Goal: Information Seeking & Learning: Check status

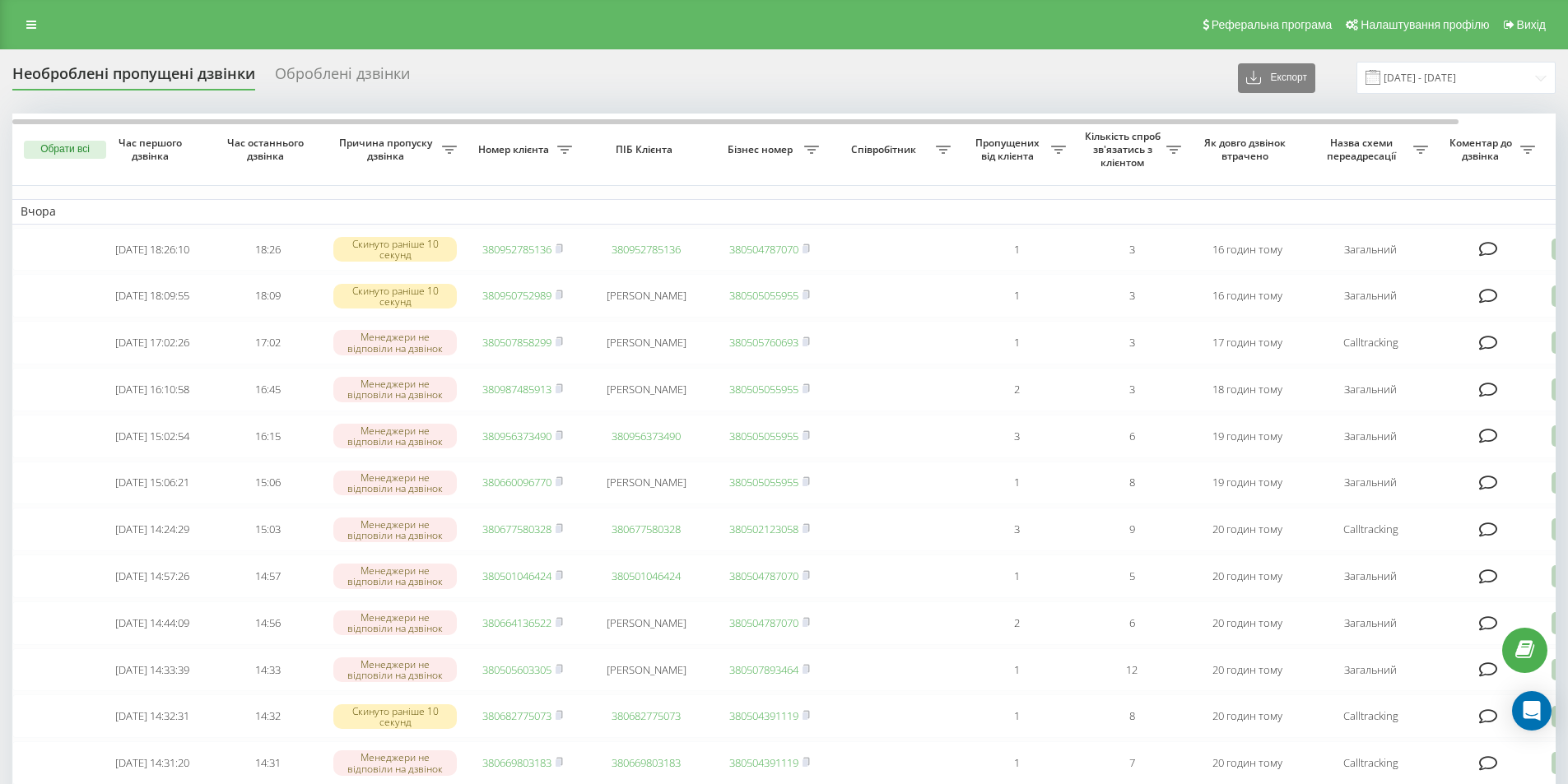
click at [1466, 75] on input "17.08.2025 - 18.08.2025" at bounding box center [1456, 78] width 199 height 32
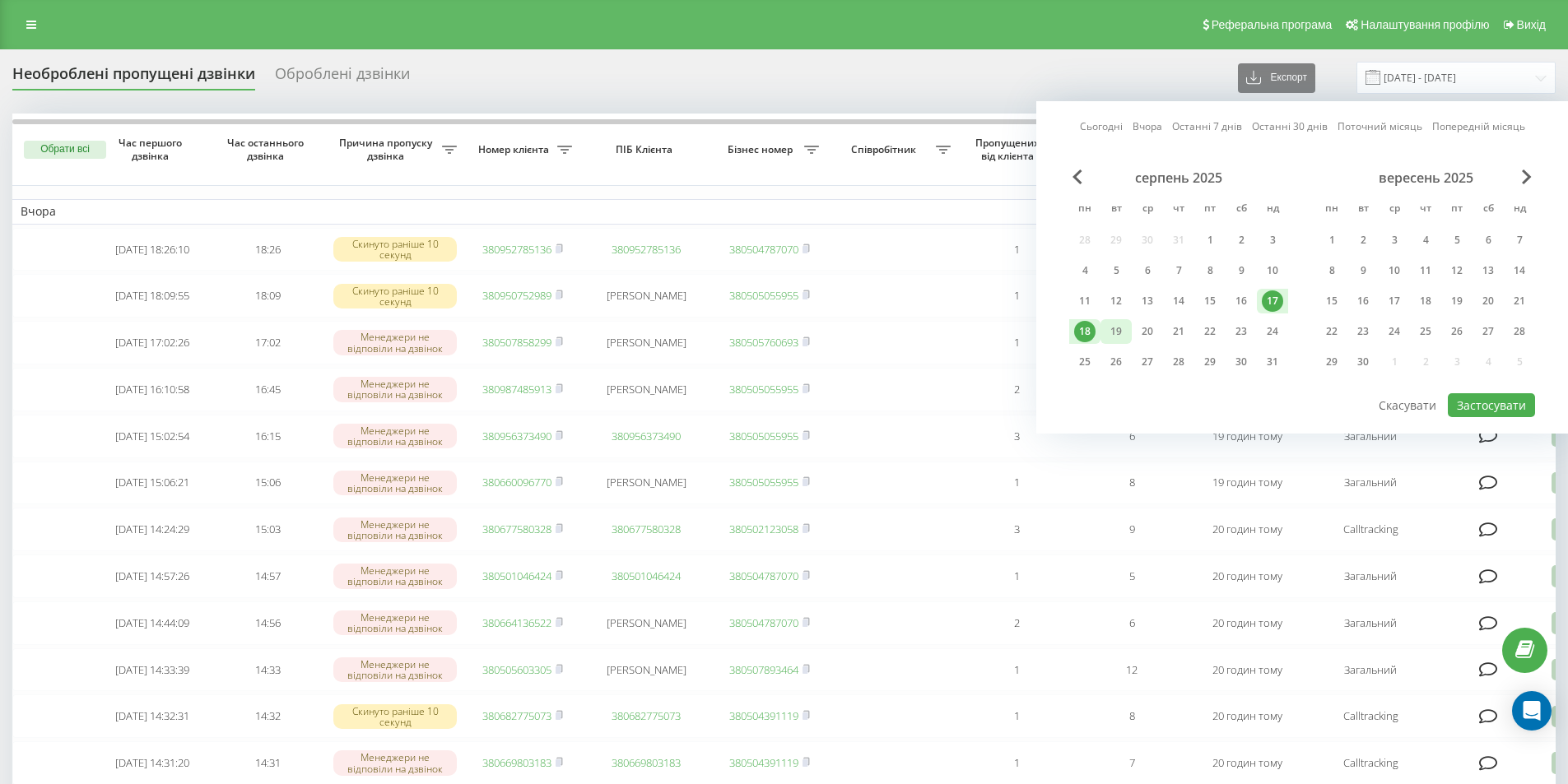
click at [1112, 329] on div "19" at bounding box center [1116, 332] width 22 height 22
click at [1091, 328] on div "18" at bounding box center [1084, 332] width 22 height 22
click at [1471, 399] on button "Застосувати" at bounding box center [1491, 405] width 87 height 24
type input "[DATE] - [DATE]"
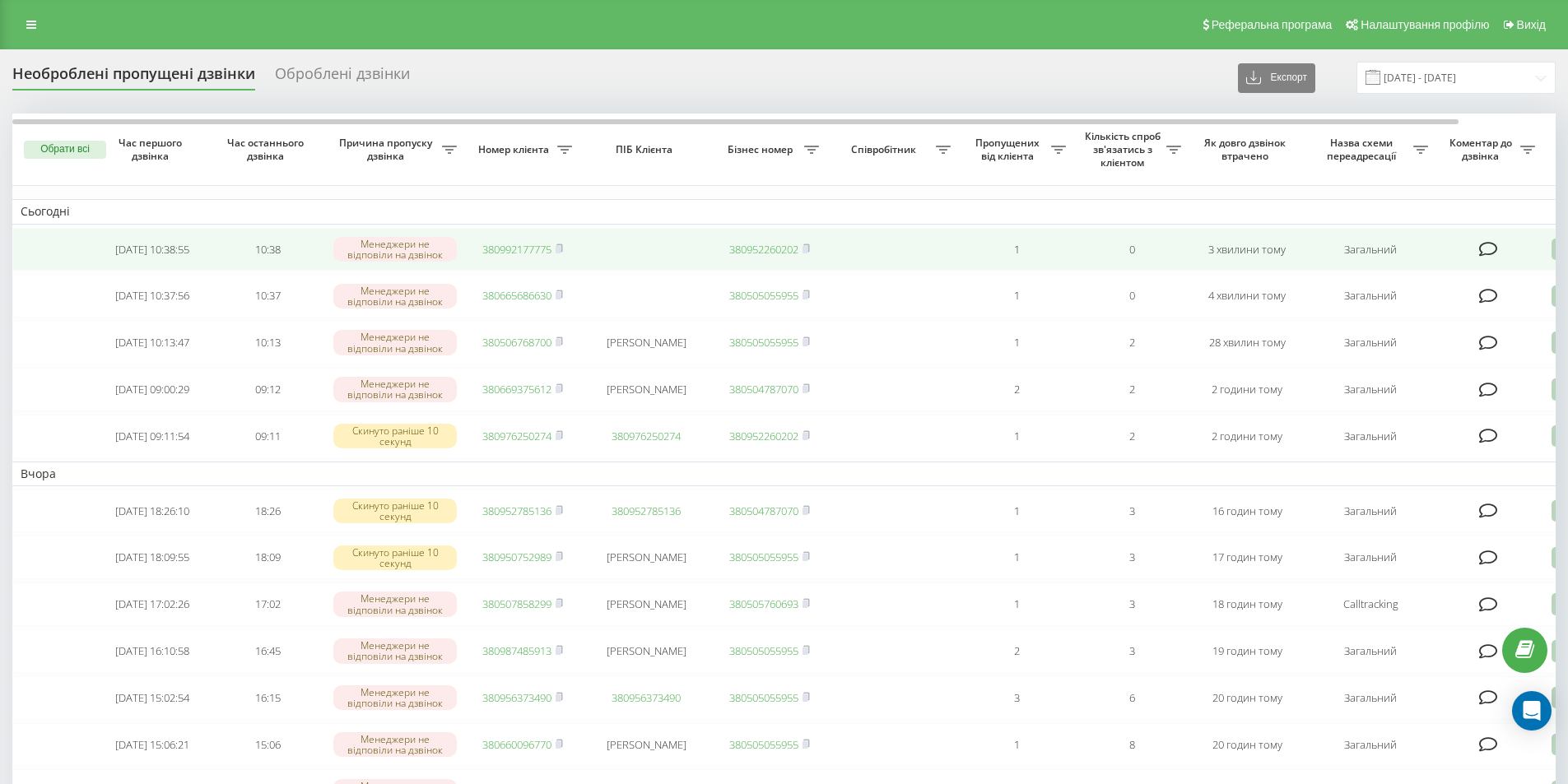
click at [520, 243] on link "380992177775" at bounding box center [516, 249] width 69 height 15
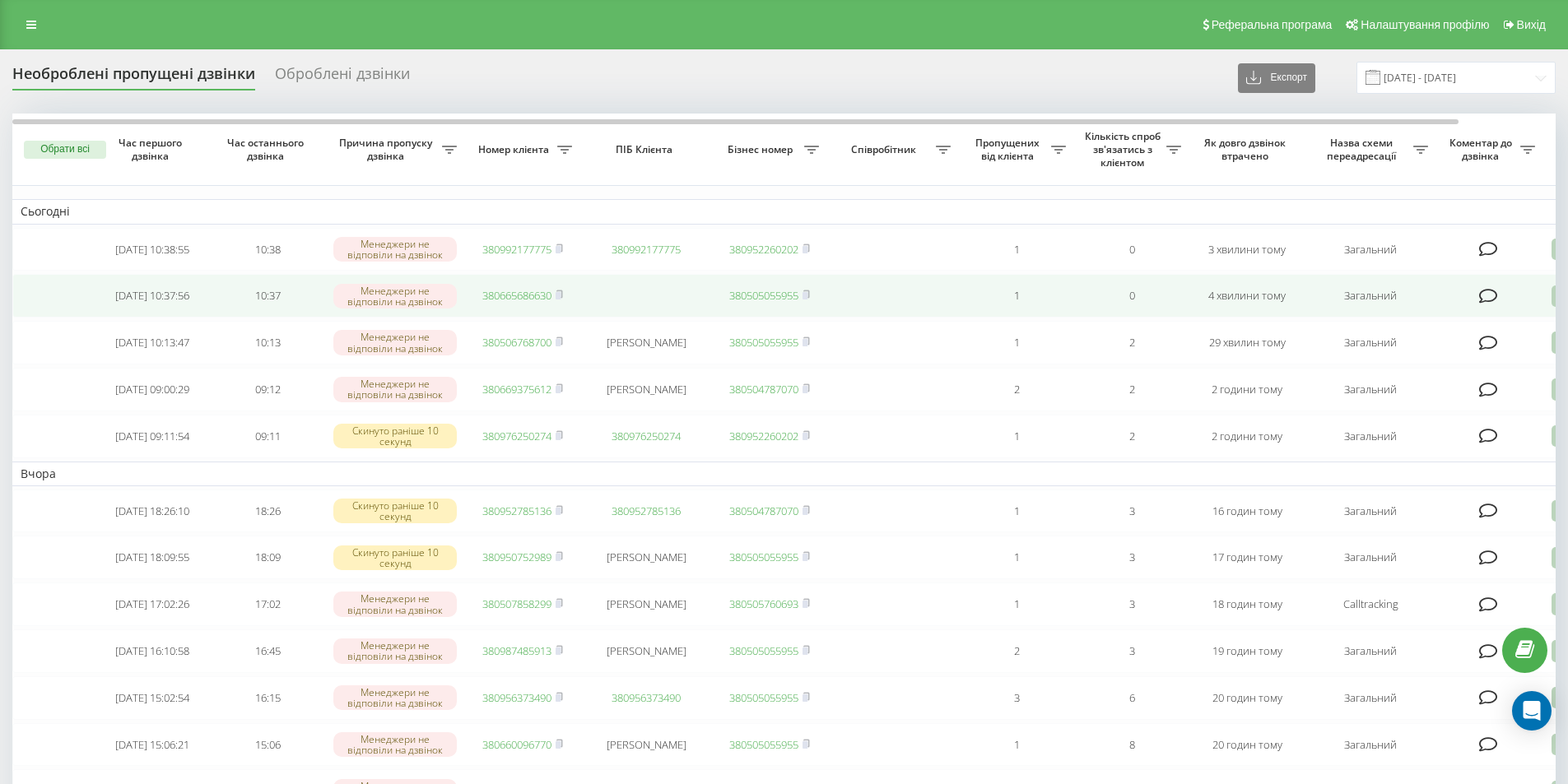
click at [505, 295] on link "380665686630" at bounding box center [516, 295] width 69 height 15
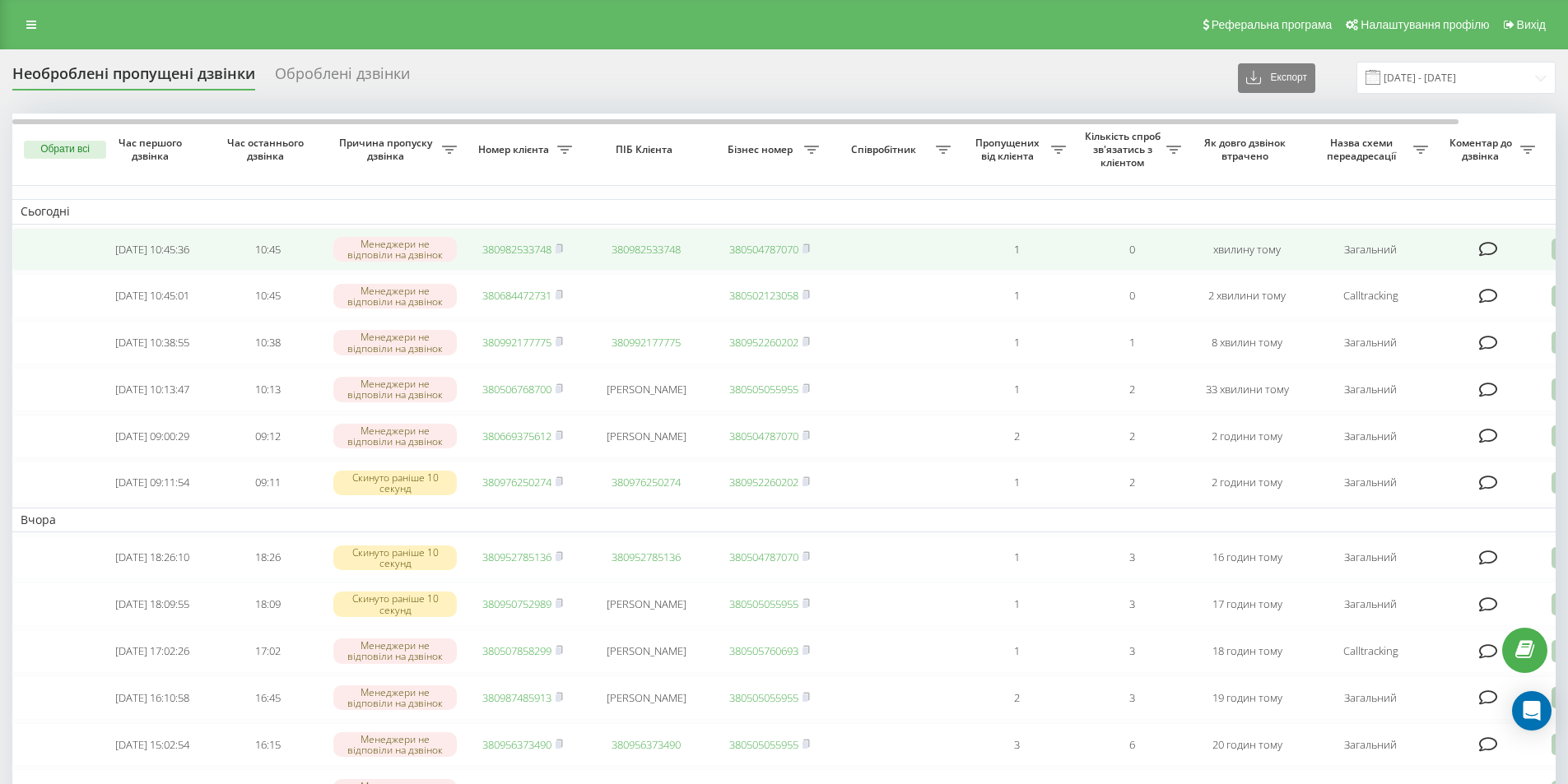
click at [483, 251] on link "380982533748" at bounding box center [516, 249] width 69 height 15
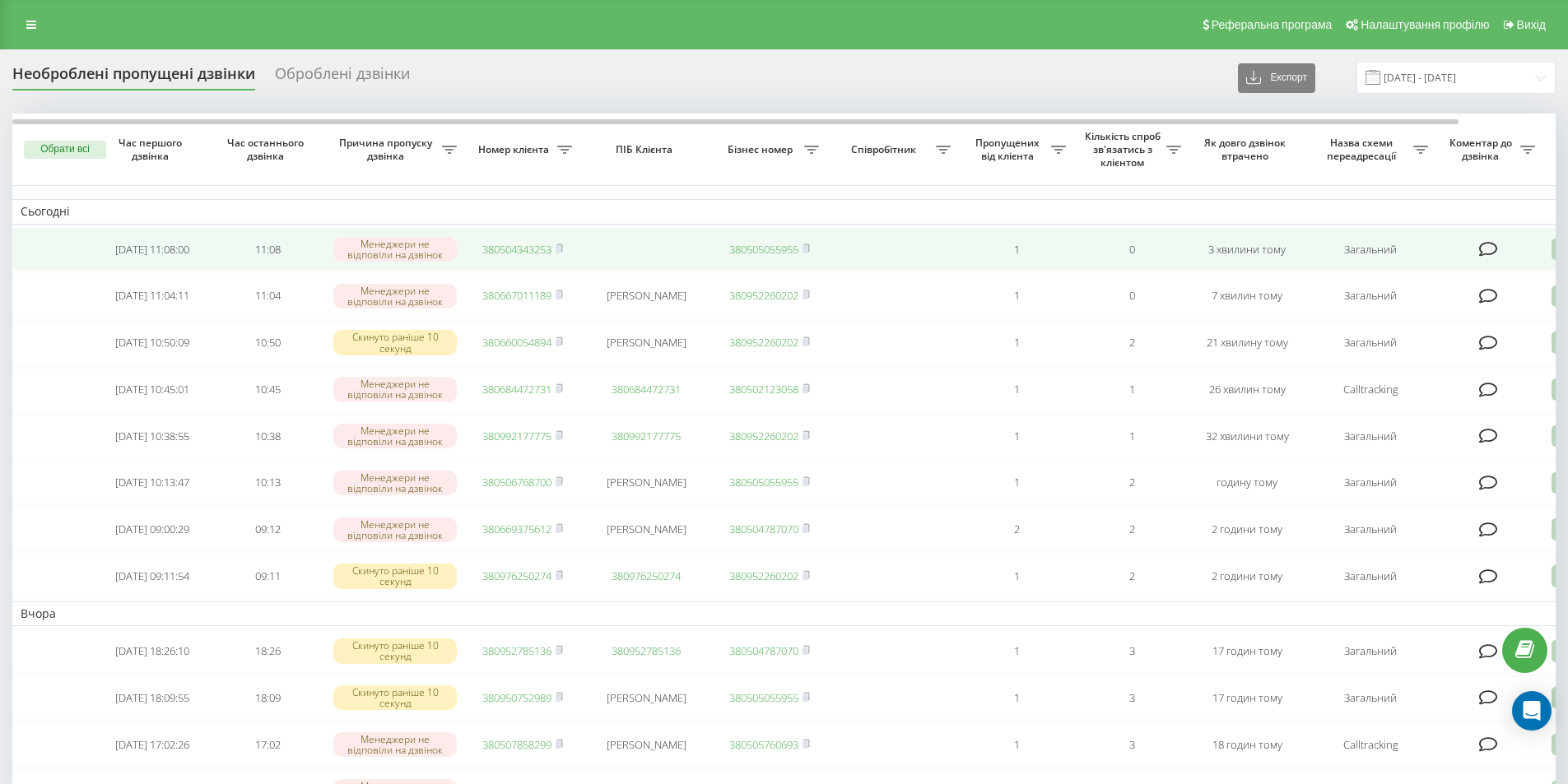
click at [502, 253] on link "380504343253" at bounding box center [516, 249] width 69 height 15
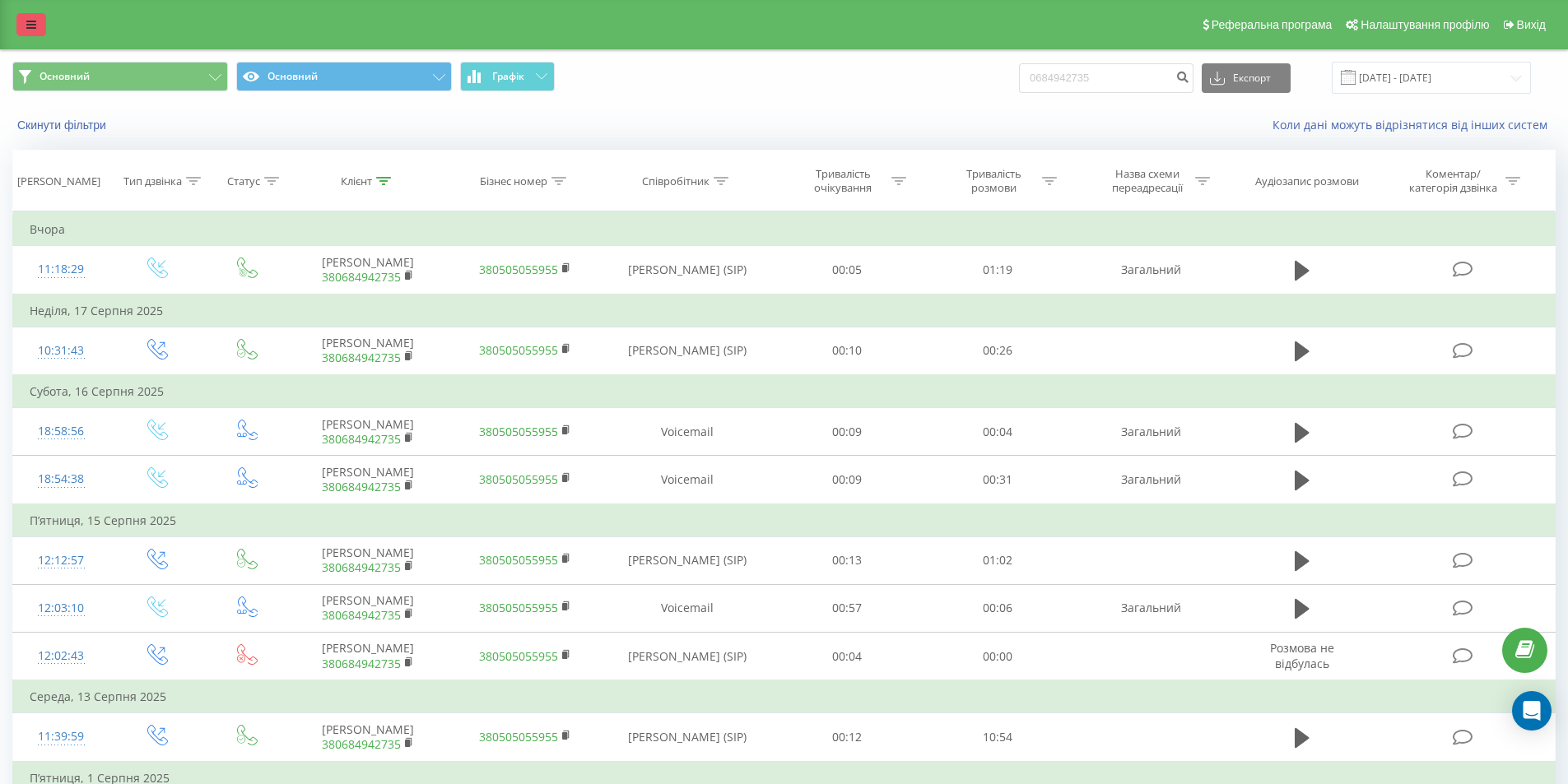
click at [25, 18] on link at bounding box center [31, 24] width 30 height 23
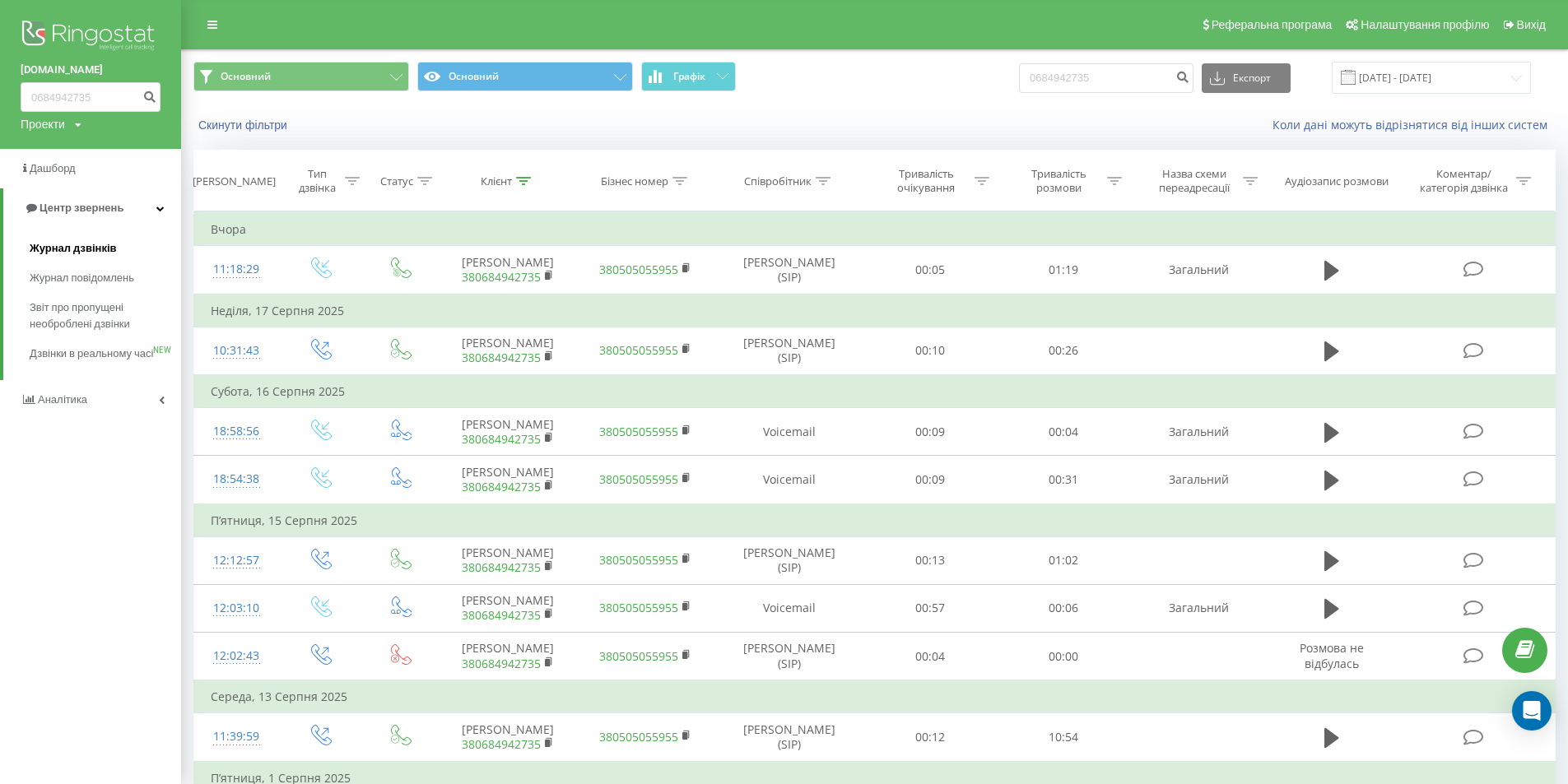
click at [36, 244] on span "Журнал дзвінків" at bounding box center [73, 248] width 87 height 17
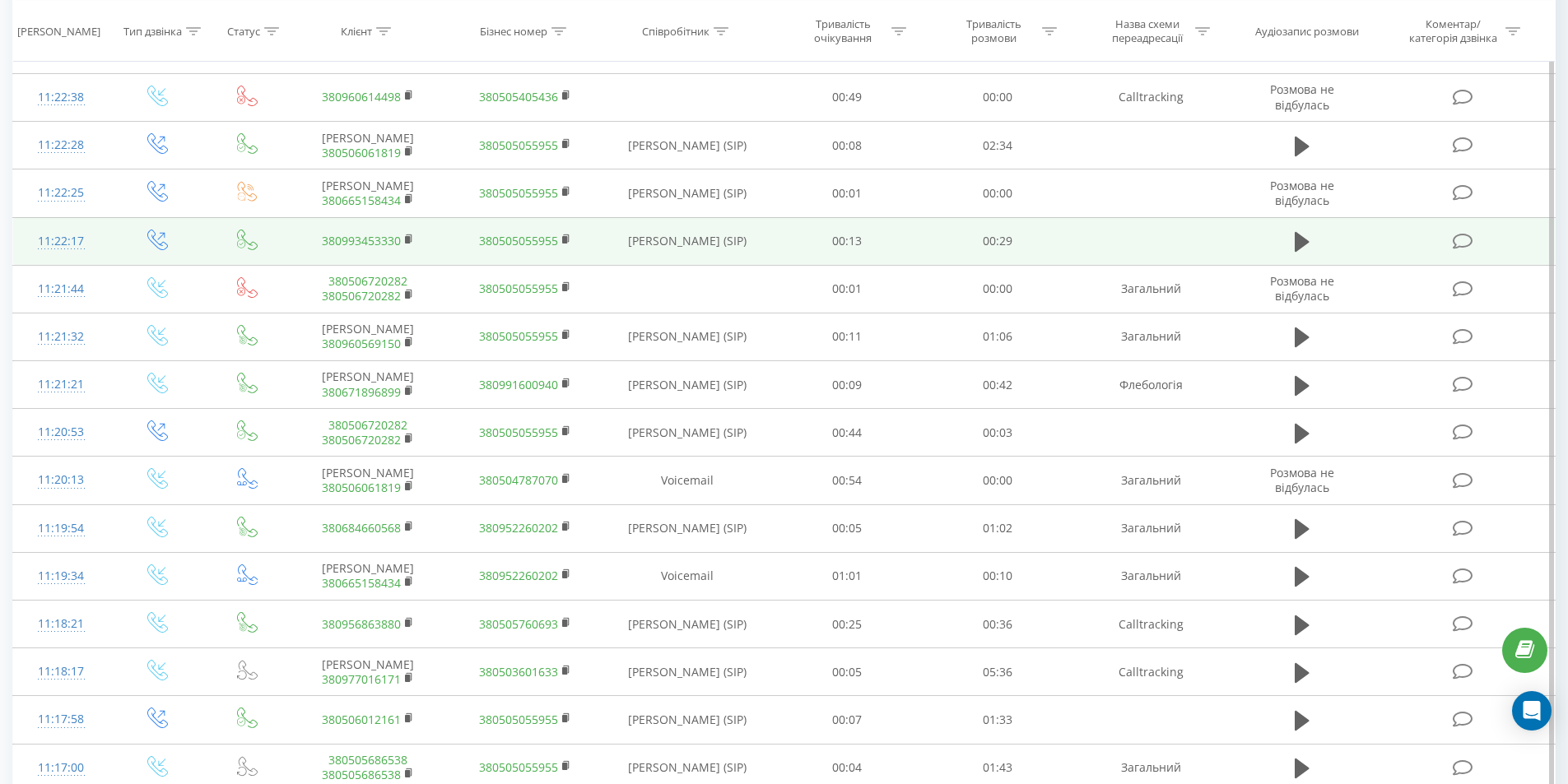
scroll to position [411, 0]
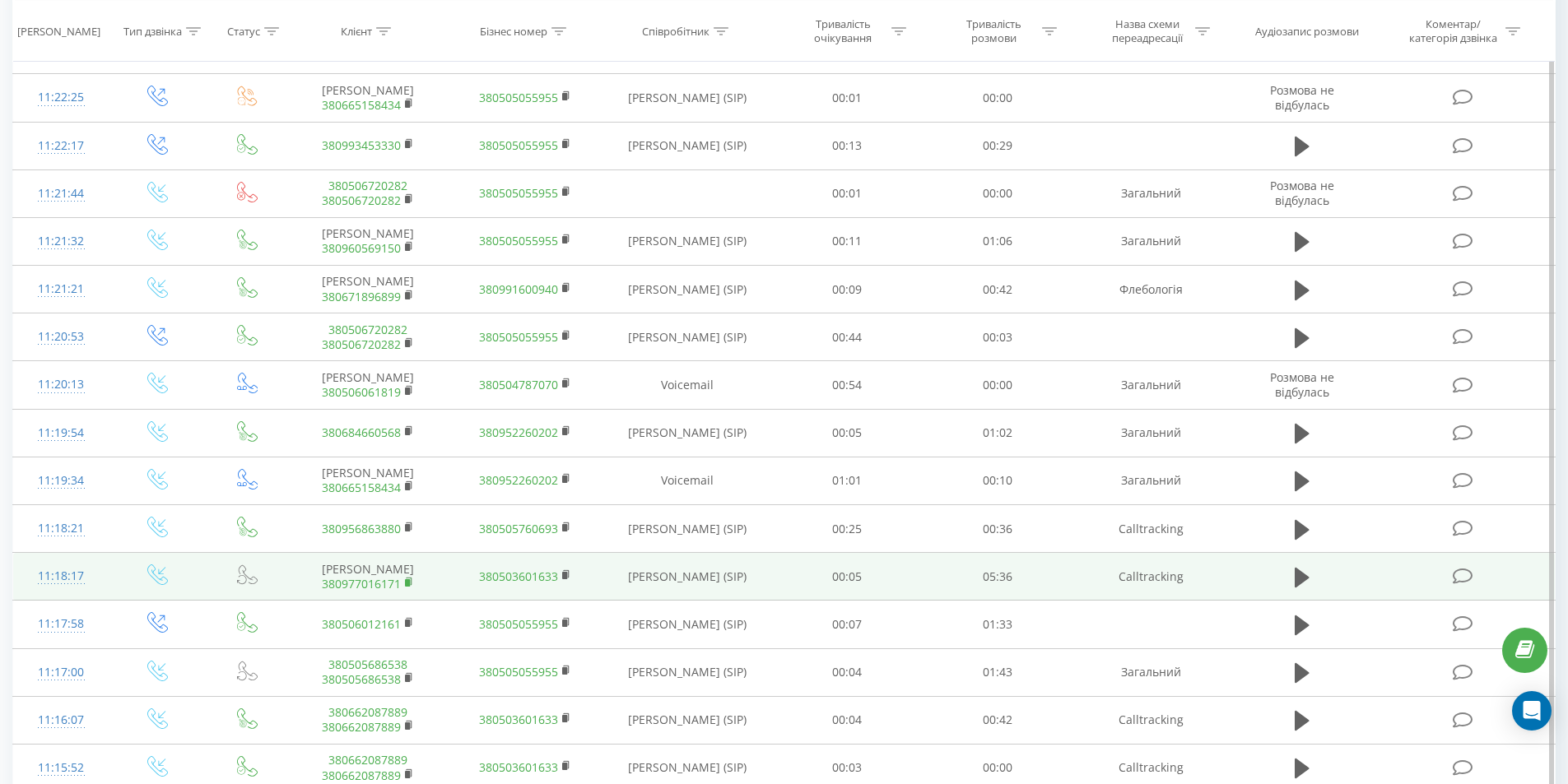
click at [406, 584] on rect at bounding box center [408, 583] width 5 height 7
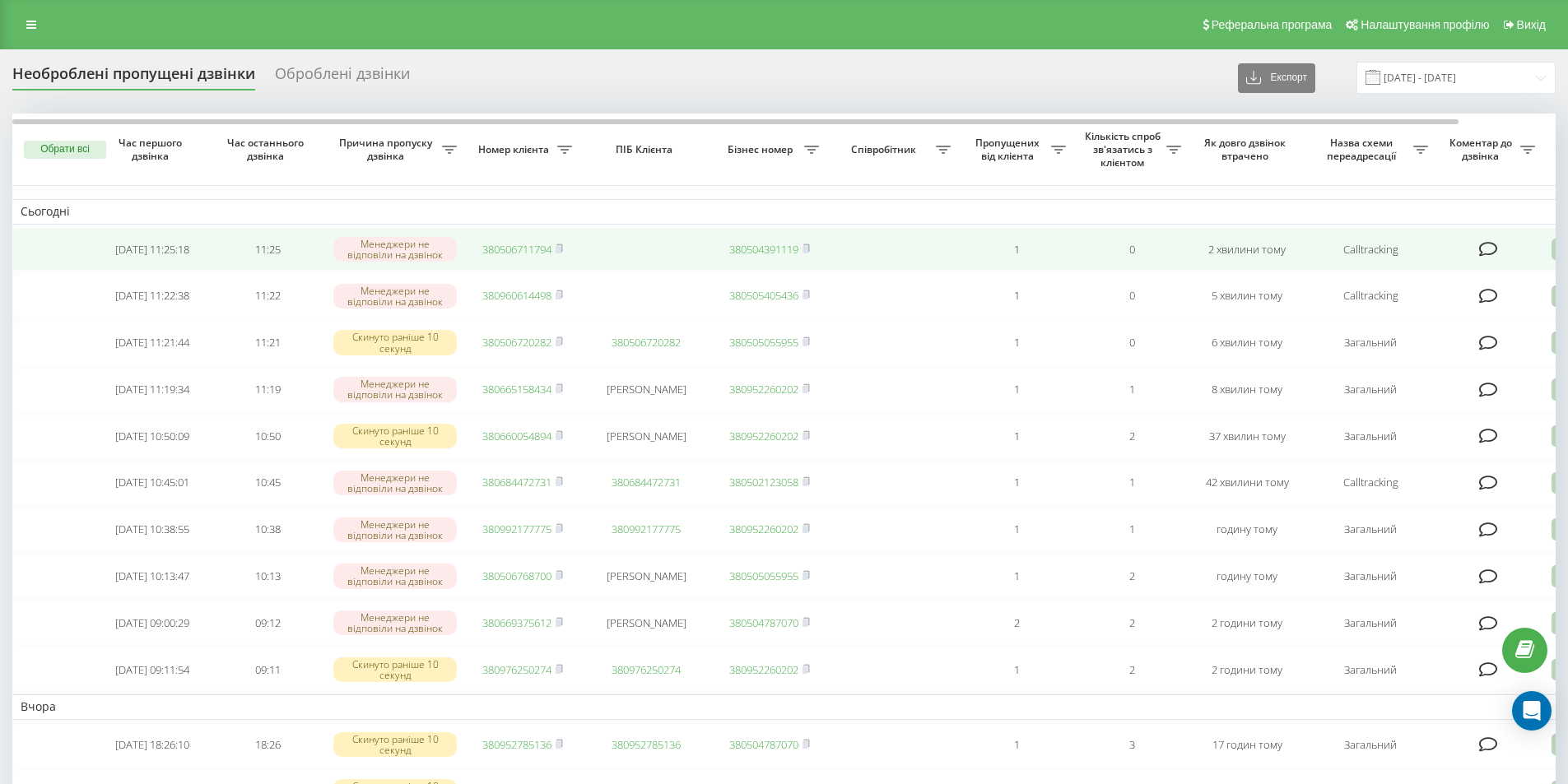
click at [514, 254] on link "380506711794" at bounding box center [516, 249] width 69 height 15
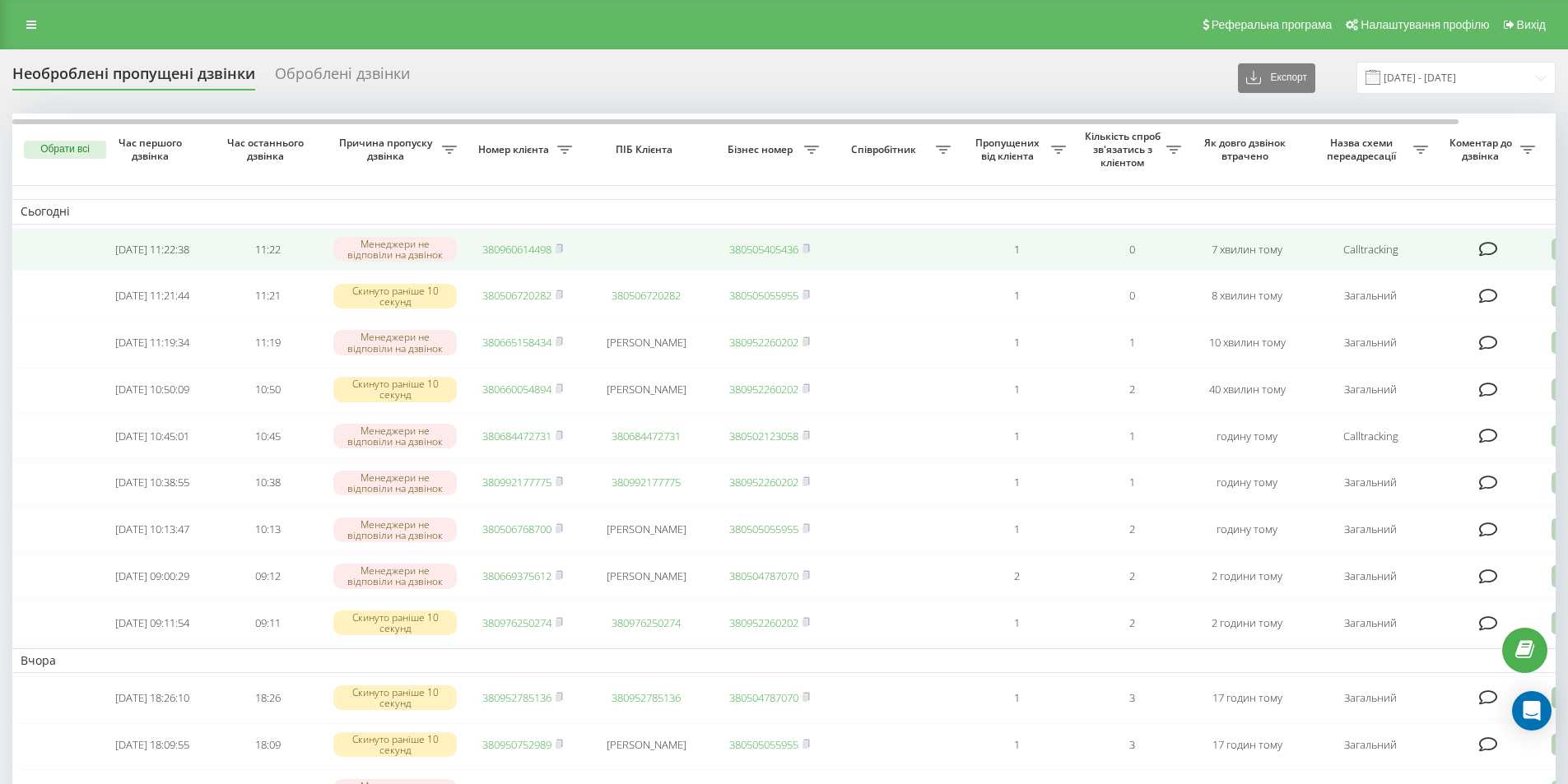
click at [524, 247] on link "380960614498" at bounding box center [516, 249] width 69 height 15
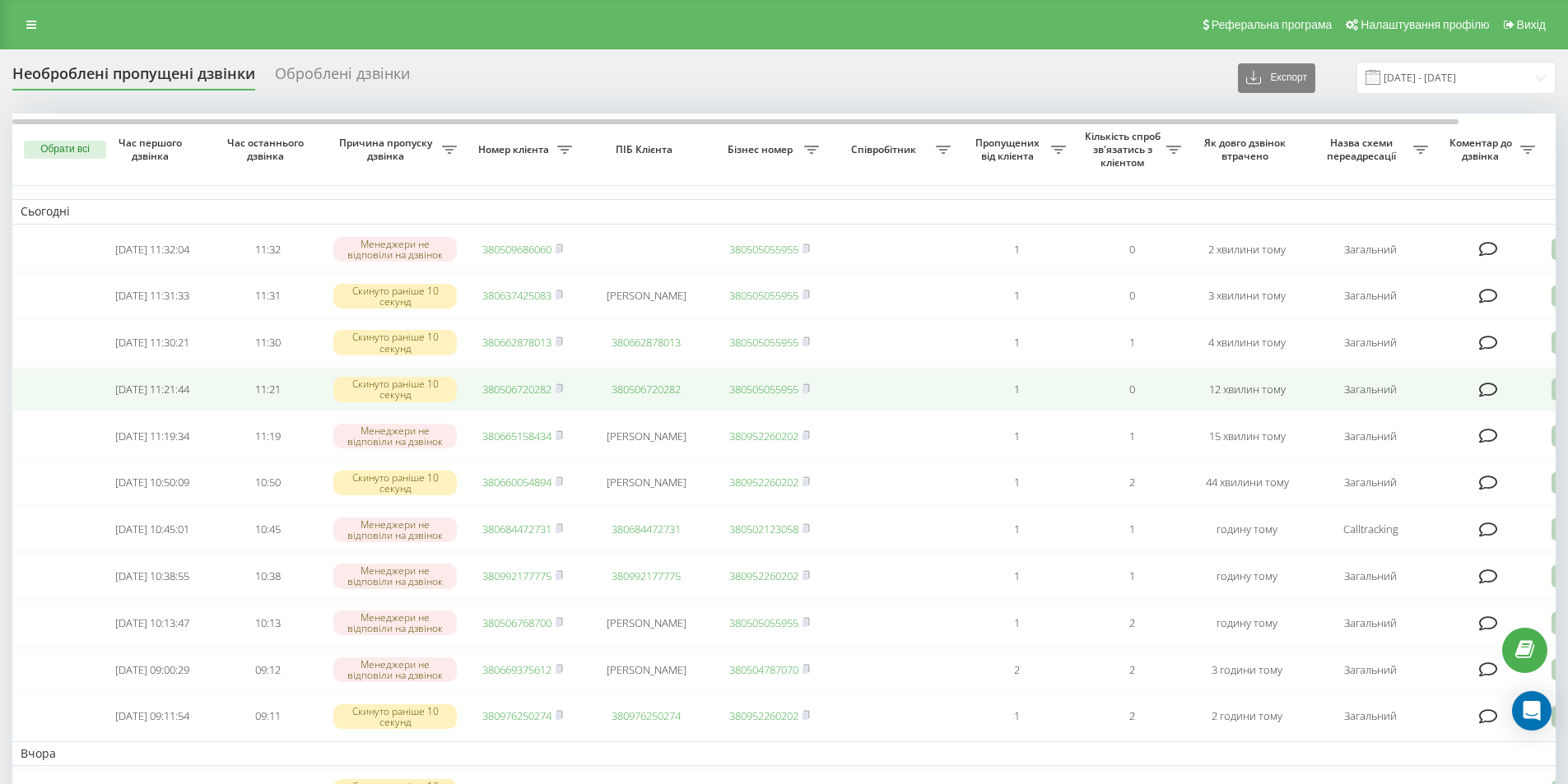
click at [497, 396] on link "380506720282" at bounding box center [516, 389] width 69 height 15
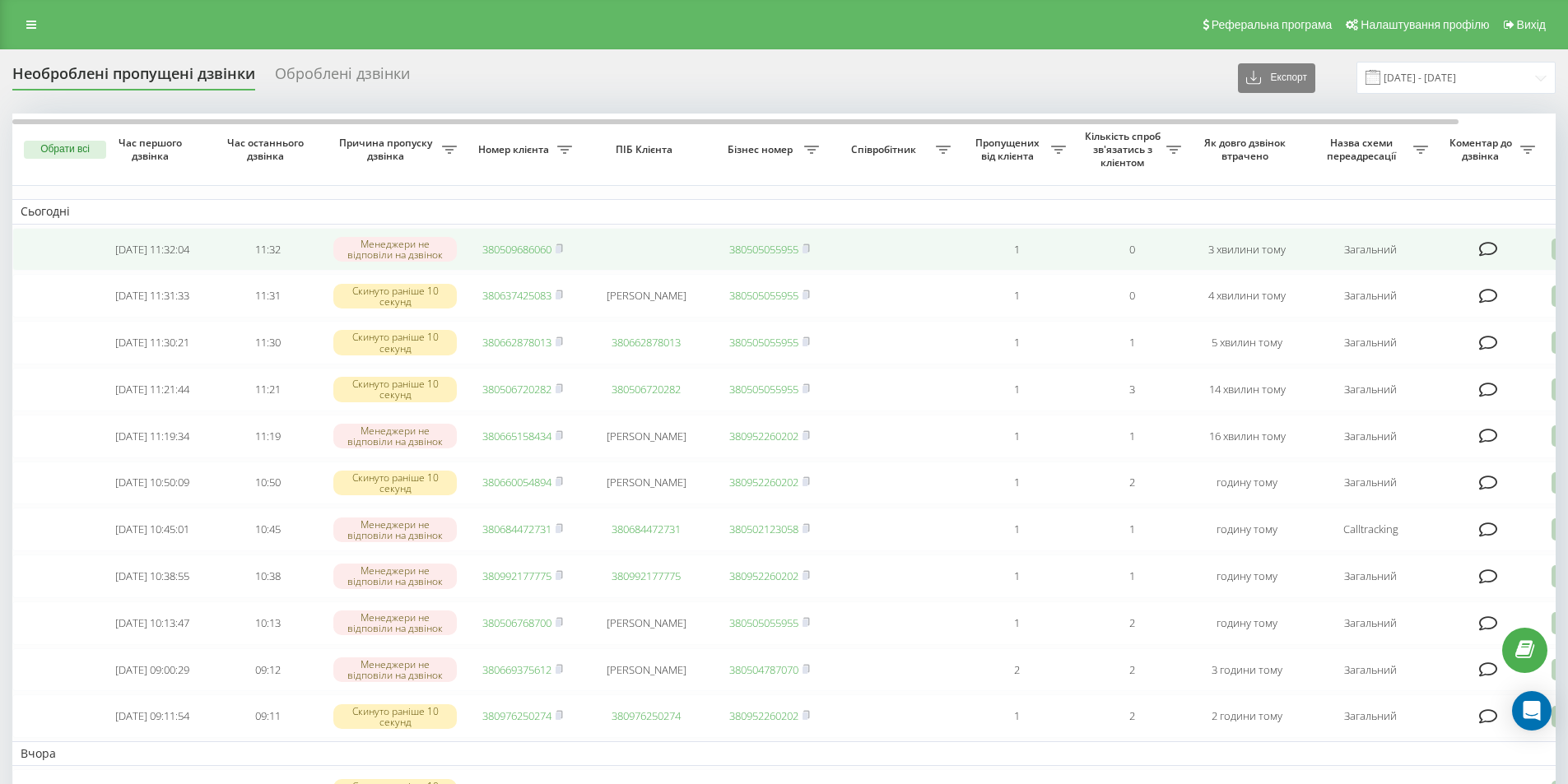
click at [510, 251] on link "380509686060" at bounding box center [516, 249] width 69 height 15
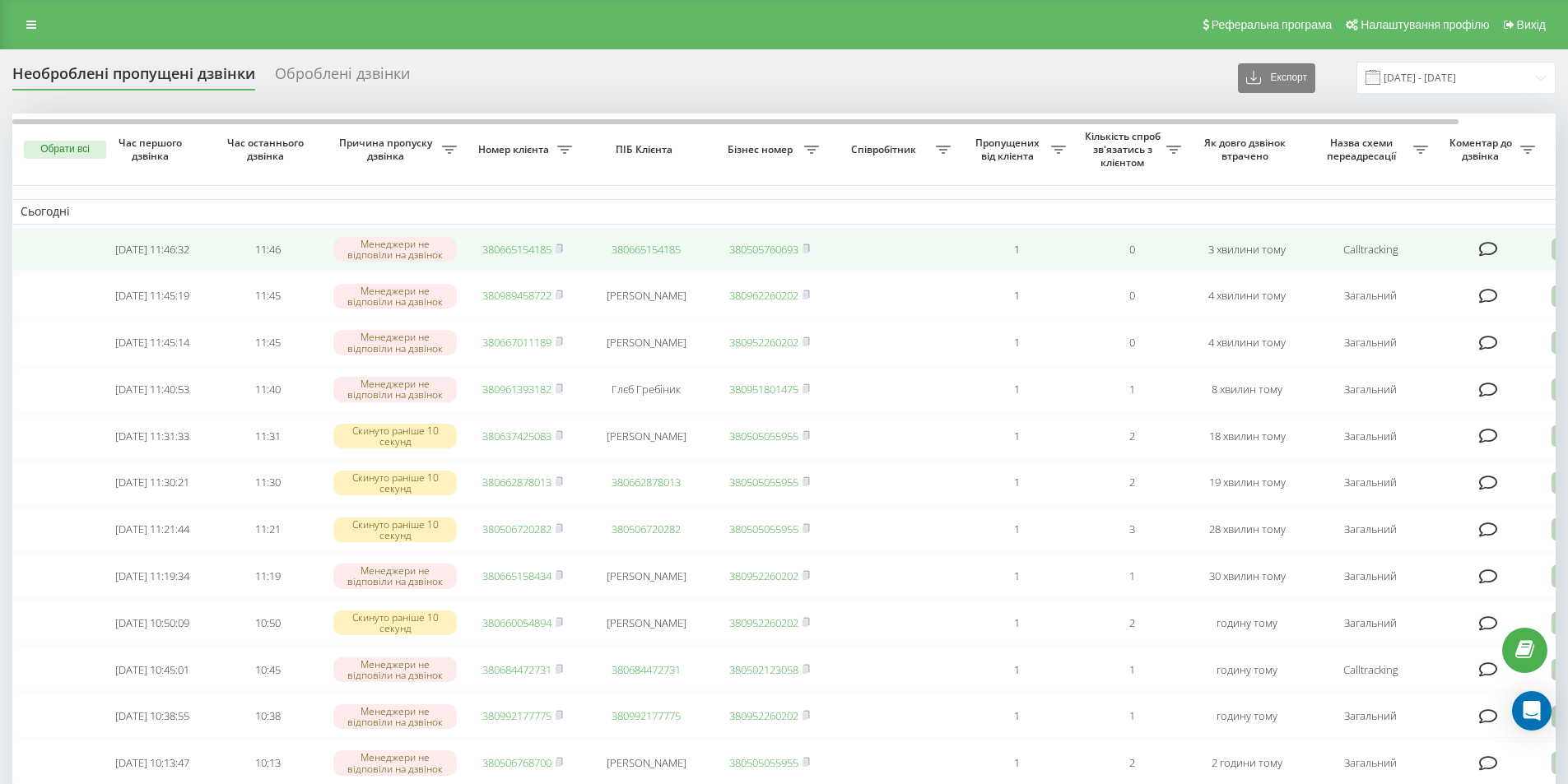
click at [512, 259] on td "380665154185" at bounding box center [523, 250] width 115 height 44
click at [516, 251] on link "380665154185" at bounding box center [516, 249] width 69 height 15
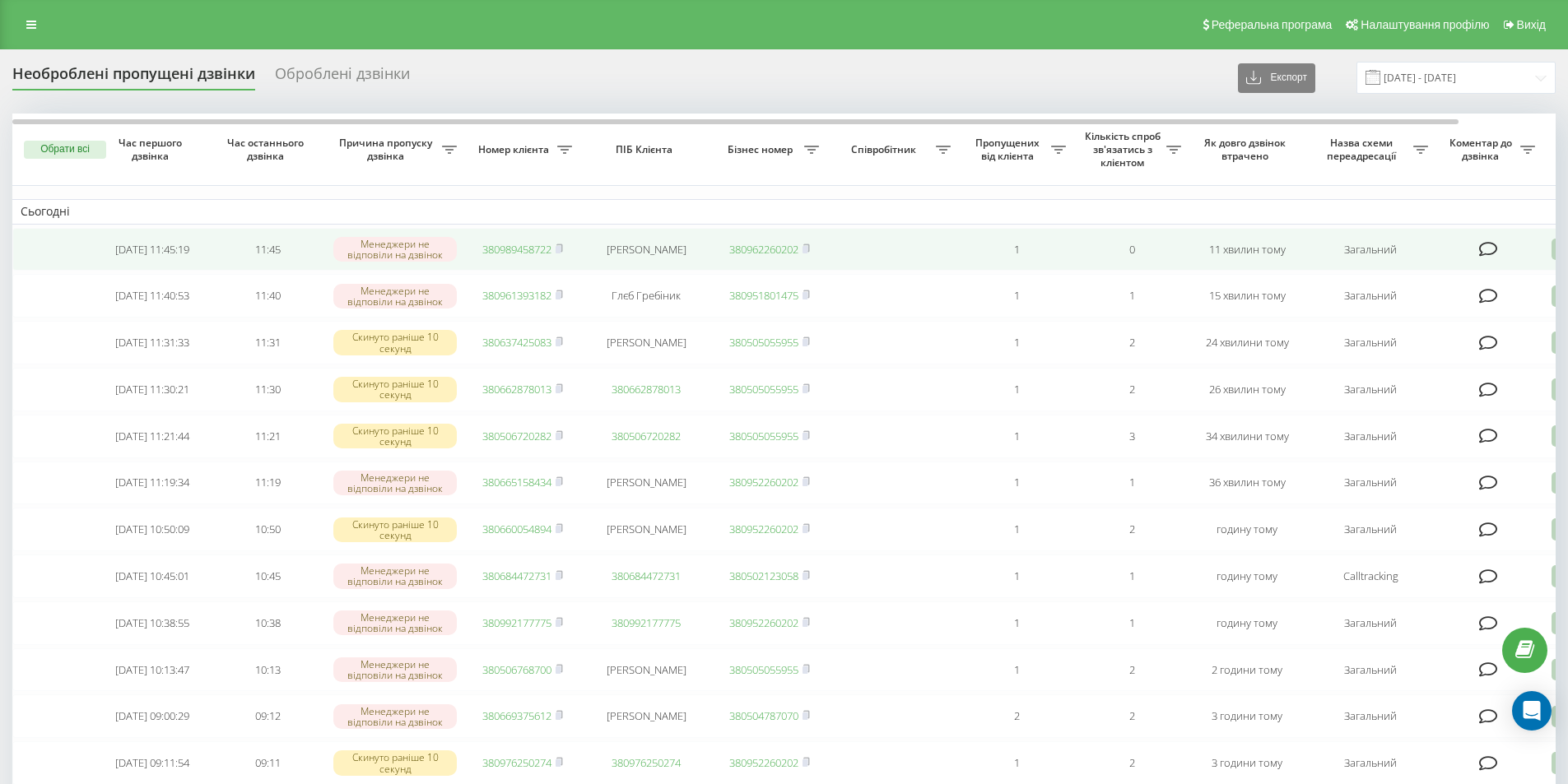
click at [509, 246] on link "380989458722" at bounding box center [516, 249] width 69 height 15
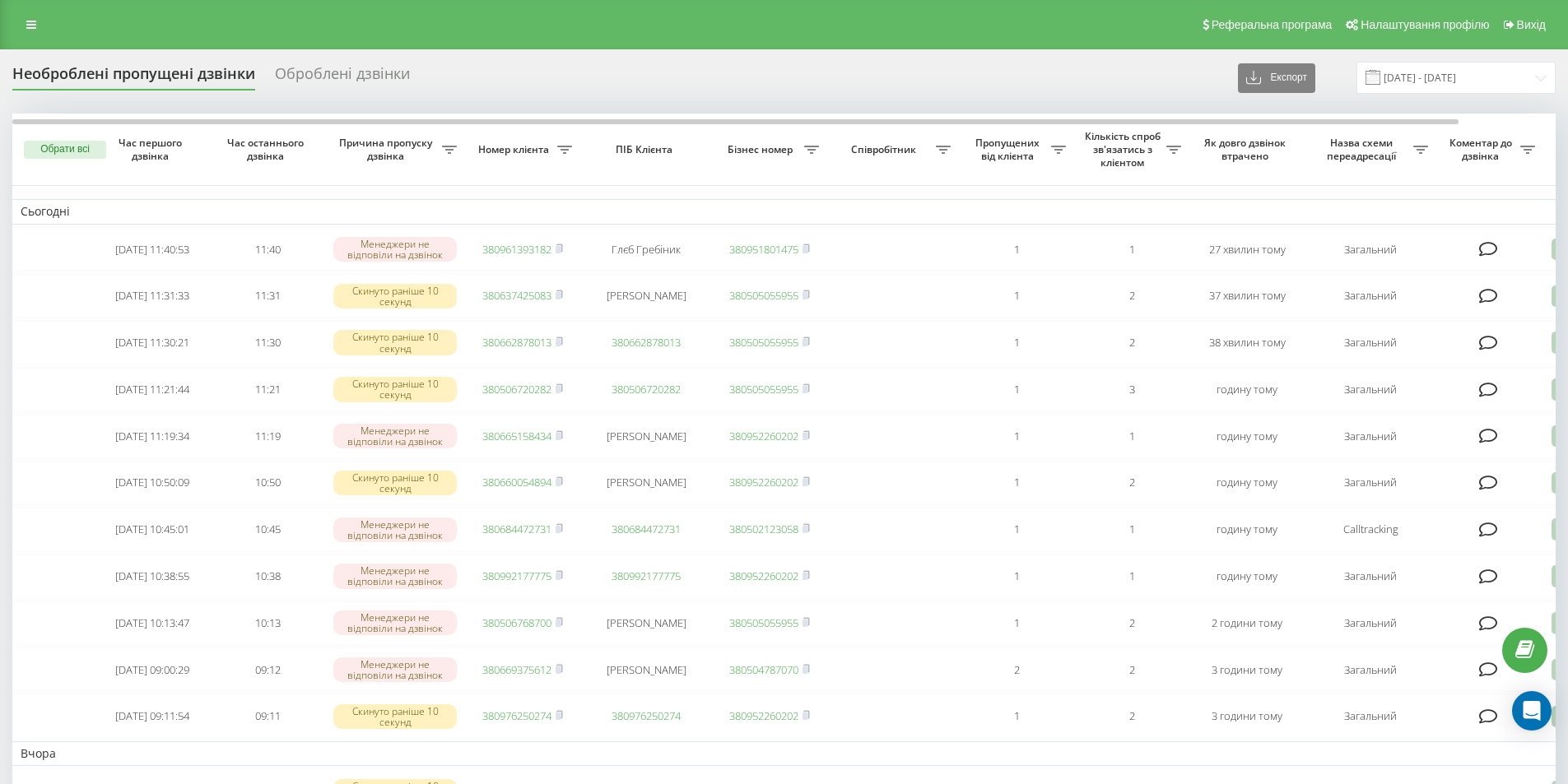
click at [517, 93] on div "Необроблені пропущені дзвінки Оброблені дзвінки Експорт .csv .xlsx [DATE] - [DA…" at bounding box center [784, 78] width 1544 height 32
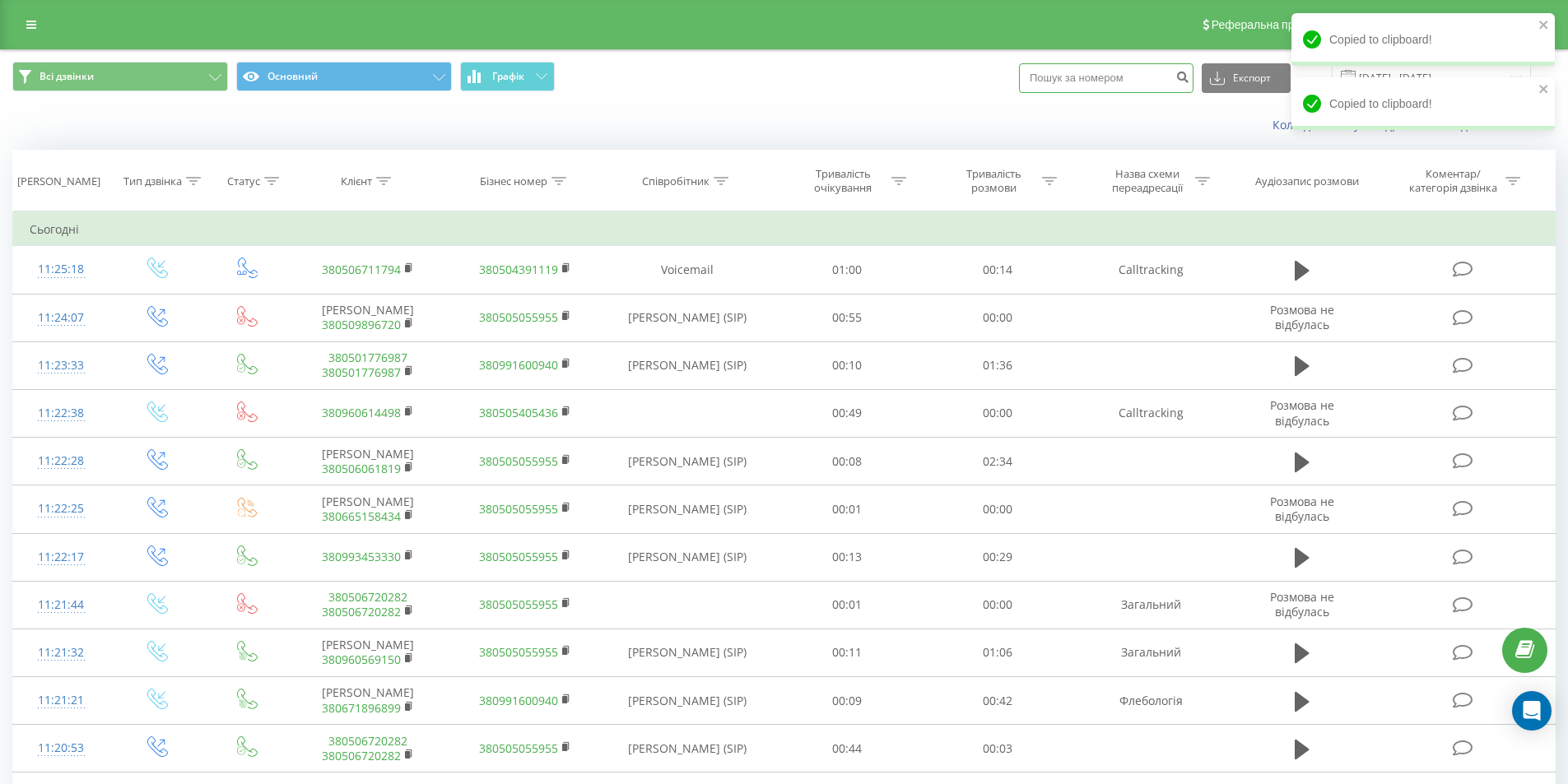
click at [1071, 88] on input at bounding box center [1106, 79] width 175 height 30
paste input "0508690024"
type input "0508690024"
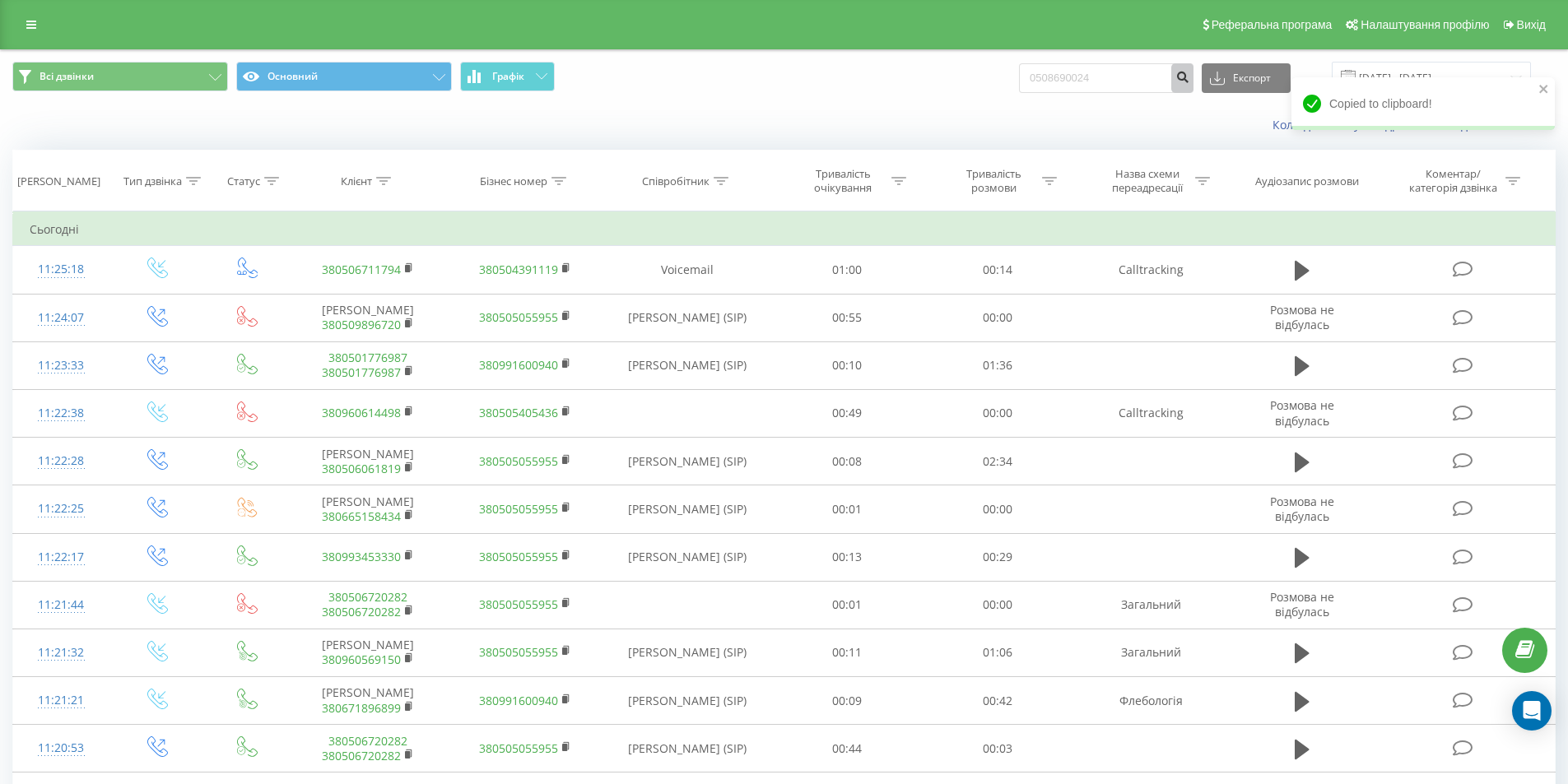
click at [1189, 79] on icon "submit" at bounding box center [1182, 74] width 14 height 10
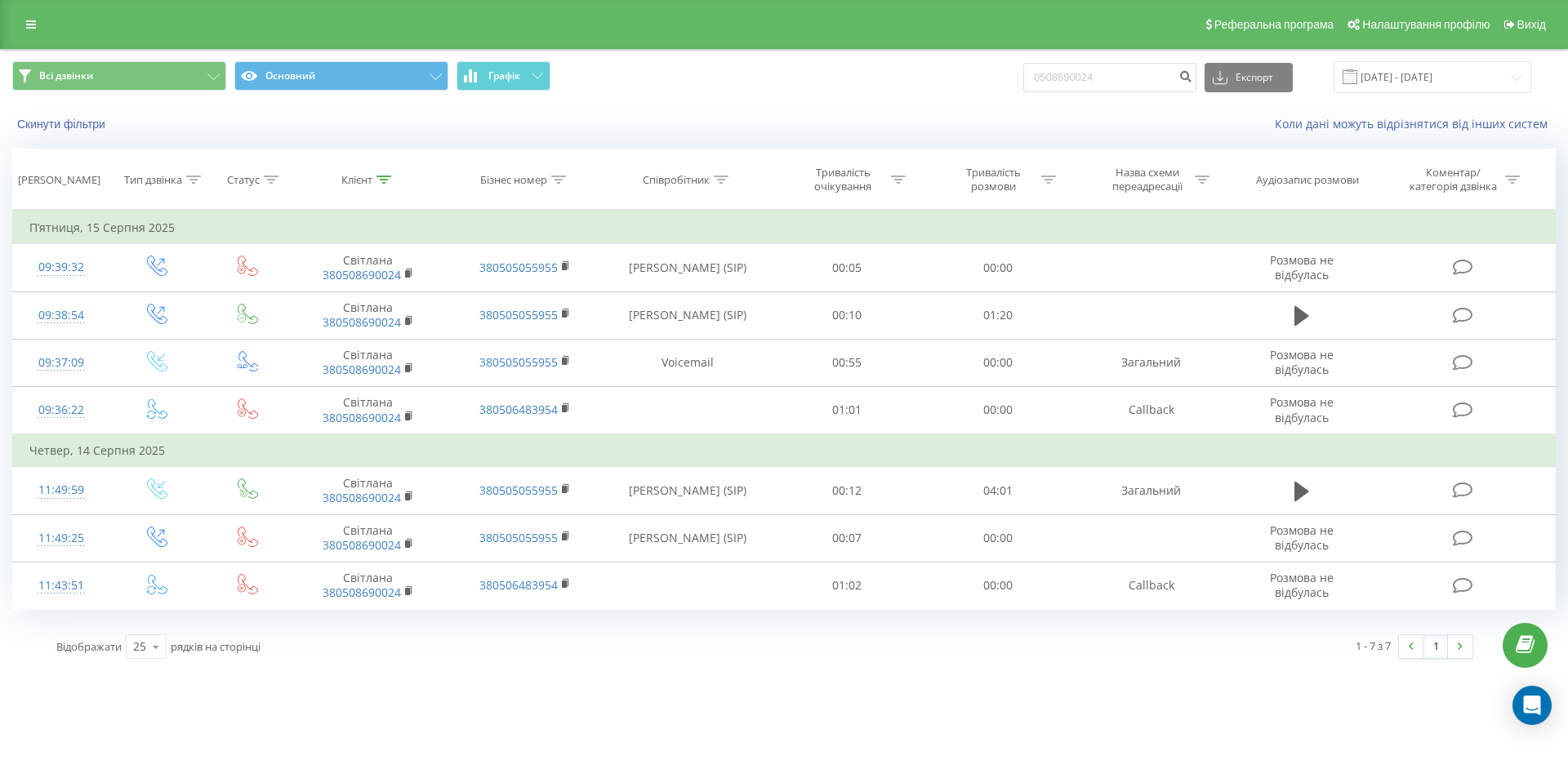
click at [407, 710] on div "bazismed.com 0508690024 Проекти bazismed.com Дашборд Центр звернень Журнал дзві…" at bounding box center [784, 389] width 1568 height 778
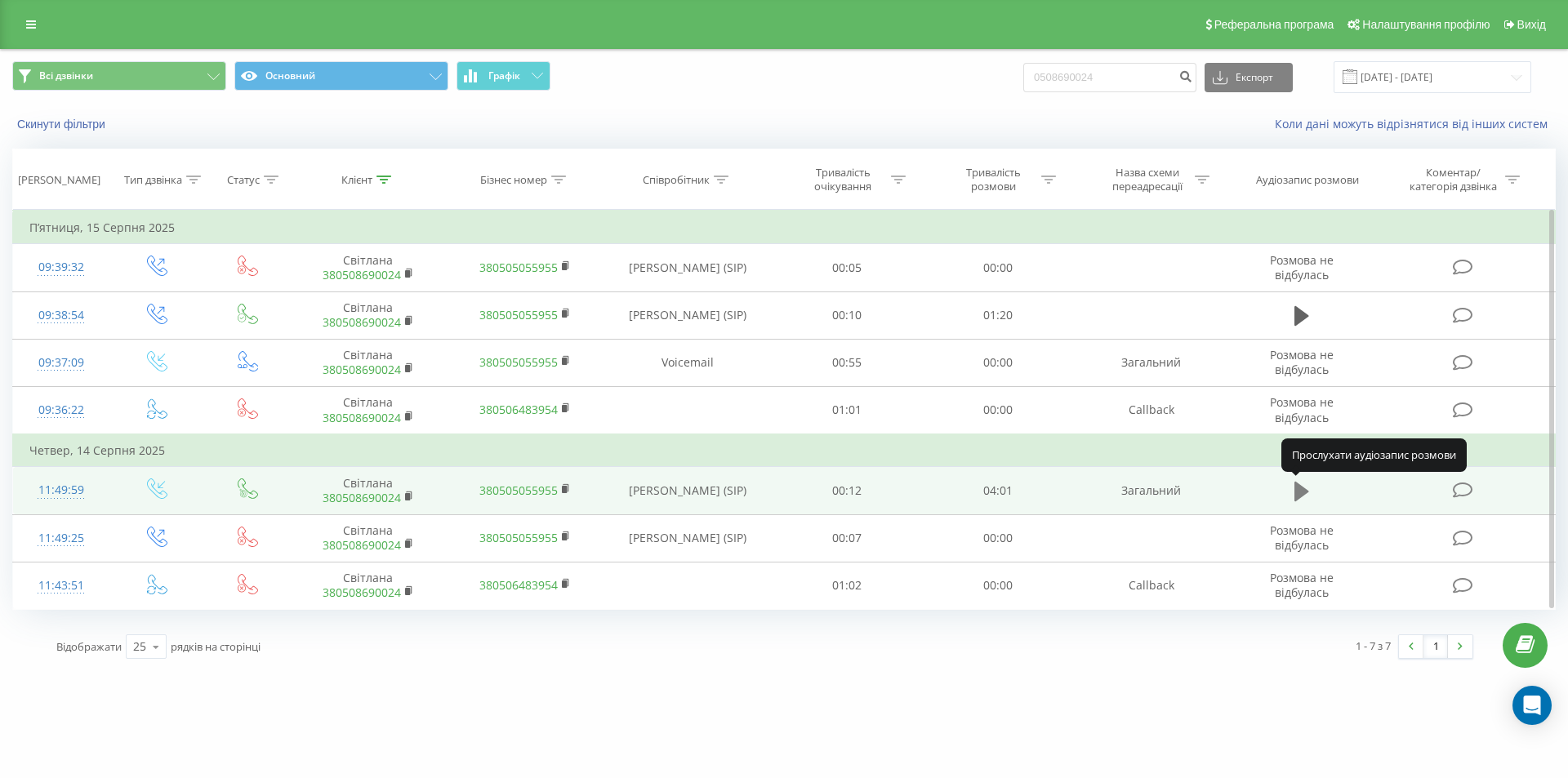
click at [1299, 495] on icon at bounding box center [1301, 491] width 15 height 20
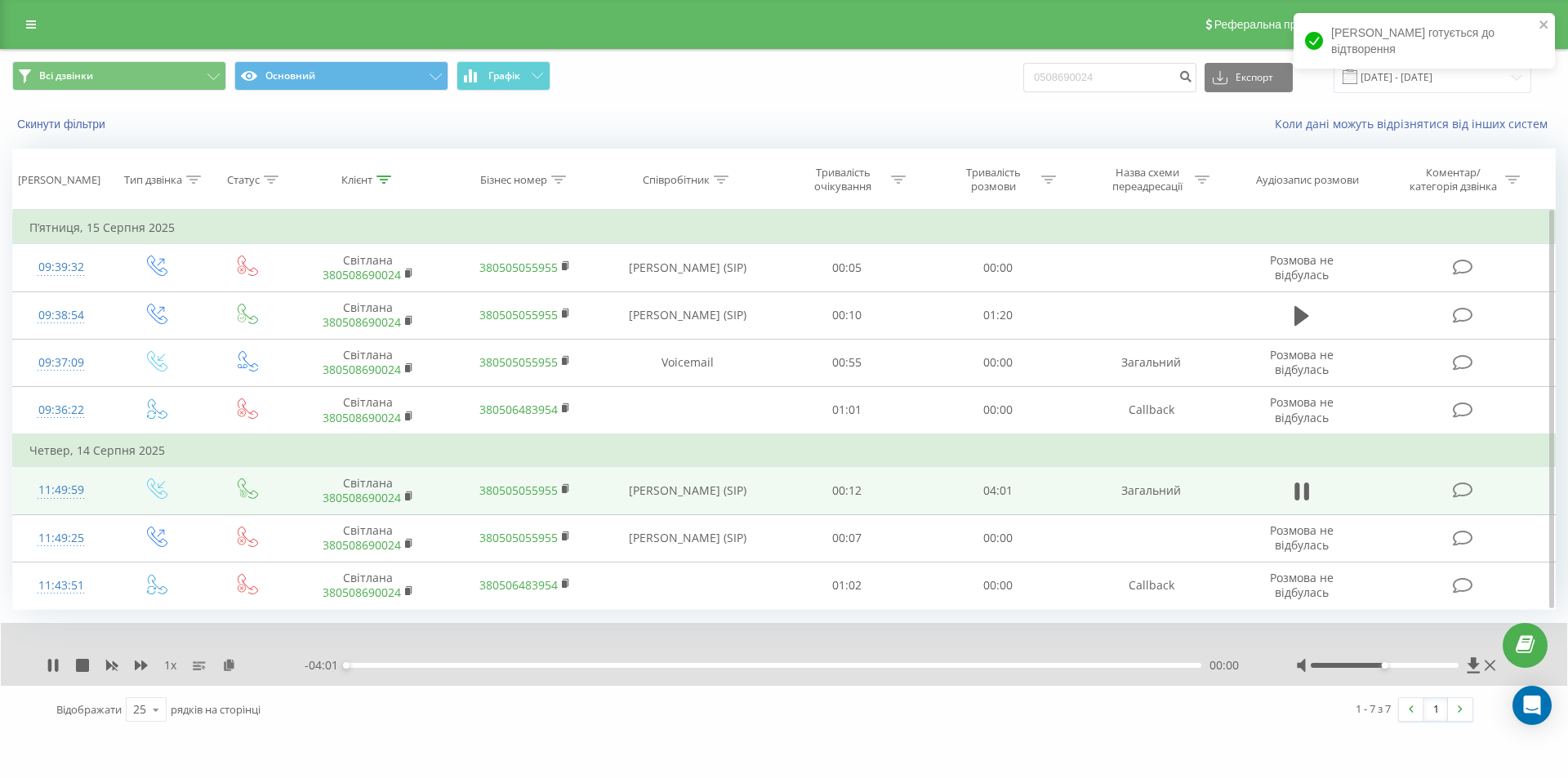
click at [386, 665] on div "00:00" at bounding box center [774, 665] width 855 height 5
click at [517, 668] on div "- 03:49 00:12 00:12" at bounding box center [780, 665] width 950 height 16
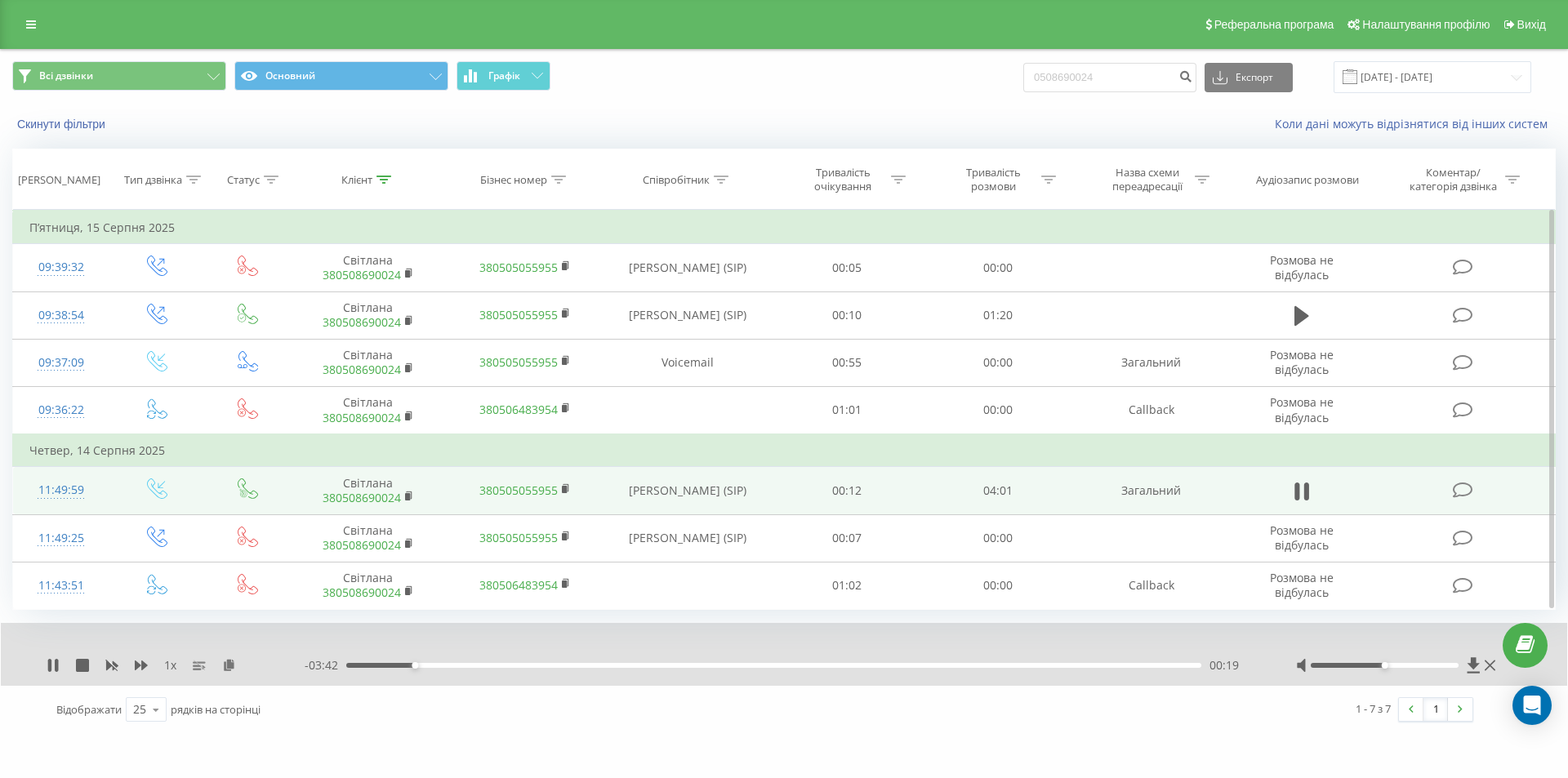
click at [431, 667] on div "00:19" at bounding box center [774, 665] width 855 height 5
click at [463, 670] on div "- 03:37 00:24 00:24" at bounding box center [780, 665] width 950 height 16
click at [477, 665] on div "00:28" at bounding box center [774, 665] width 855 height 5
click at [1029, 665] on div "00:38" at bounding box center [774, 665] width 855 height 5
click at [1005, 666] on div "00:00" at bounding box center [774, 665] width 855 height 5
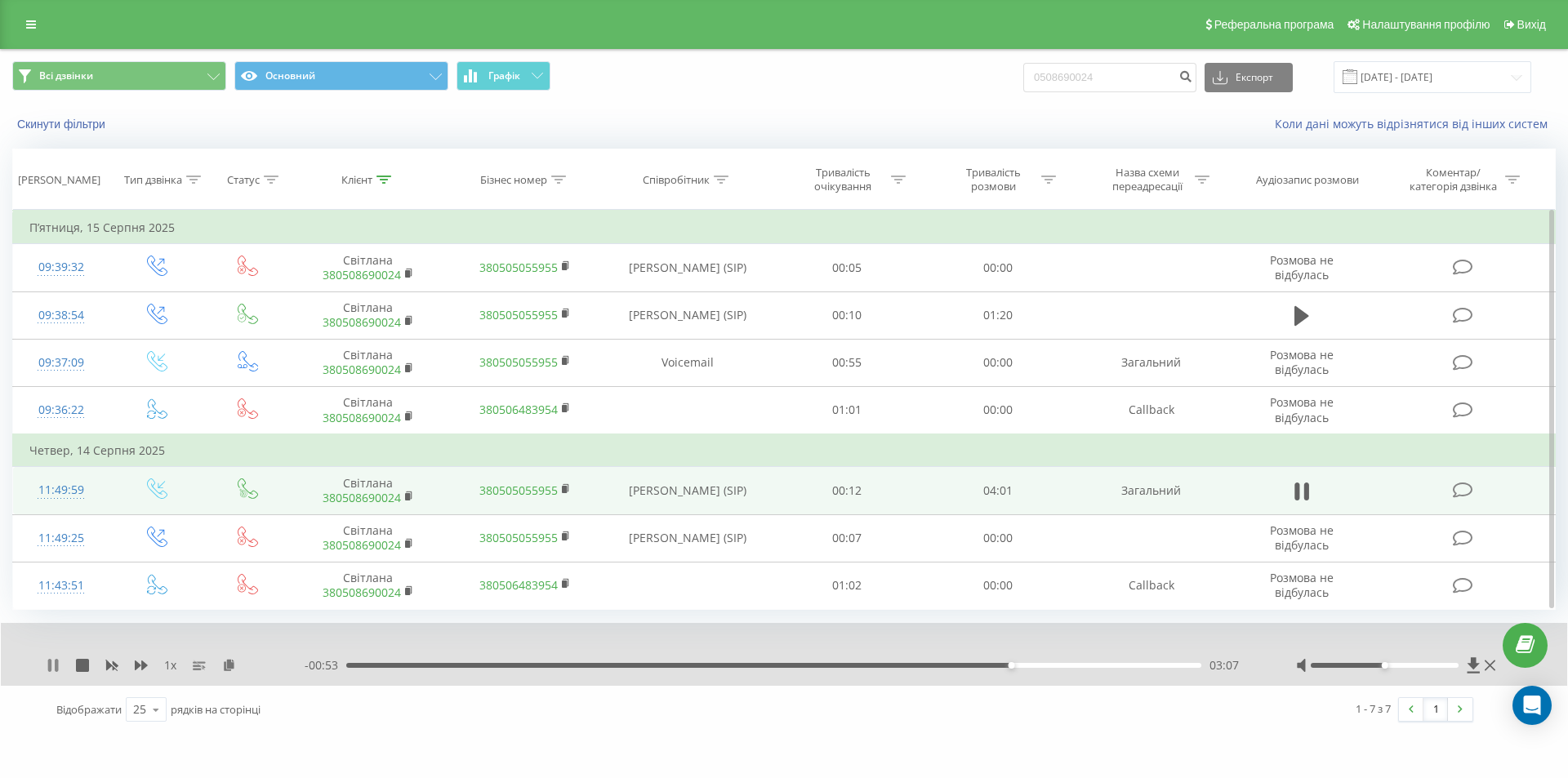
click at [55, 665] on icon at bounding box center [56, 665] width 3 height 13
click at [51, 668] on icon at bounding box center [53, 665] width 10 height 13
click at [921, 663] on div "03:09" at bounding box center [774, 665] width 855 height 5
click at [915, 665] on div "02:40" at bounding box center [774, 665] width 855 height 5
click at [897, 665] on div "02:42" at bounding box center [774, 665] width 855 height 5
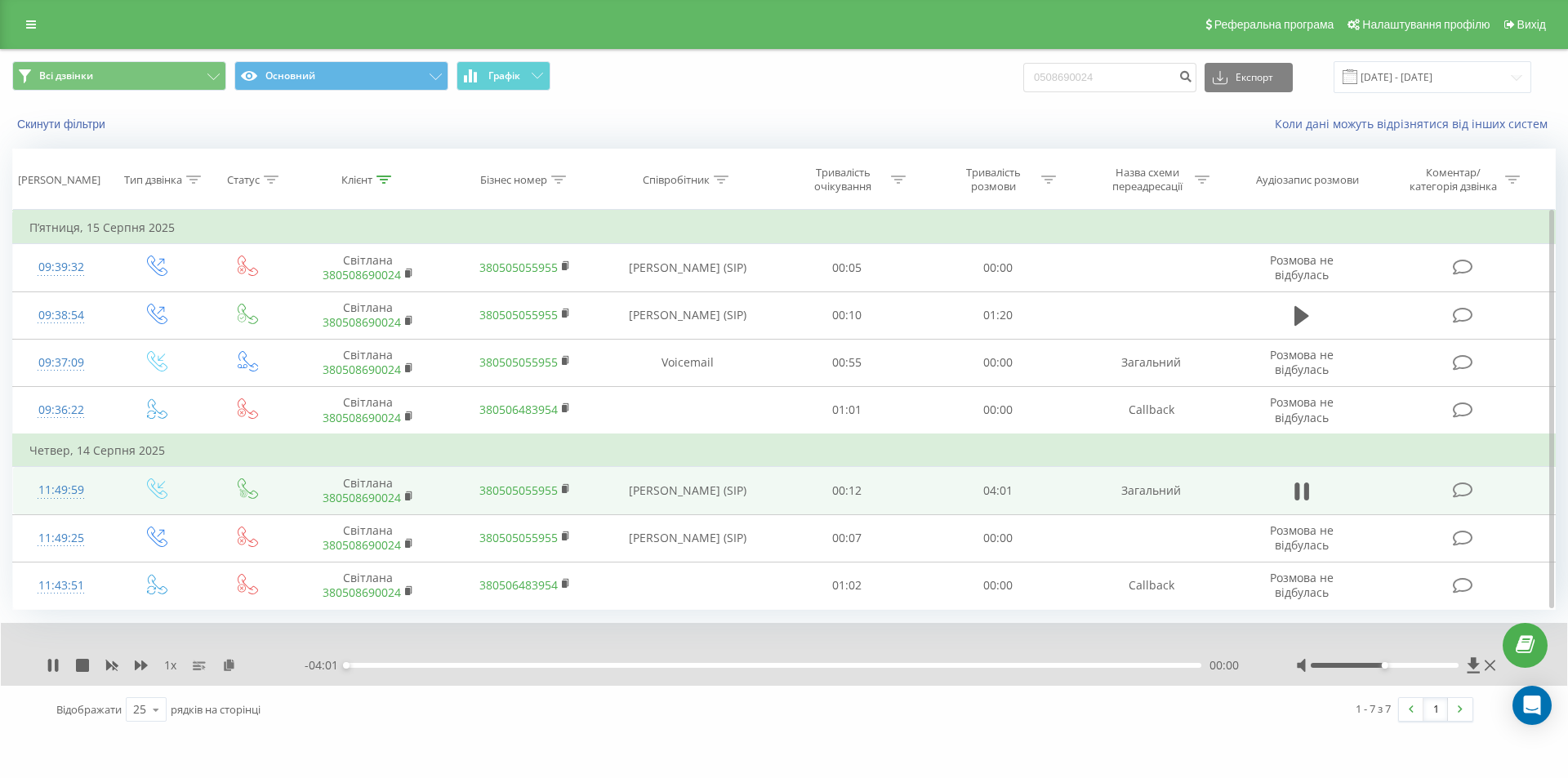
click at [830, 674] on div "1 x - 04:01 00:00 00:00" at bounding box center [784, 654] width 1566 height 63
click at [853, 665] on div "00:00" at bounding box center [774, 665] width 855 height 5
click at [798, 663] on div "02:07" at bounding box center [774, 665] width 855 height 5
click at [762, 668] on div "- 01:52 02:09 02:09" at bounding box center [780, 665] width 950 height 16
click at [762, 668] on div "- 01:49 02:11 02:11" at bounding box center [780, 665] width 950 height 16
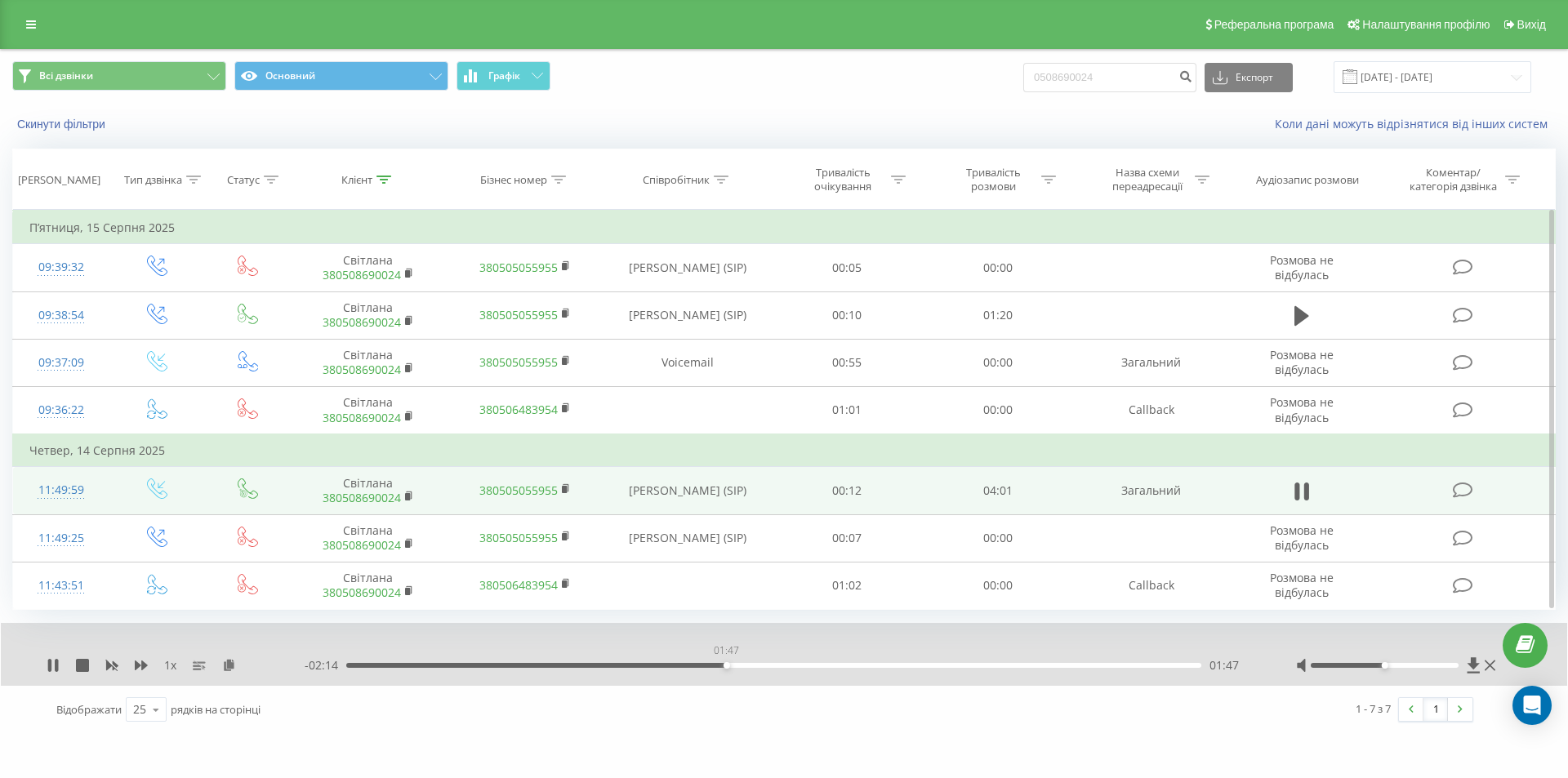
click at [726, 664] on div "01:47" at bounding box center [774, 665] width 855 height 5
click at [728, 665] on div "01:47" at bounding box center [774, 665] width 855 height 5
click at [706, 665] on div "01:41" at bounding box center [774, 665] width 855 height 5
click at [673, 666] on div "01:32" at bounding box center [774, 665] width 855 height 5
click at [658, 664] on div "01:35" at bounding box center [774, 665] width 855 height 5
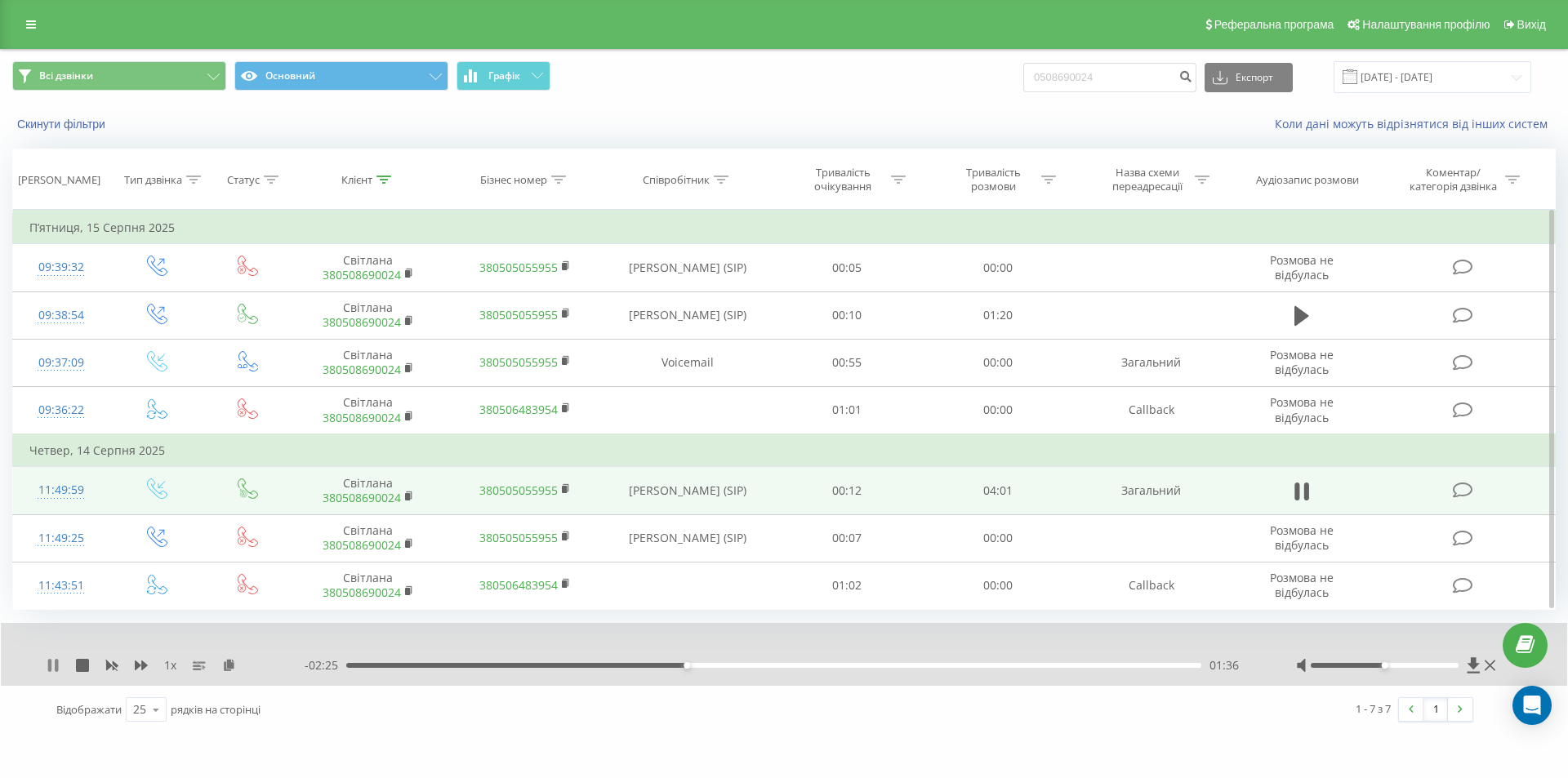
click at [49, 663] on icon at bounding box center [50, 665] width 3 height 13
click at [49, 663] on icon at bounding box center [53, 665] width 10 height 13
click at [50, 668] on icon at bounding box center [50, 665] width 3 height 13
click at [45, 29] on link at bounding box center [31, 24] width 29 height 23
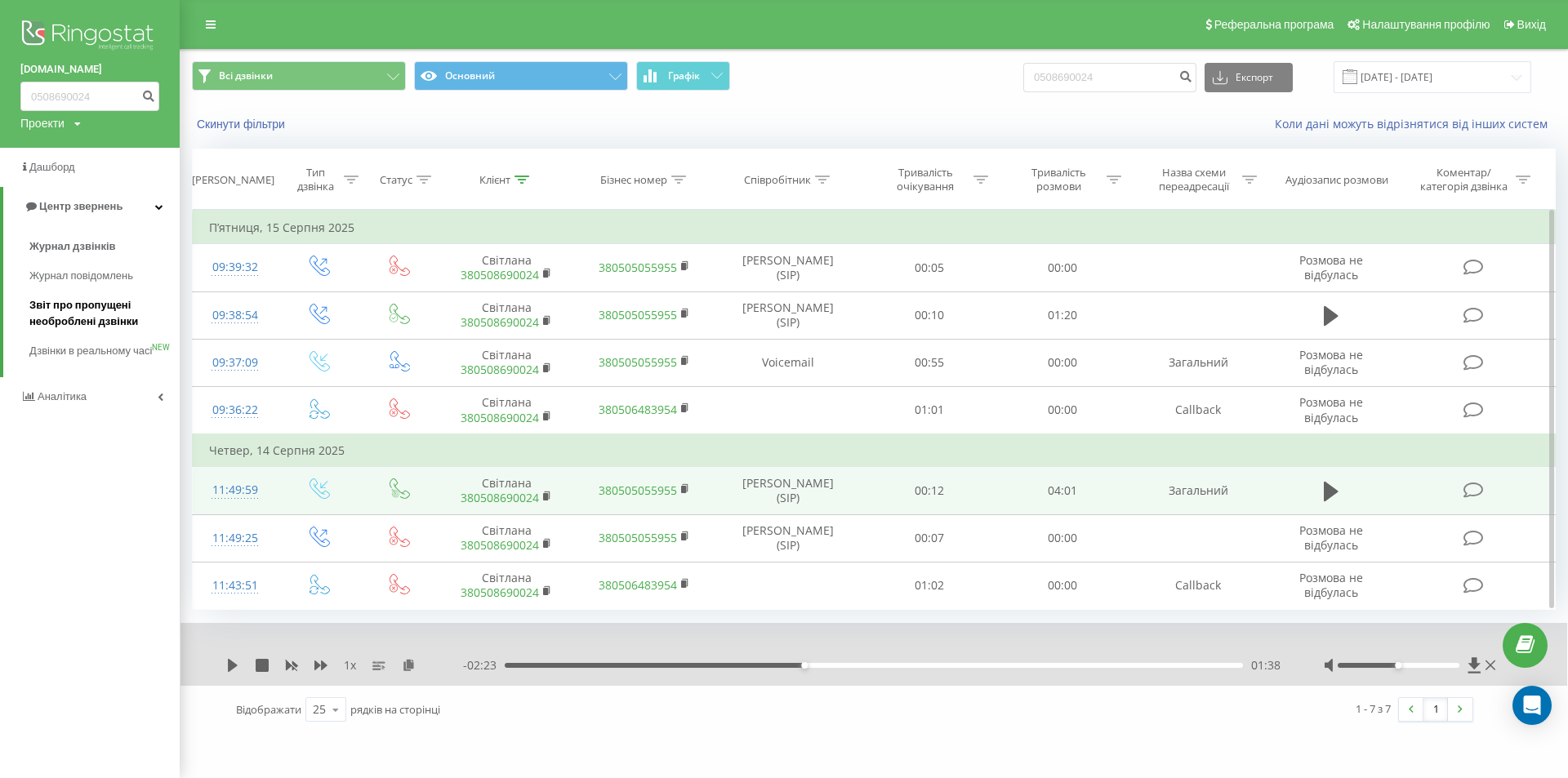
click at [57, 311] on span "Звіт про пропущені необроблені дзвінки" at bounding box center [100, 314] width 142 height 33
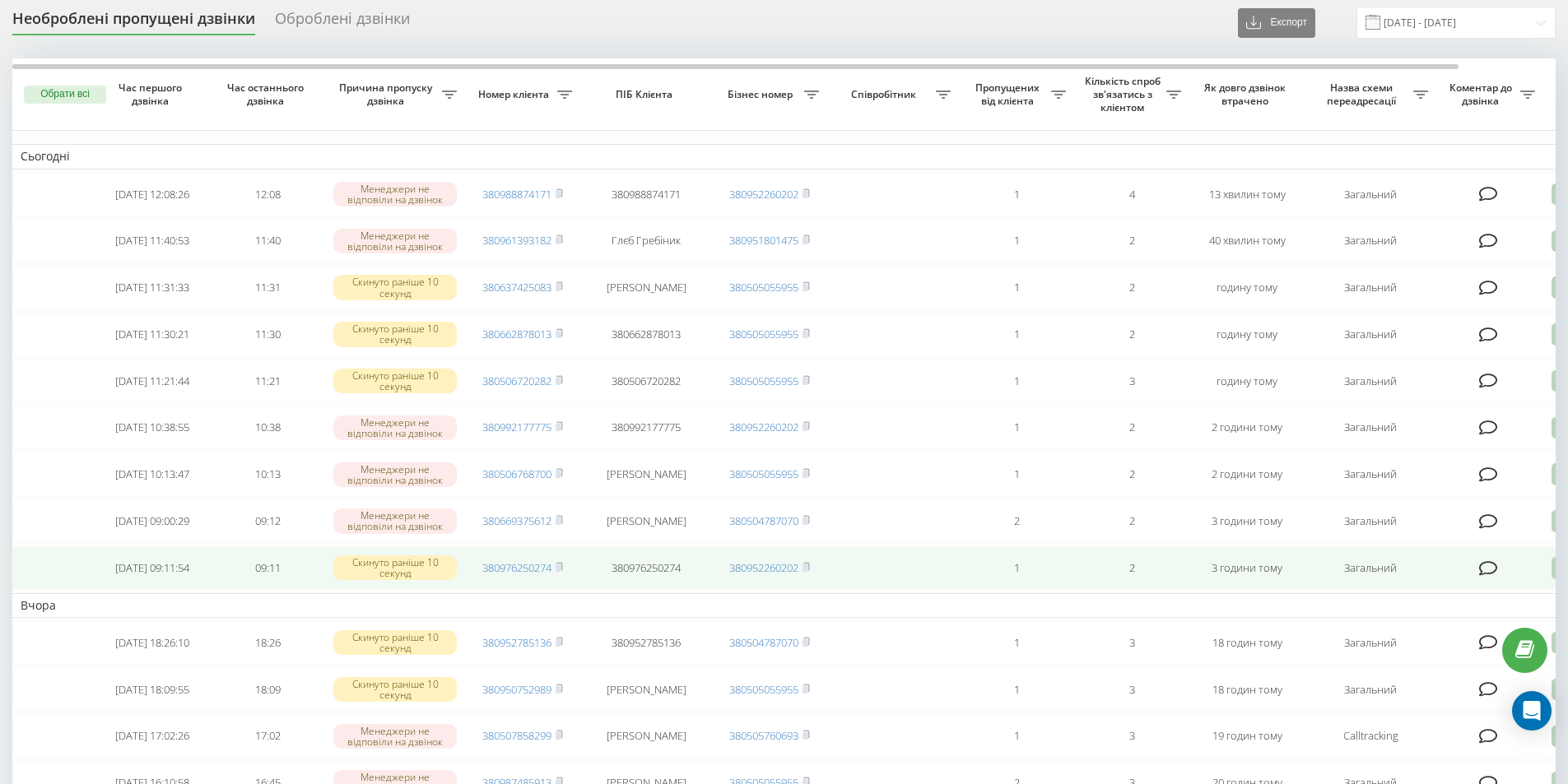
scroll to position [82, 0]
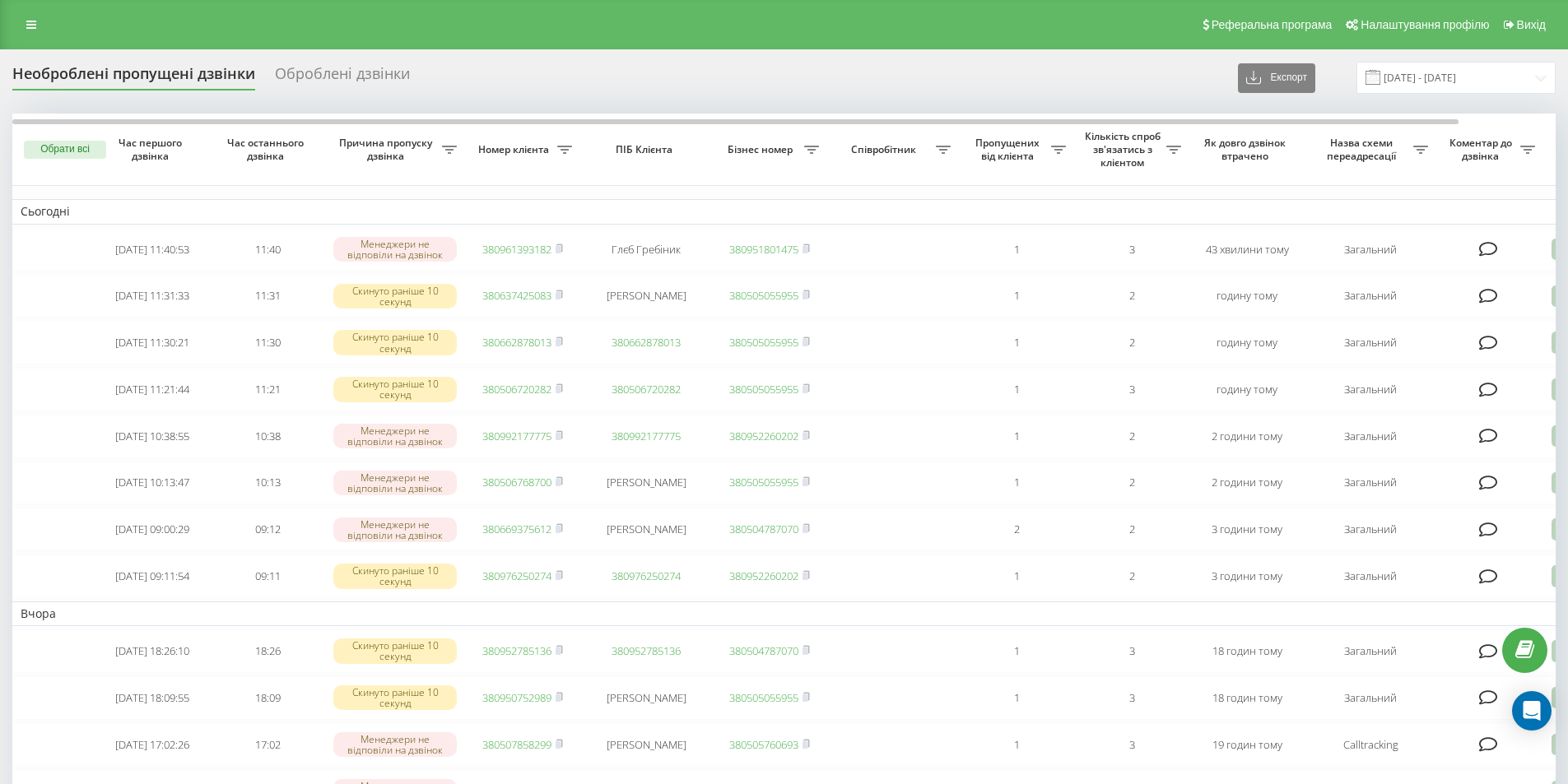
click at [71, 10] on div "Реферальна програма Налаштування профілю Вихід" at bounding box center [784, 24] width 1568 height 50
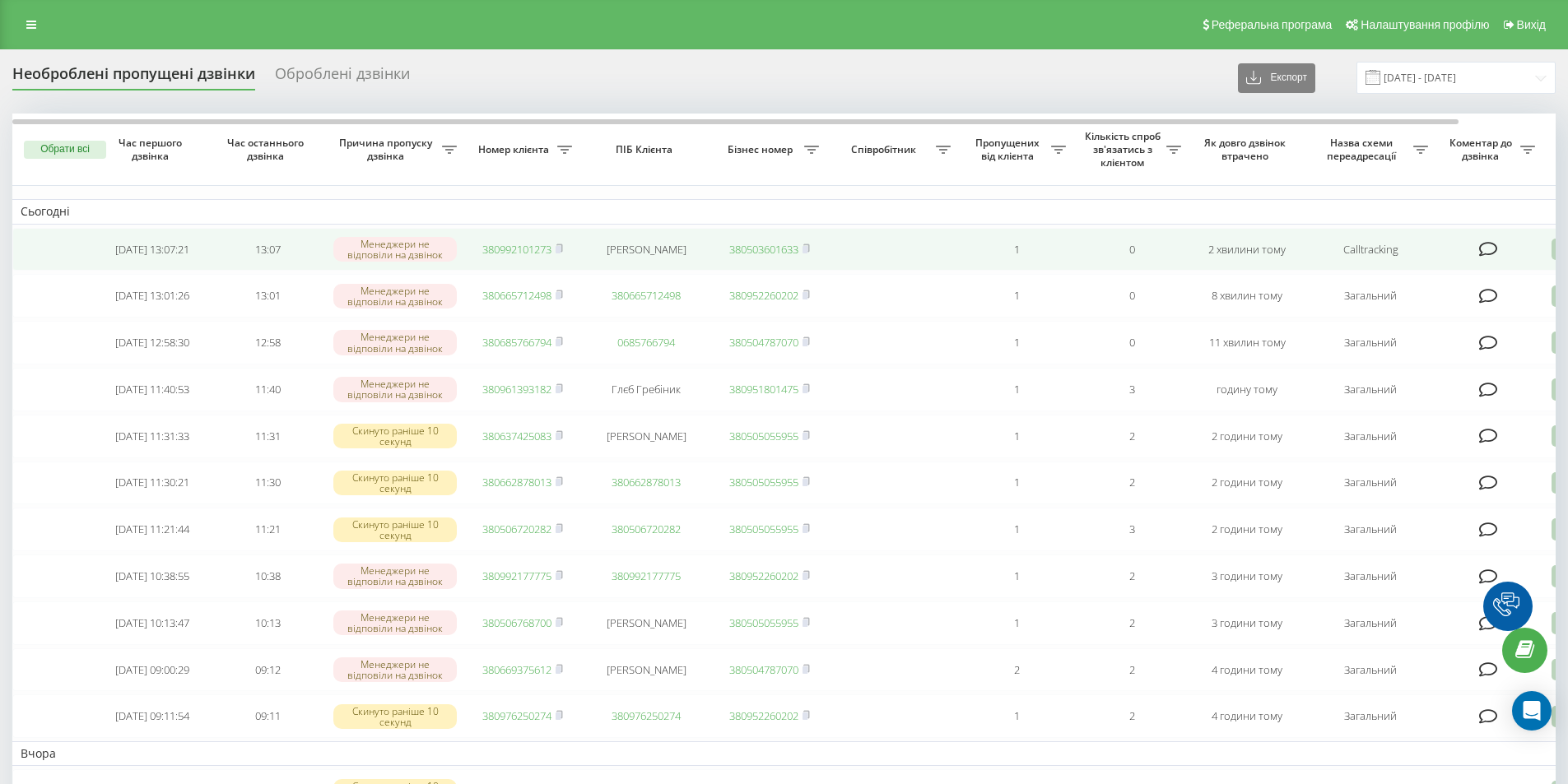
click at [506, 258] on td "380992101273" at bounding box center [523, 250] width 115 height 44
click at [509, 242] on td "380992101273" at bounding box center [523, 250] width 115 height 44
click at [510, 254] on link "380992101273" at bounding box center [516, 249] width 69 height 15
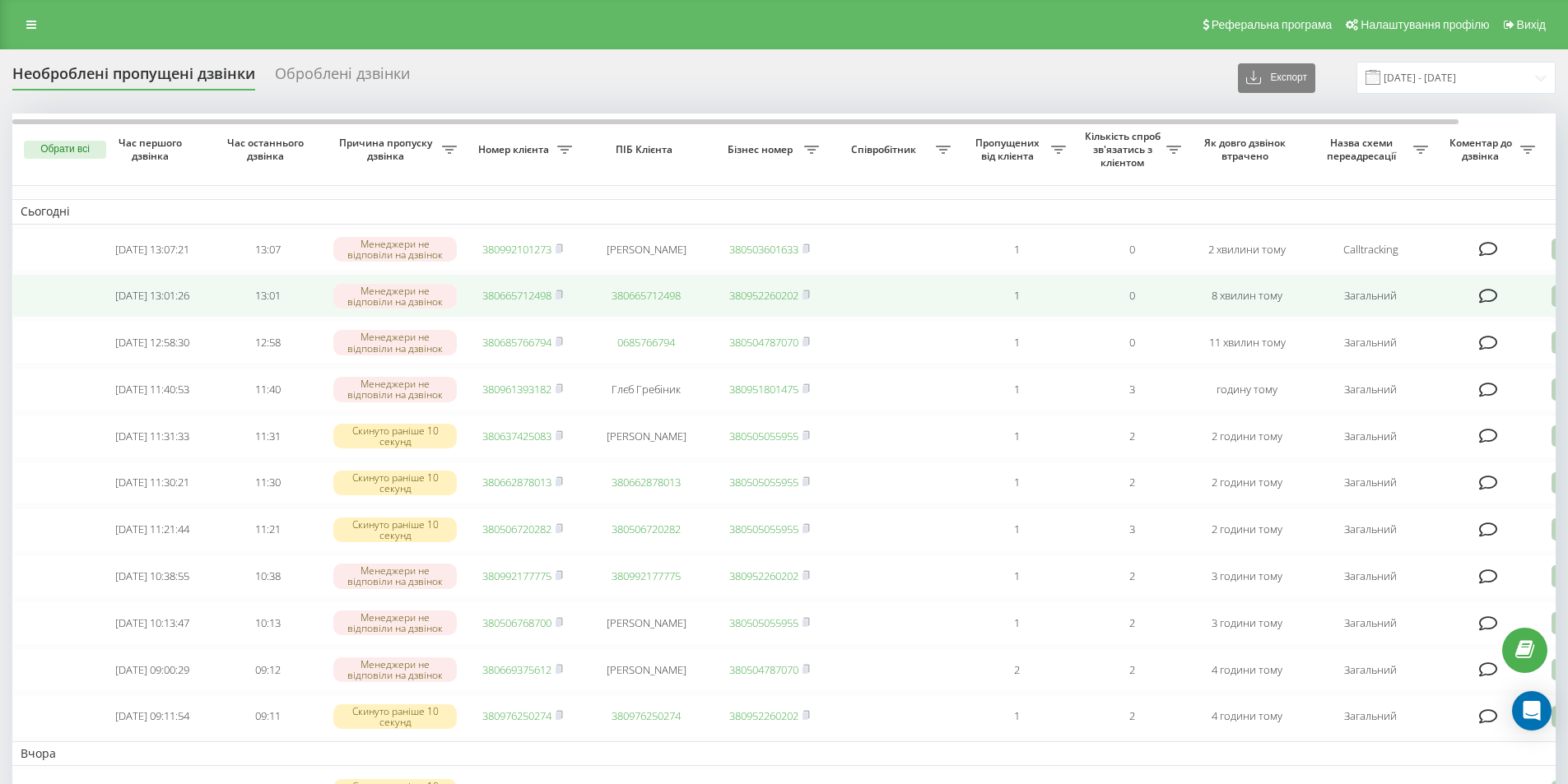
click at [526, 292] on link "380665712498" at bounding box center [516, 295] width 69 height 15
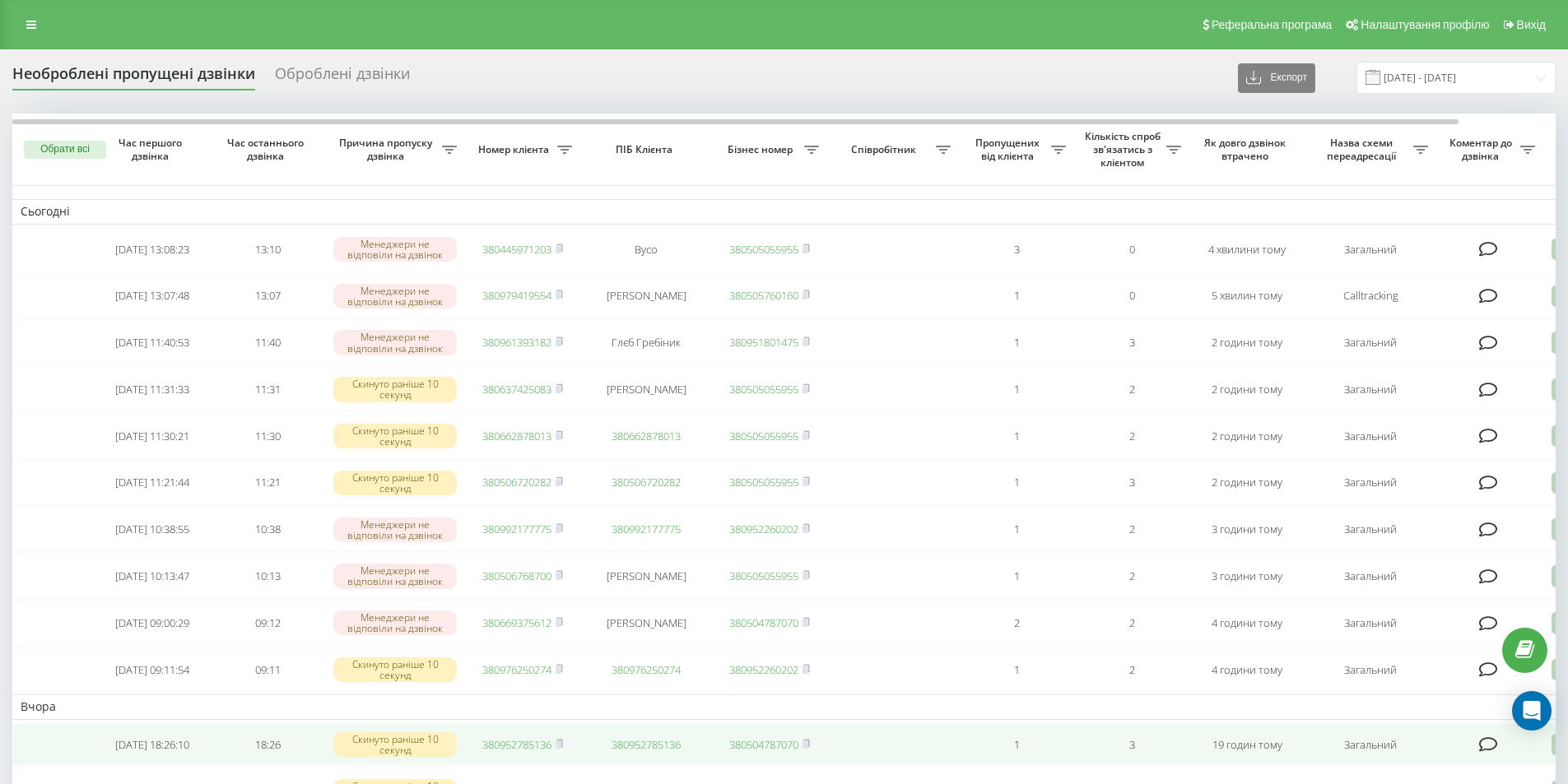
click at [624, 767] on td "380952785136" at bounding box center [646, 746] width 132 height 44
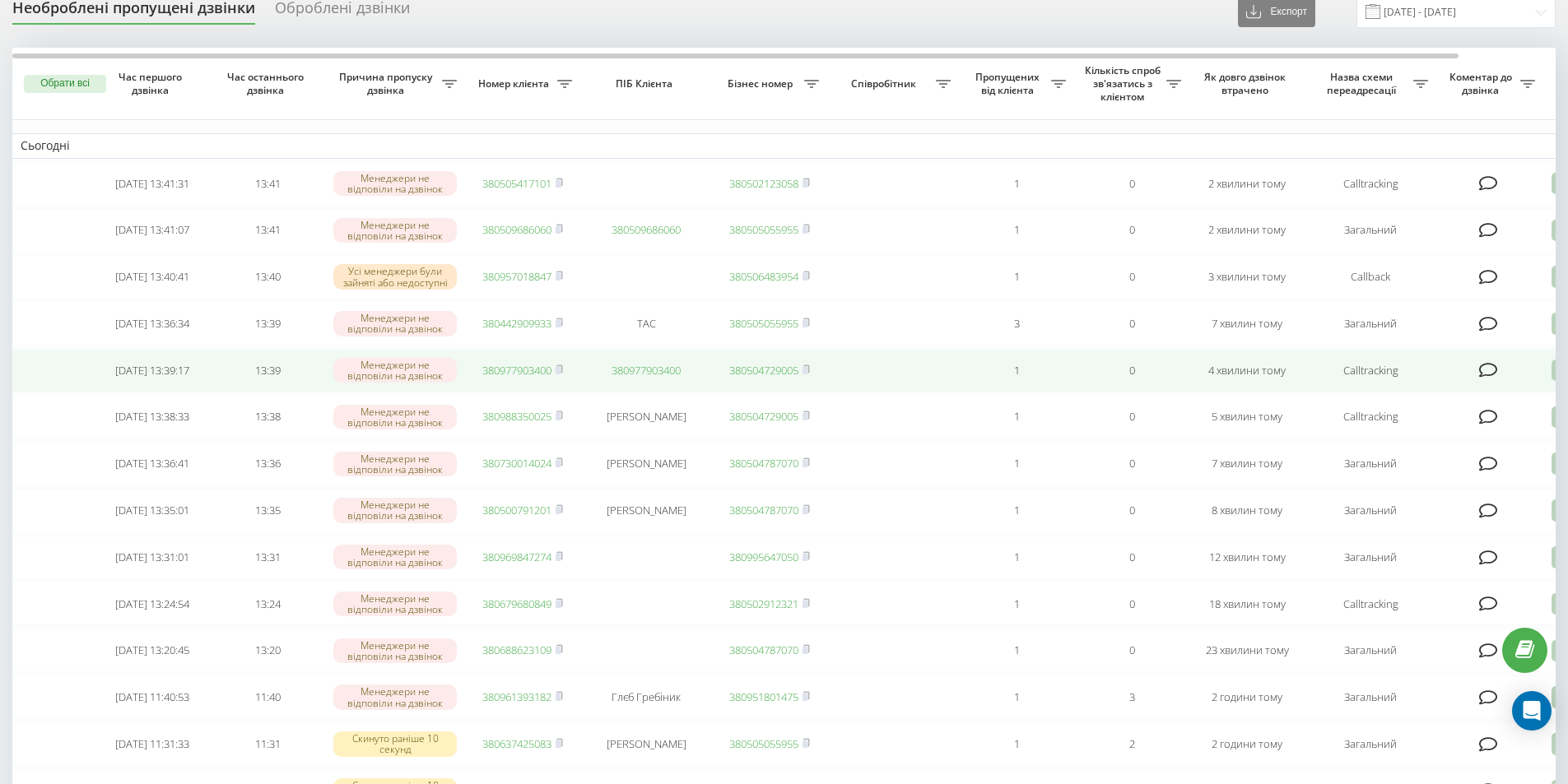
scroll to position [82, 0]
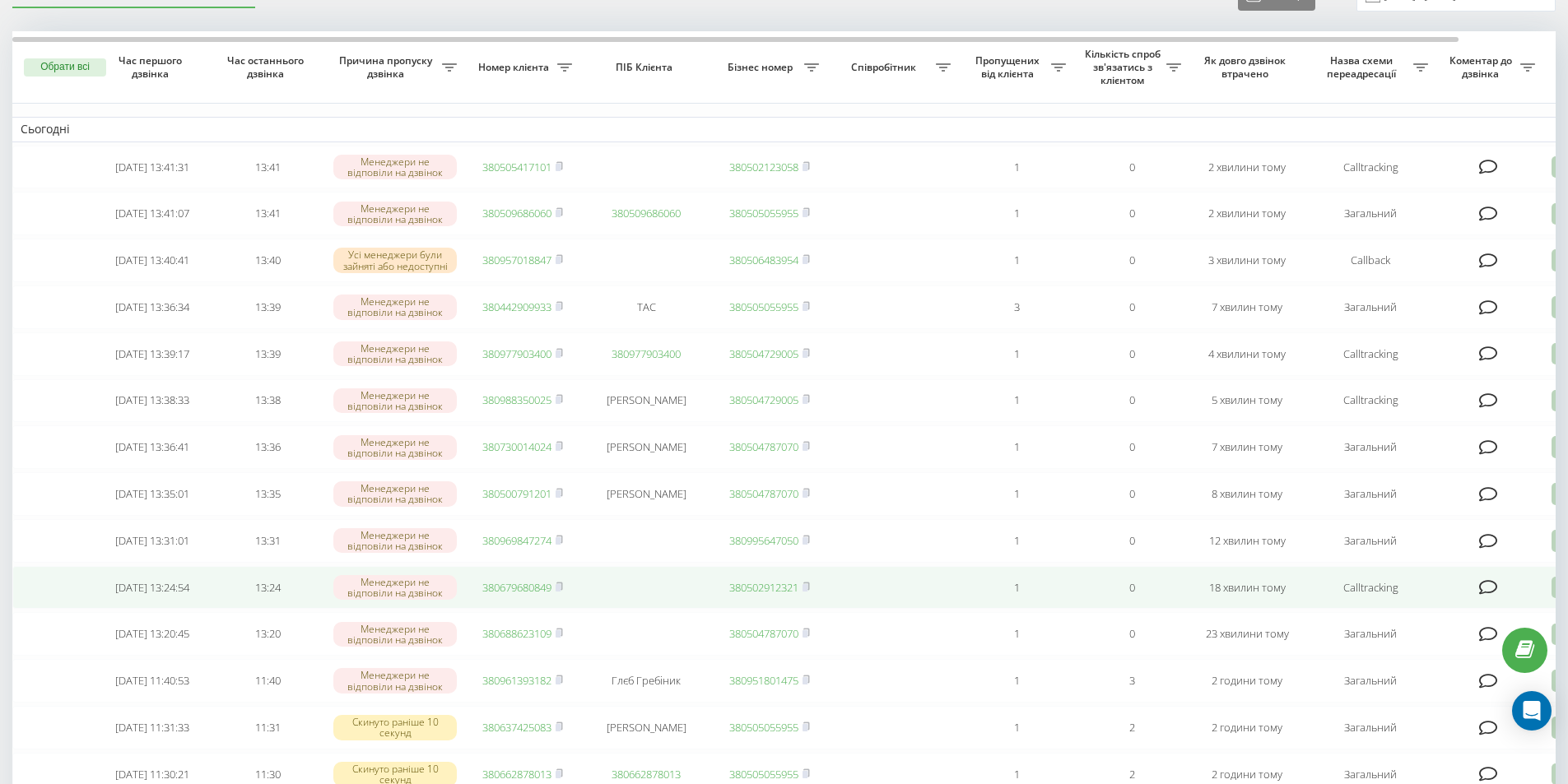
click at [519, 595] on link "380679680849" at bounding box center [516, 588] width 69 height 15
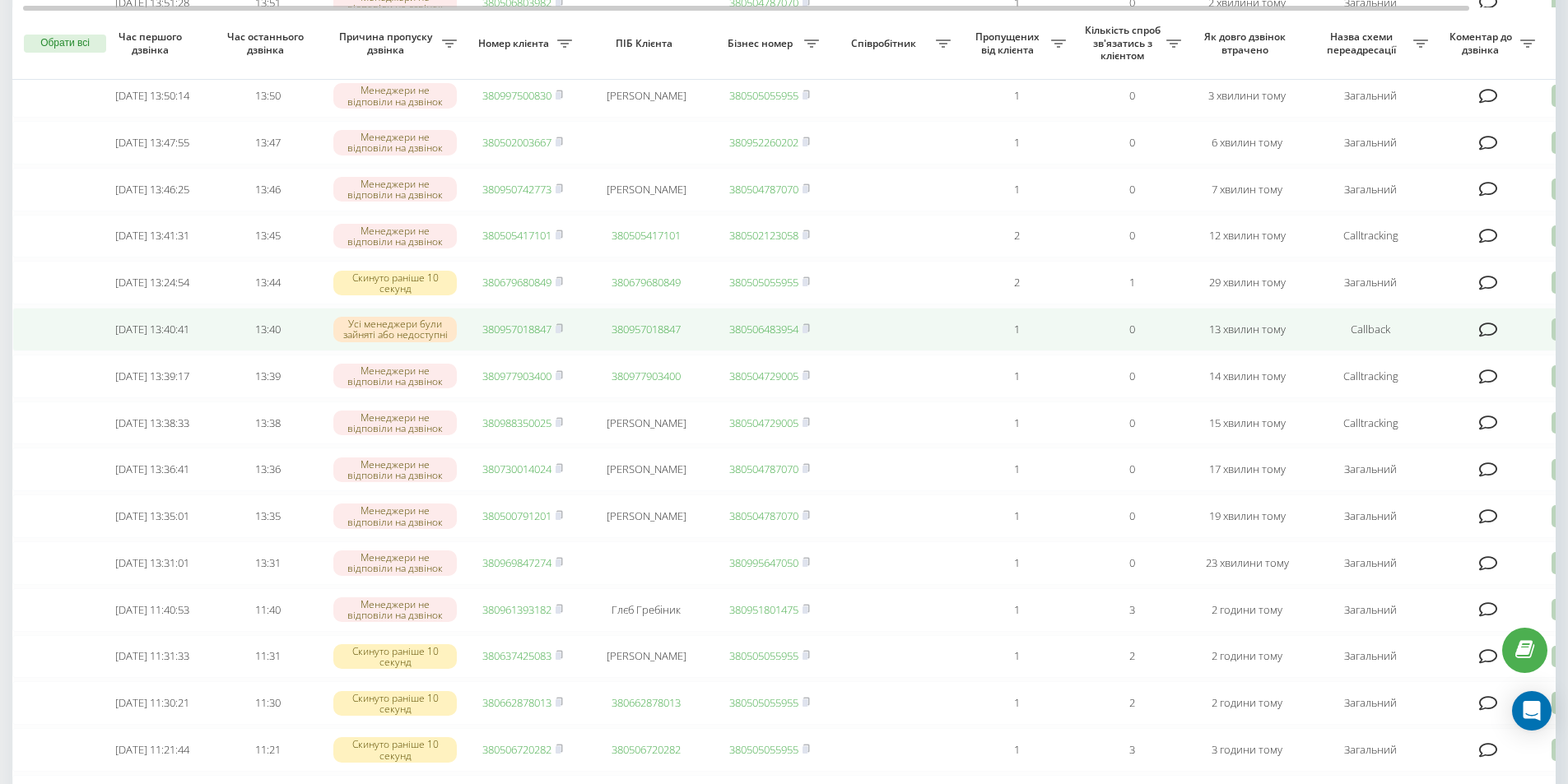
scroll to position [329, 0]
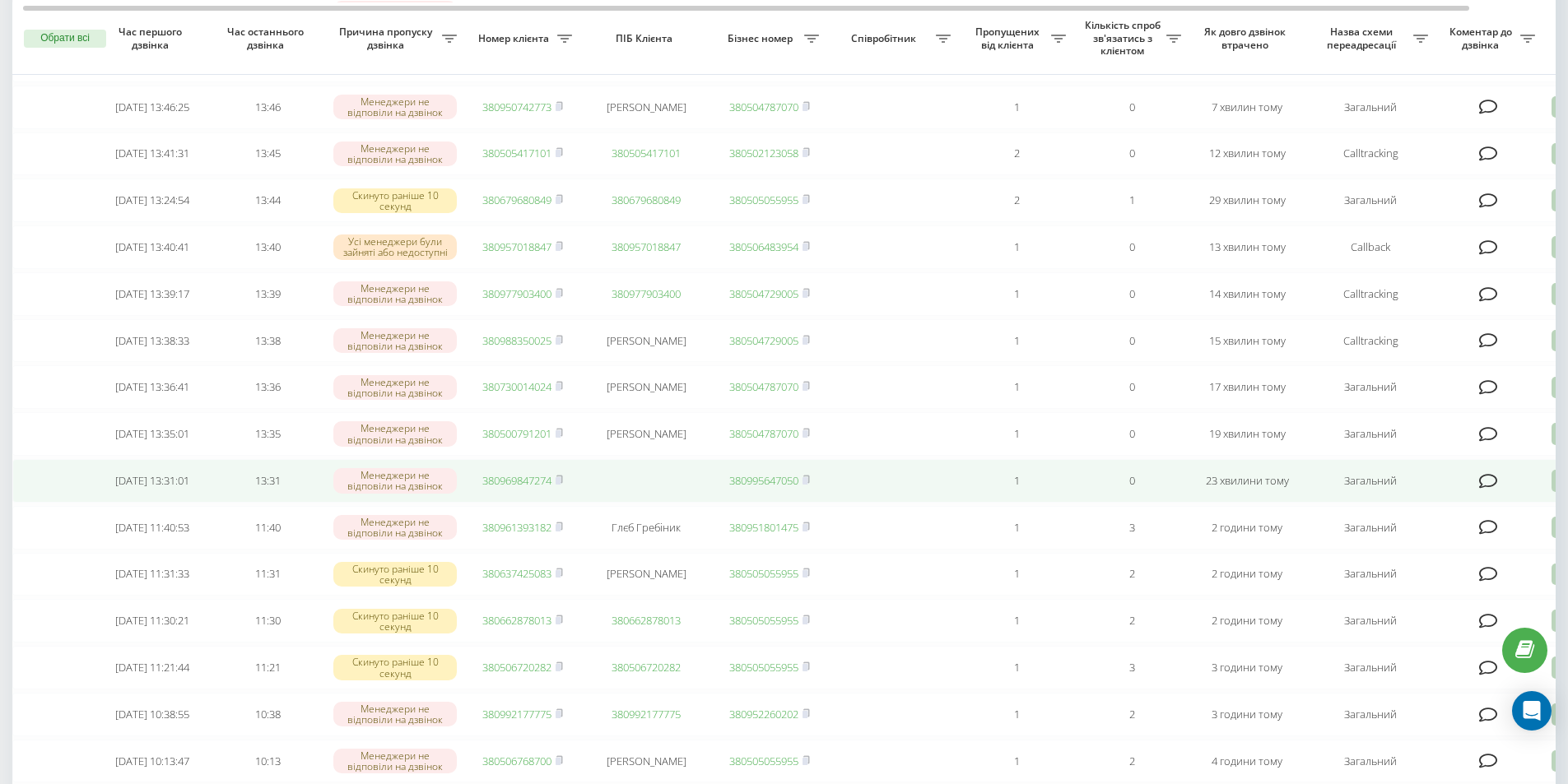
click at [538, 488] on link "380969847274" at bounding box center [516, 480] width 69 height 15
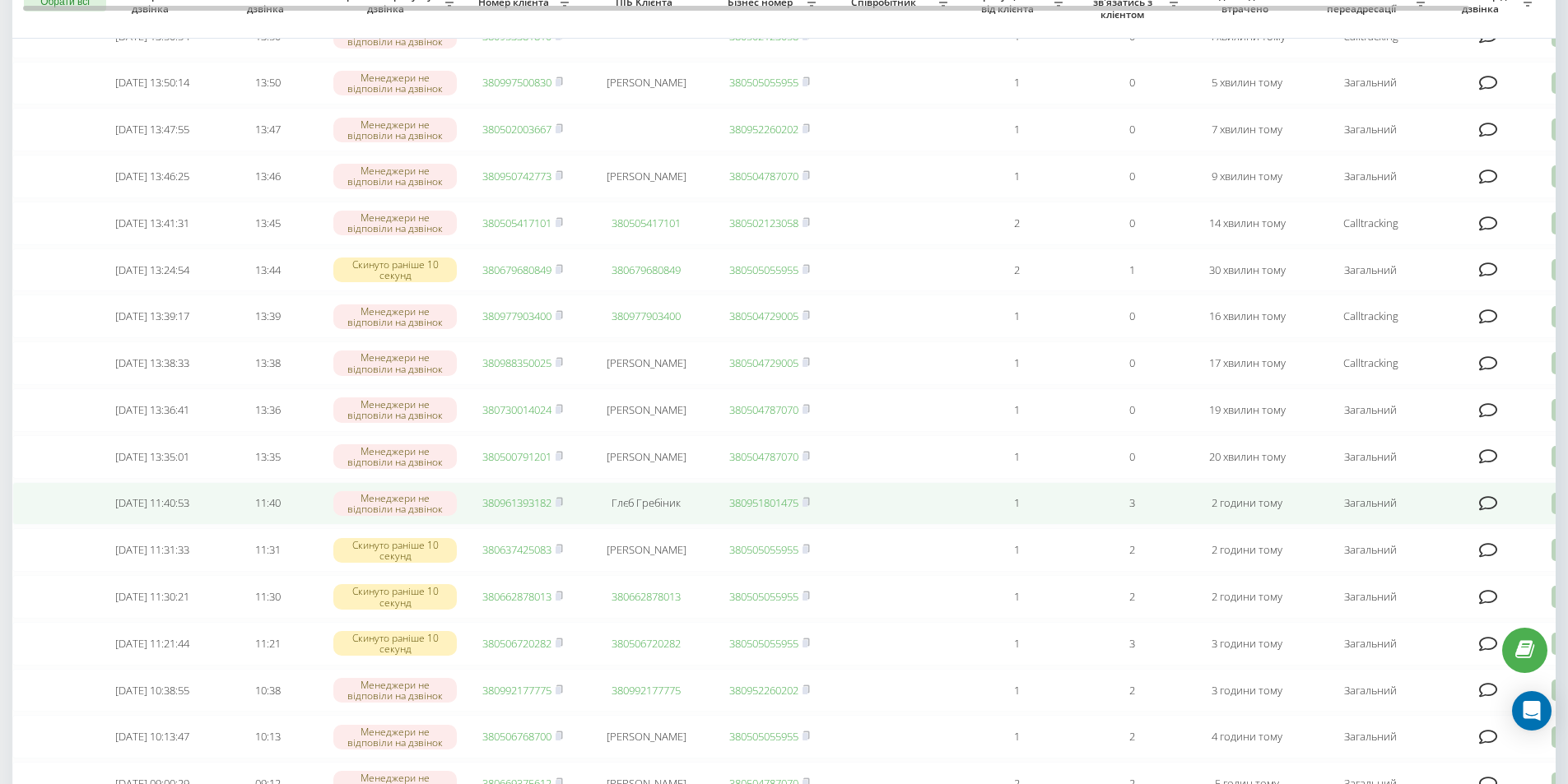
scroll to position [411, 0]
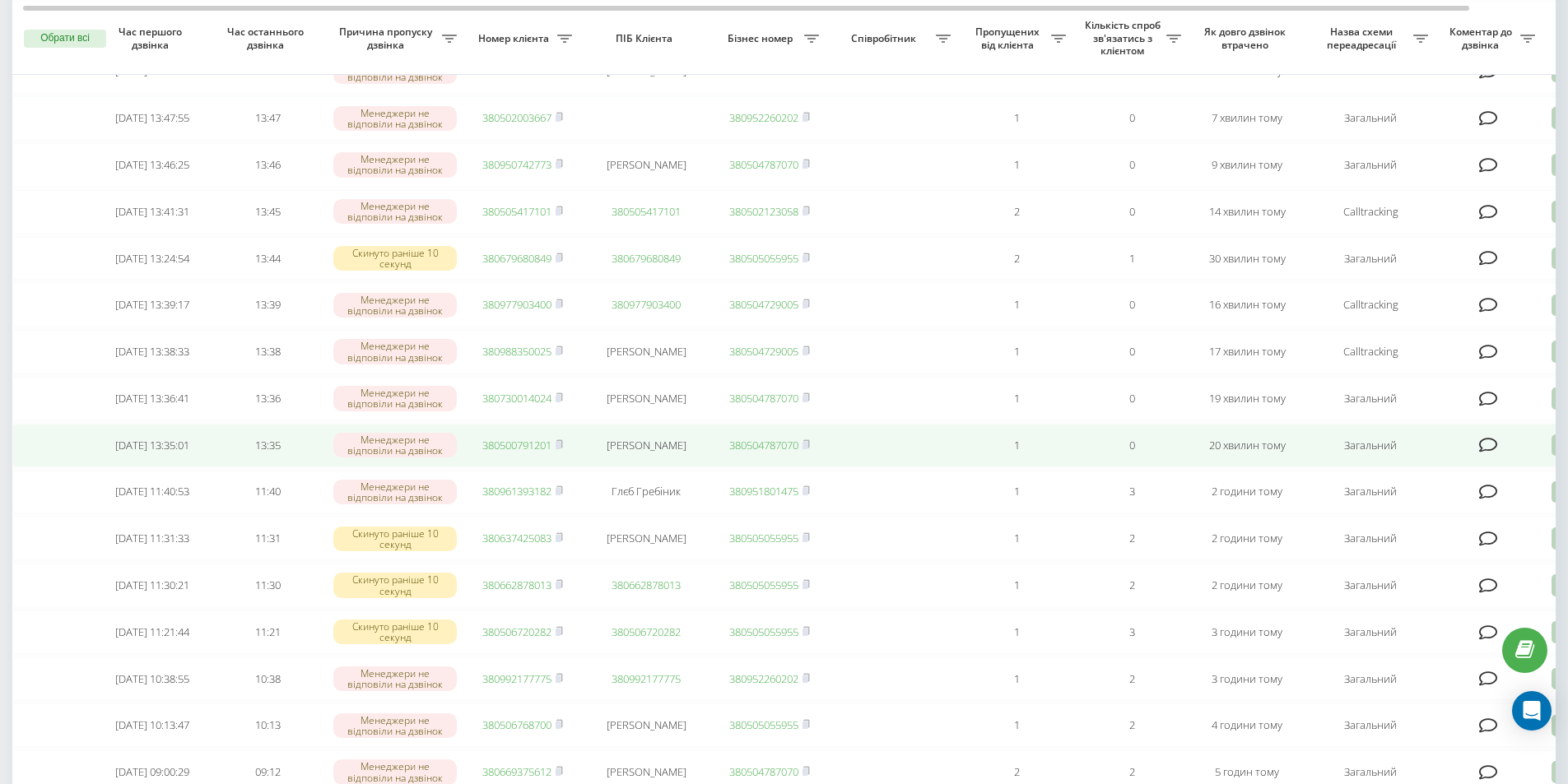
click at [530, 452] on link "380500791201" at bounding box center [516, 445] width 69 height 15
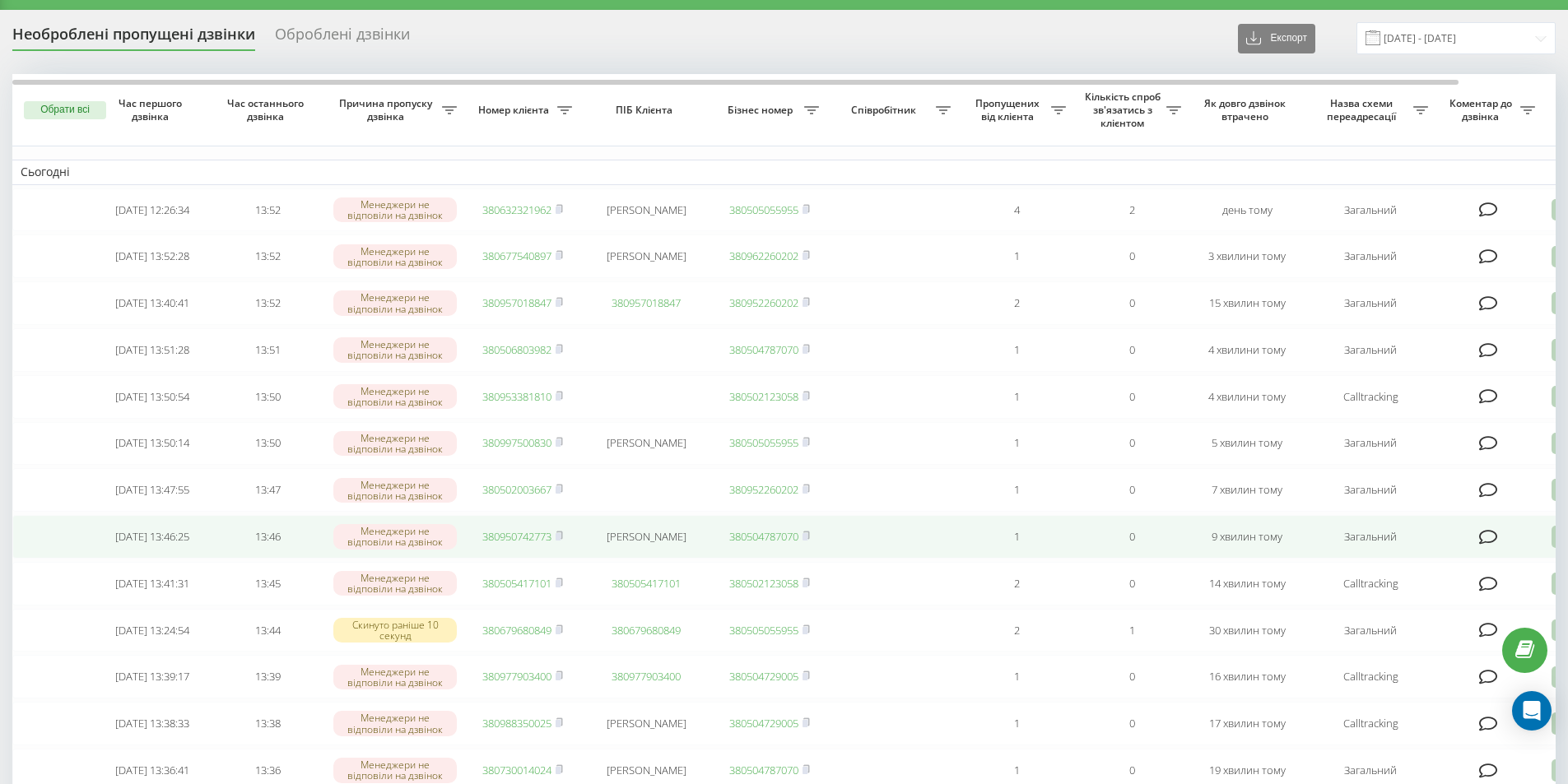
scroll to position [0, 0]
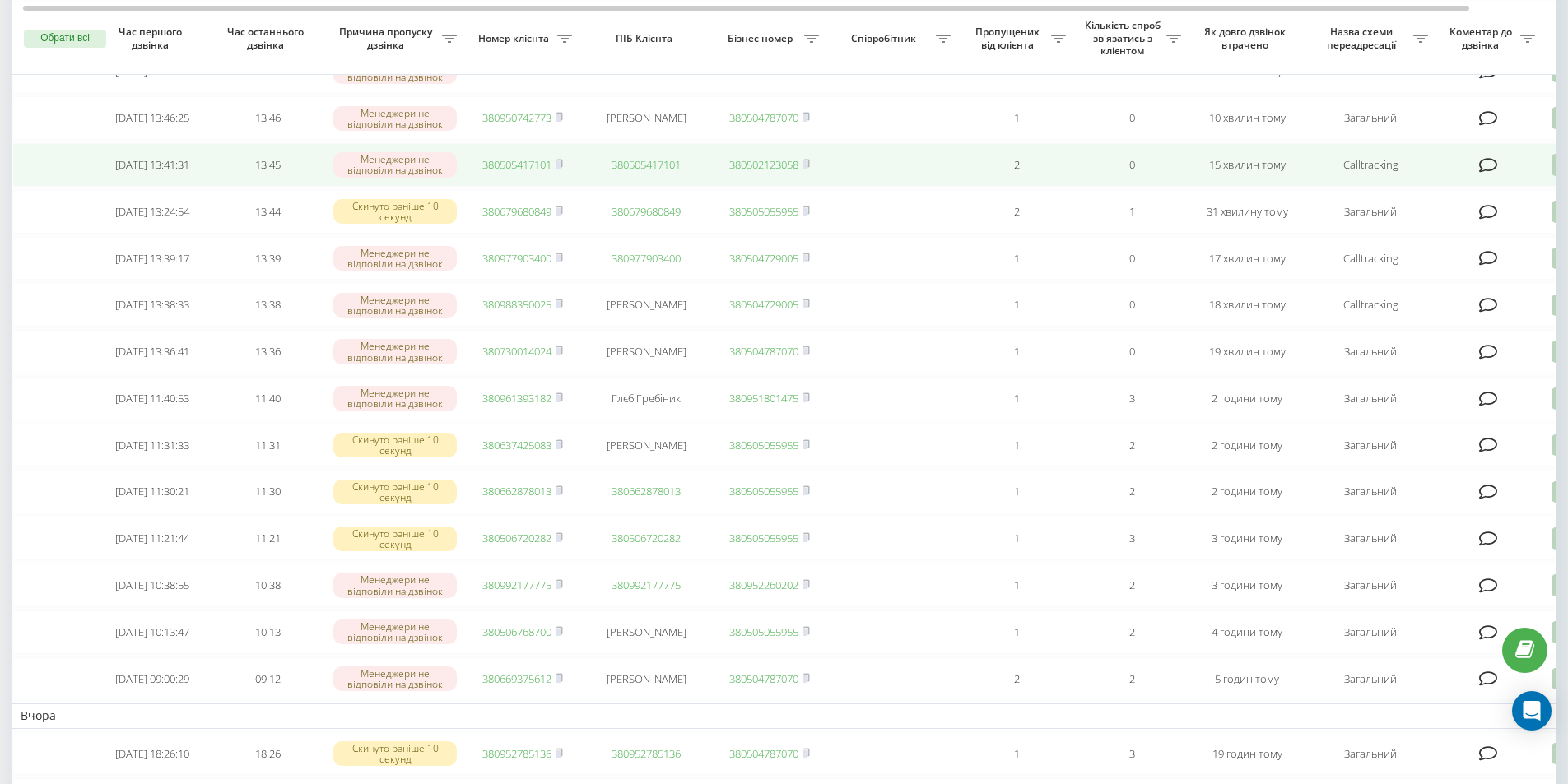
scroll to position [148, 0]
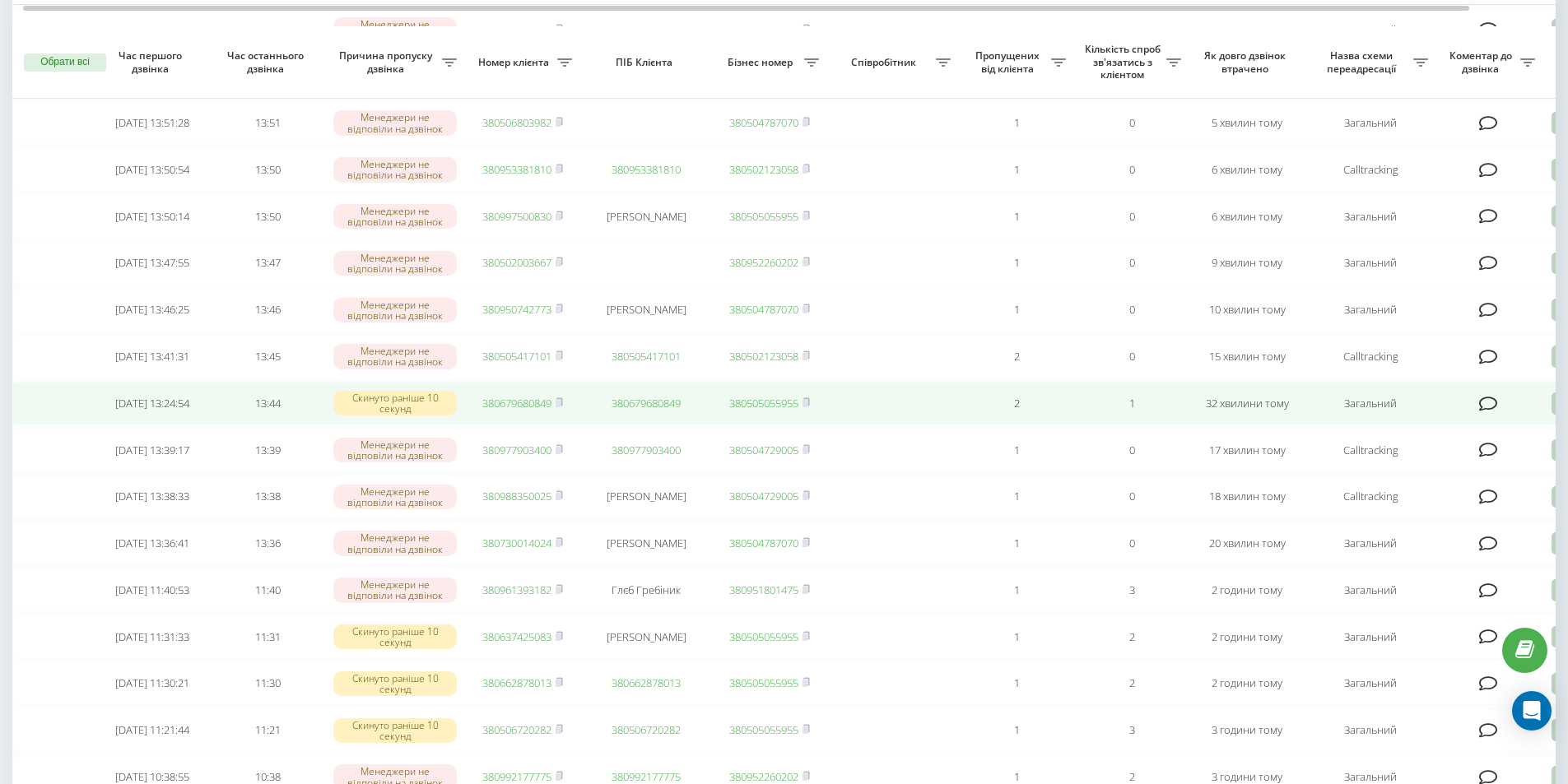
scroll to position [247, 0]
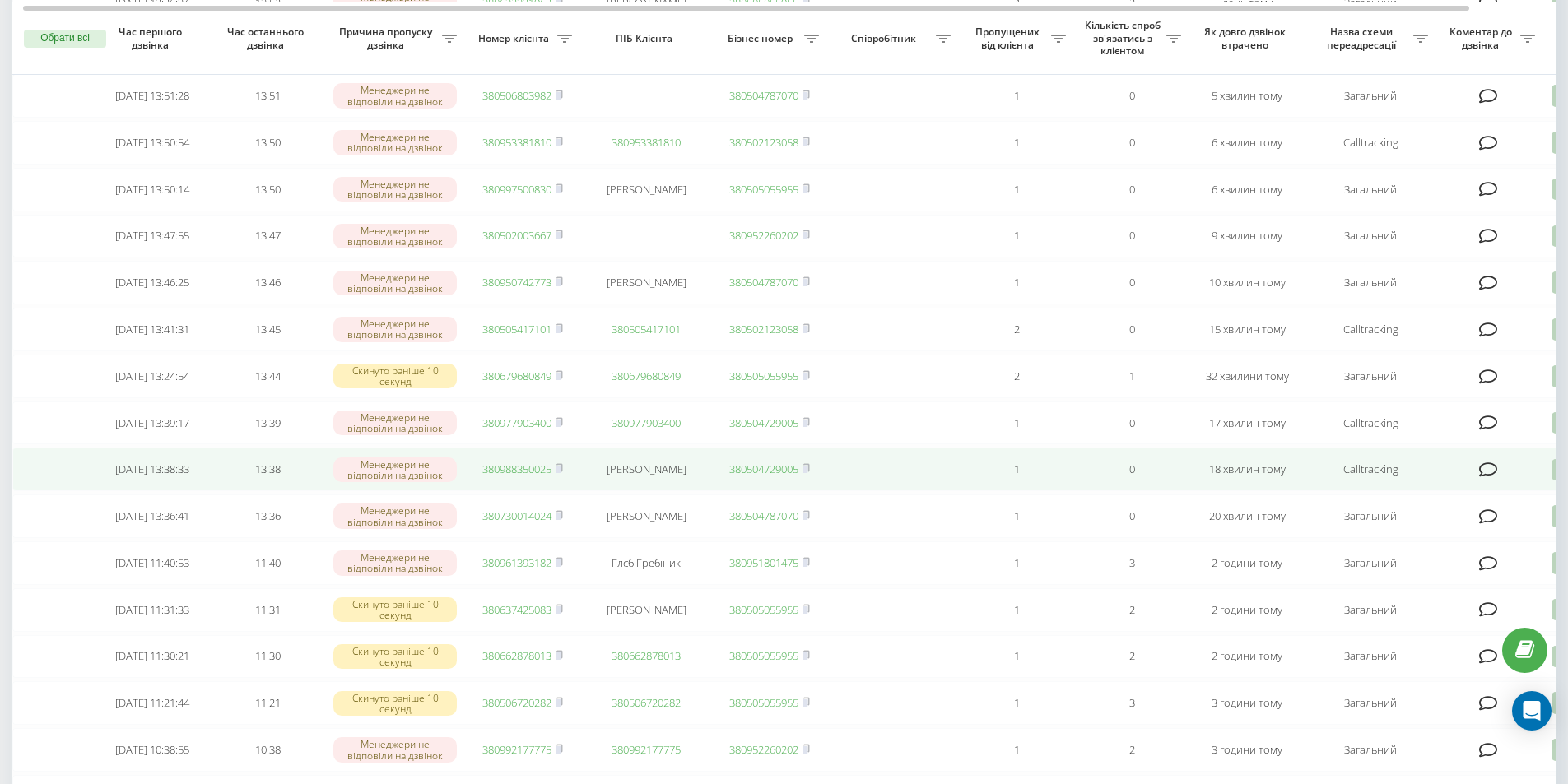
click at [534, 477] on link "380988350025" at bounding box center [516, 469] width 69 height 15
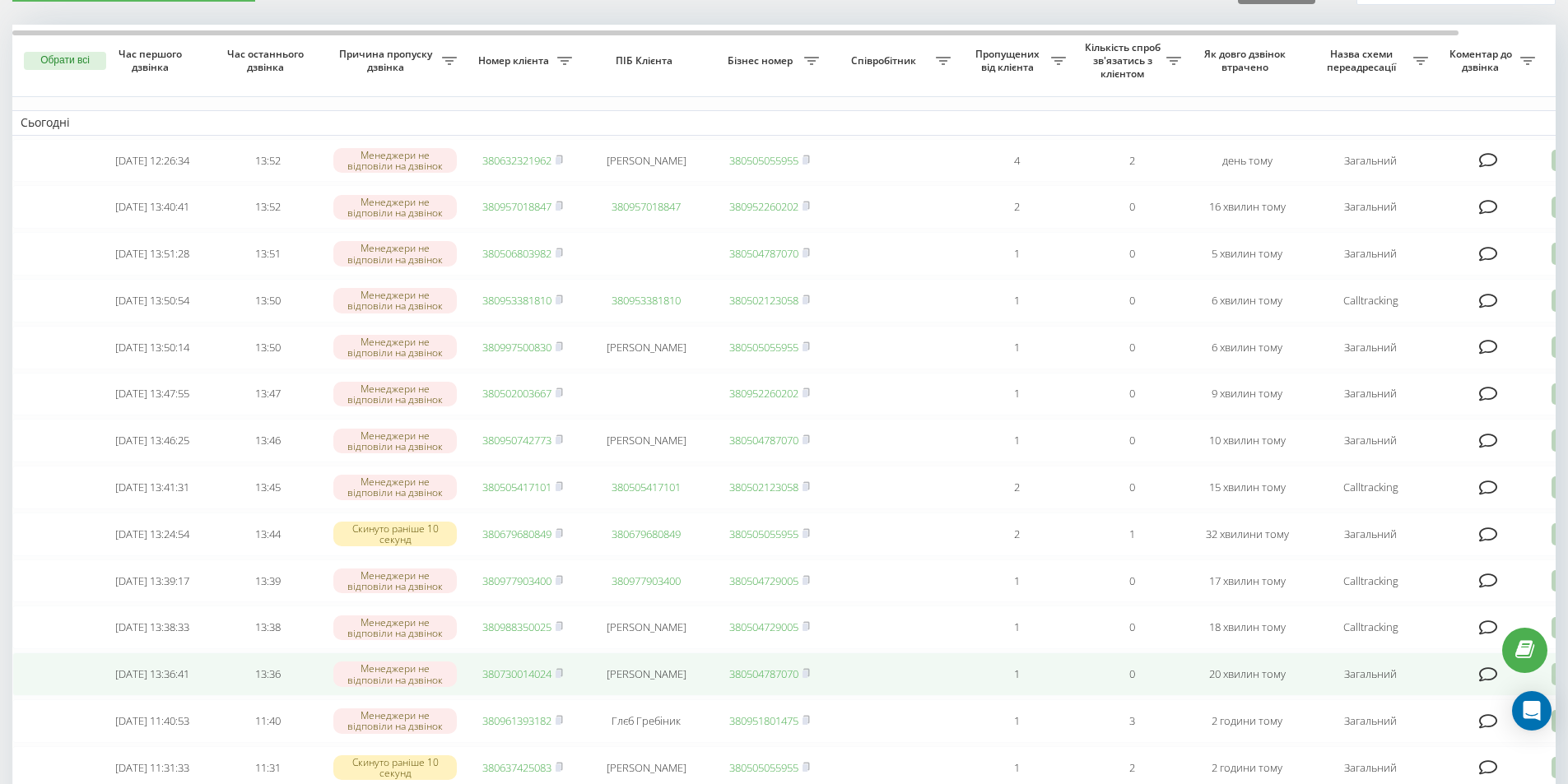
scroll to position [82, 0]
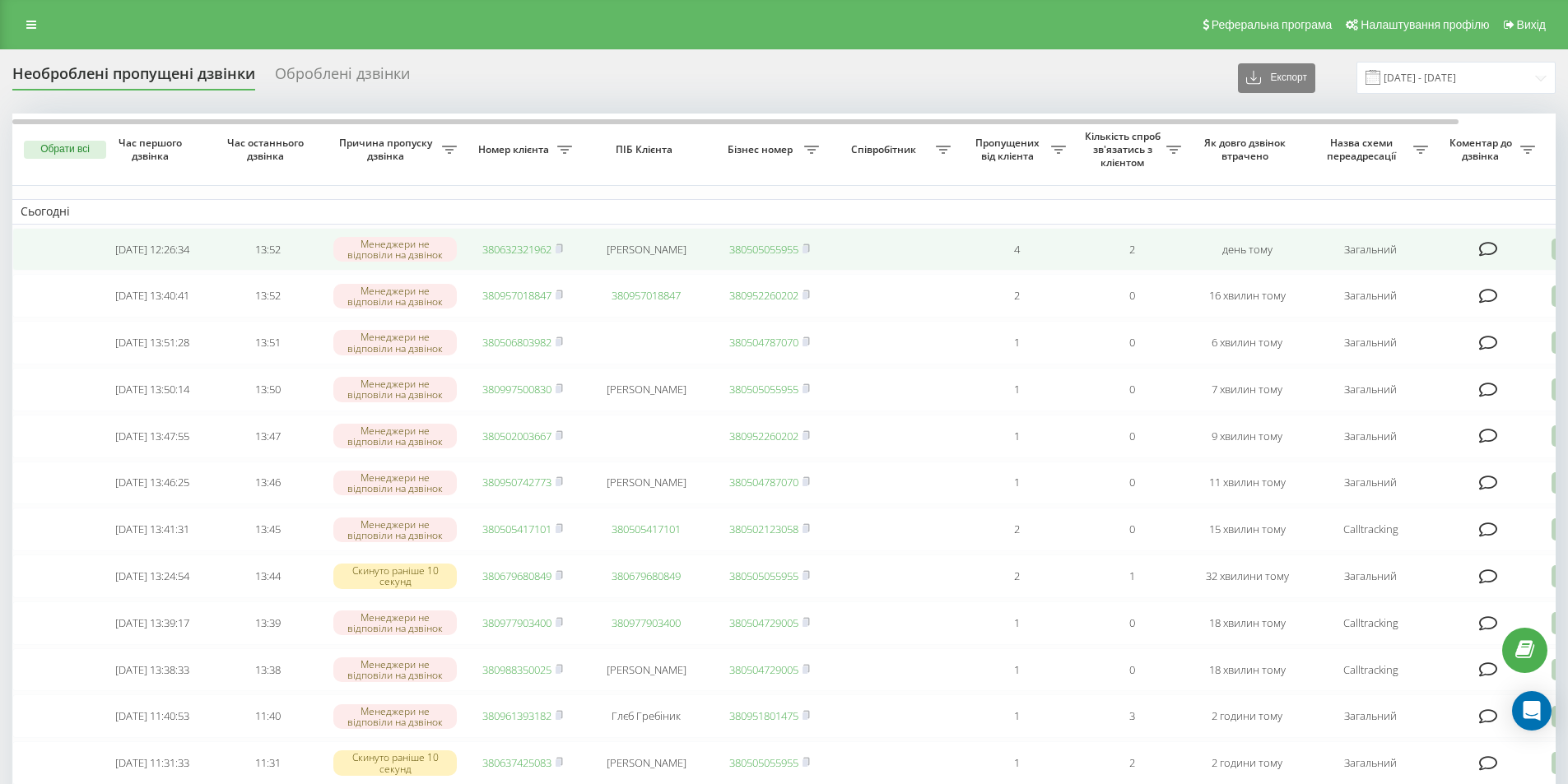
scroll to position [82, 0]
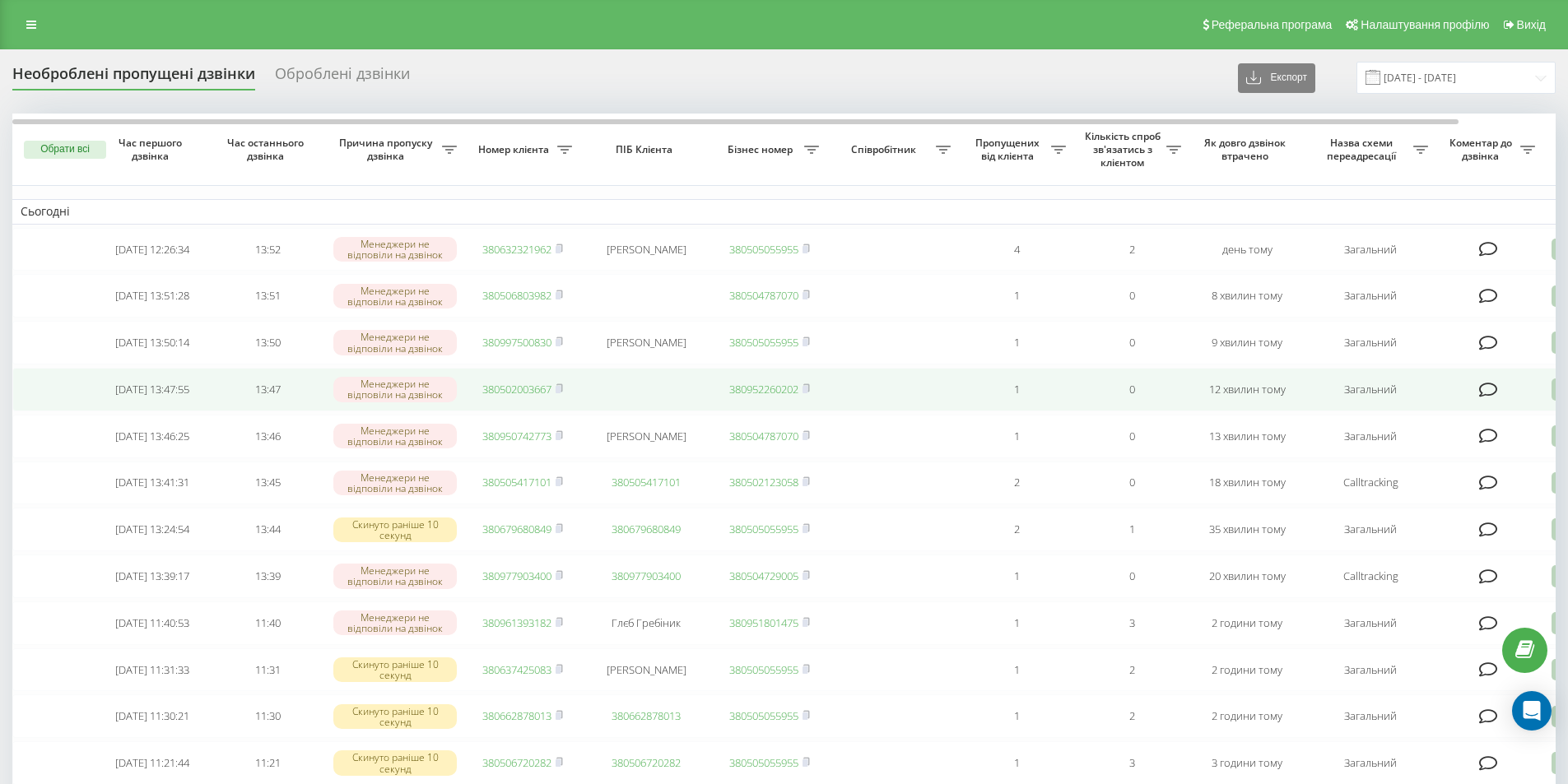
click at [512, 396] on link "380502003667" at bounding box center [516, 389] width 69 height 15
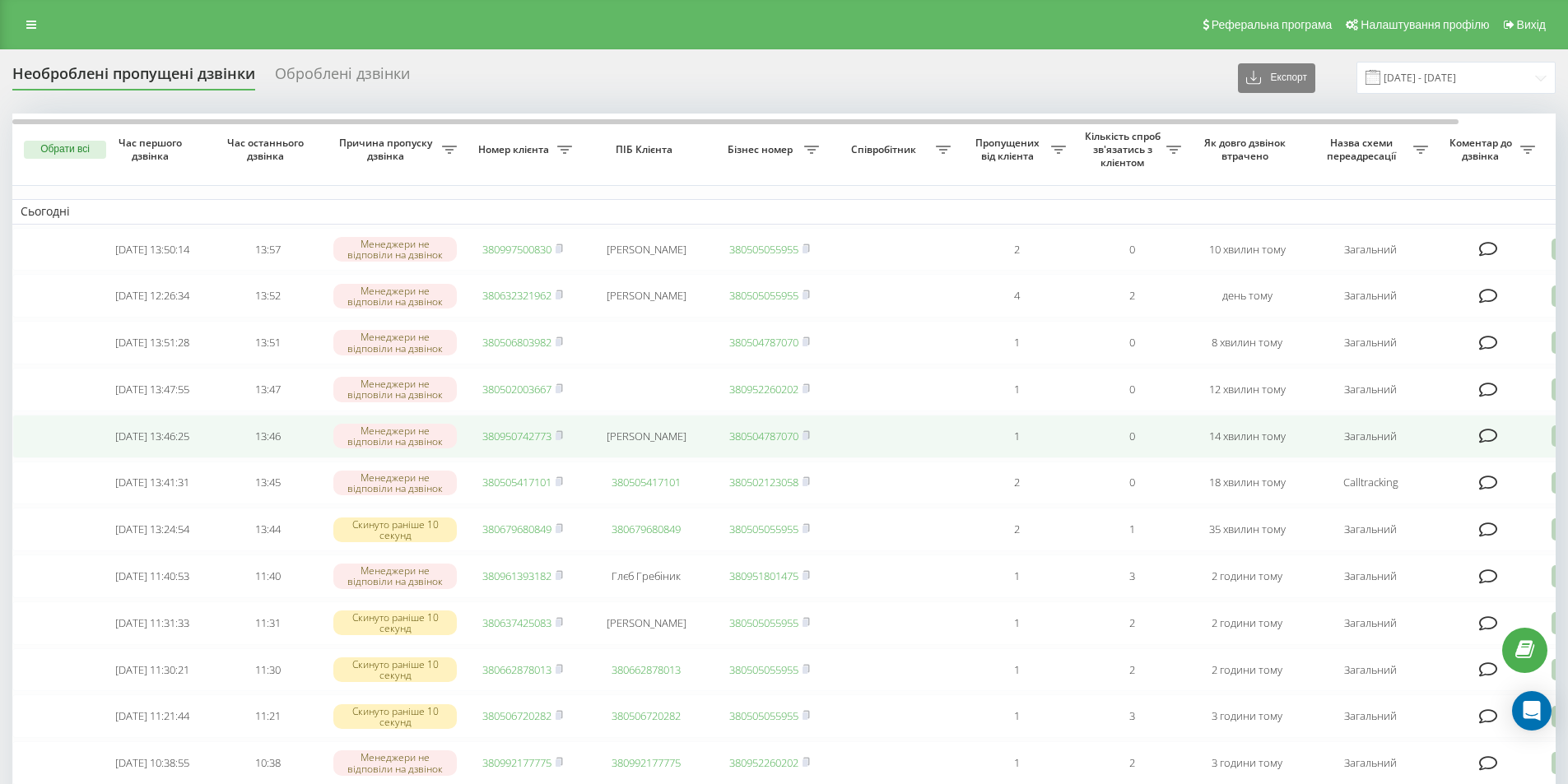
click at [546, 444] on link "380950742773" at bounding box center [516, 436] width 69 height 15
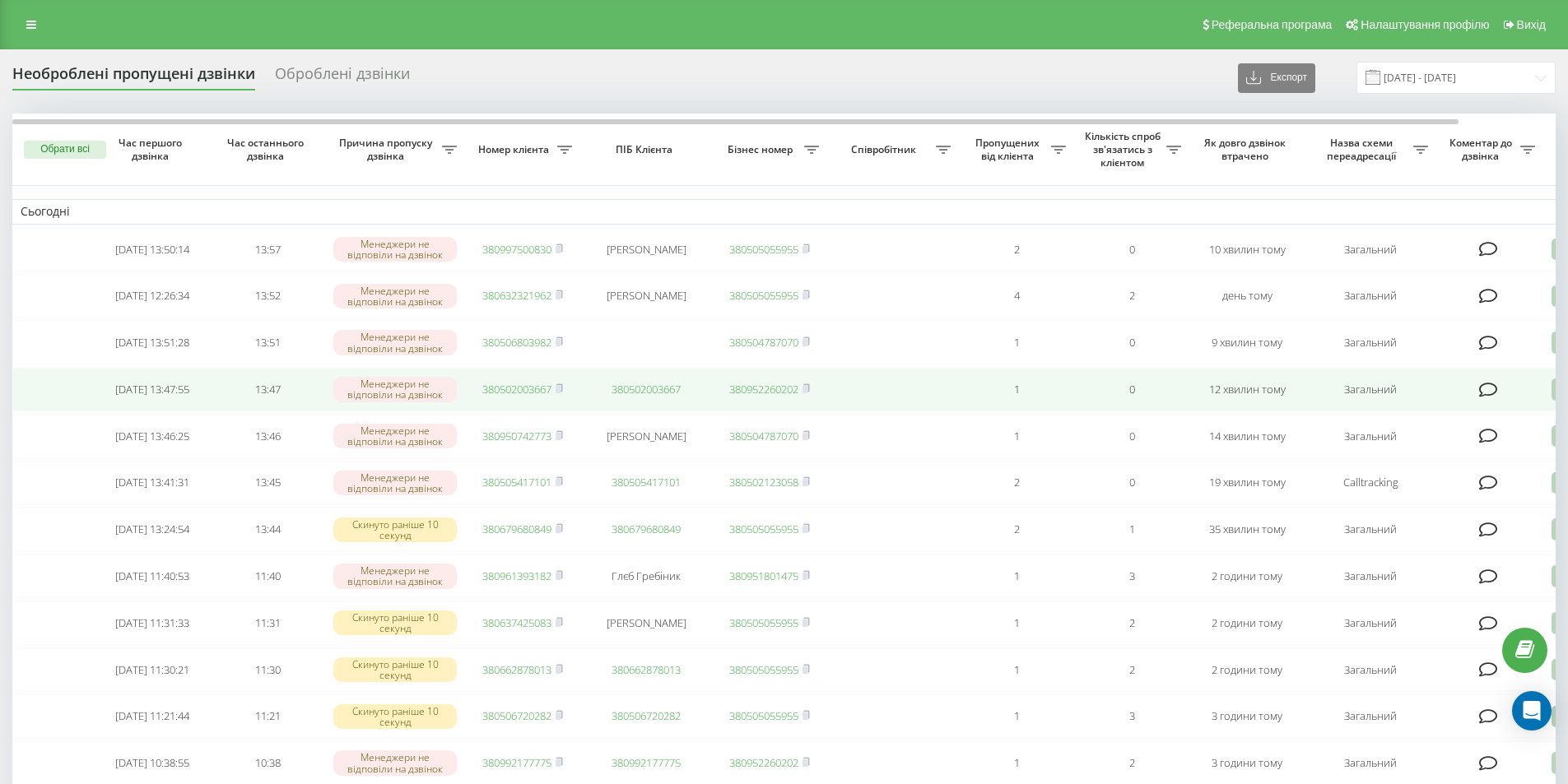
click at [535, 396] on link "380502003667" at bounding box center [516, 389] width 69 height 15
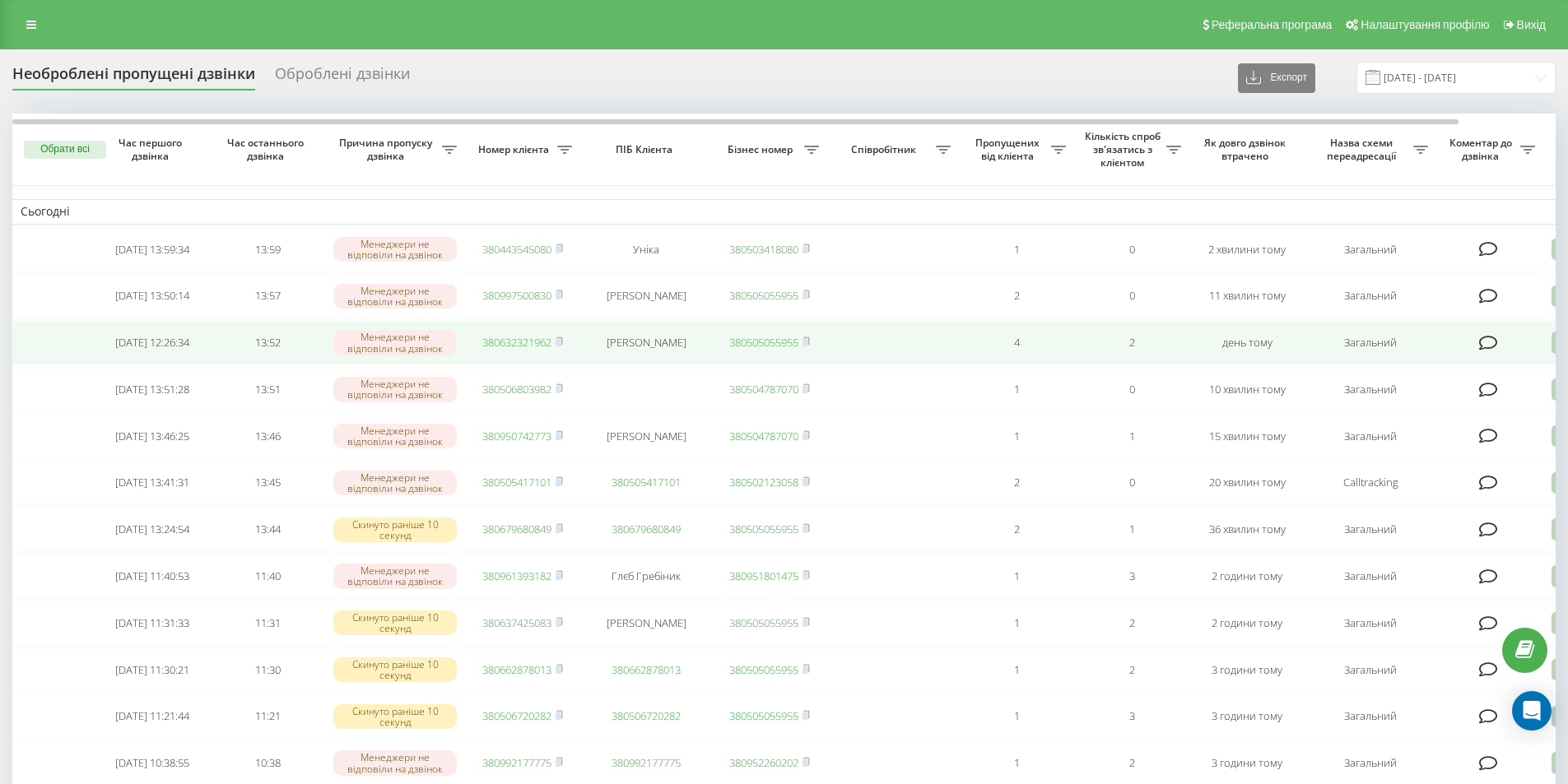
scroll to position [82, 0]
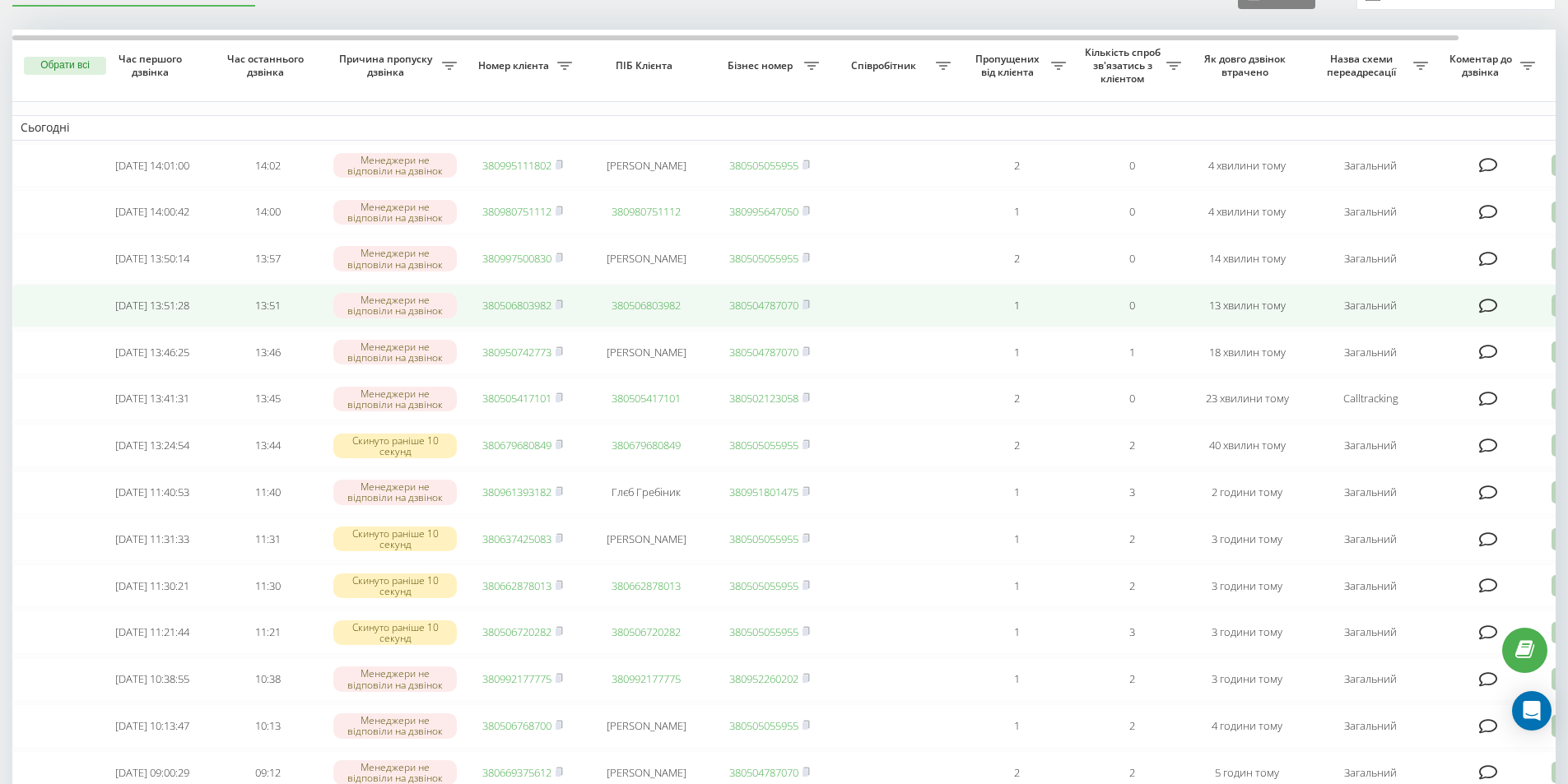
click at [540, 309] on link "380506803982" at bounding box center [516, 305] width 69 height 15
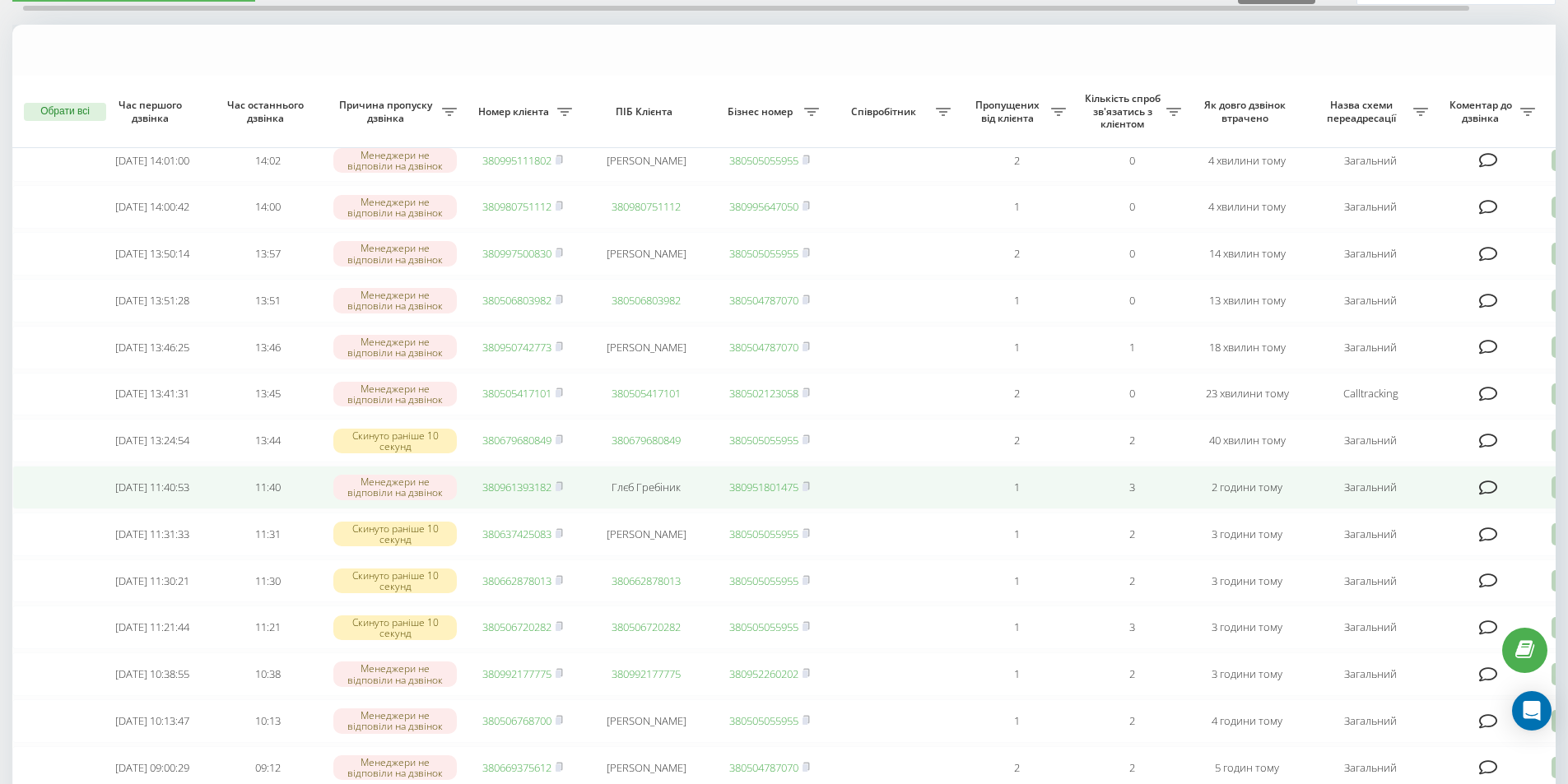
scroll to position [84, 0]
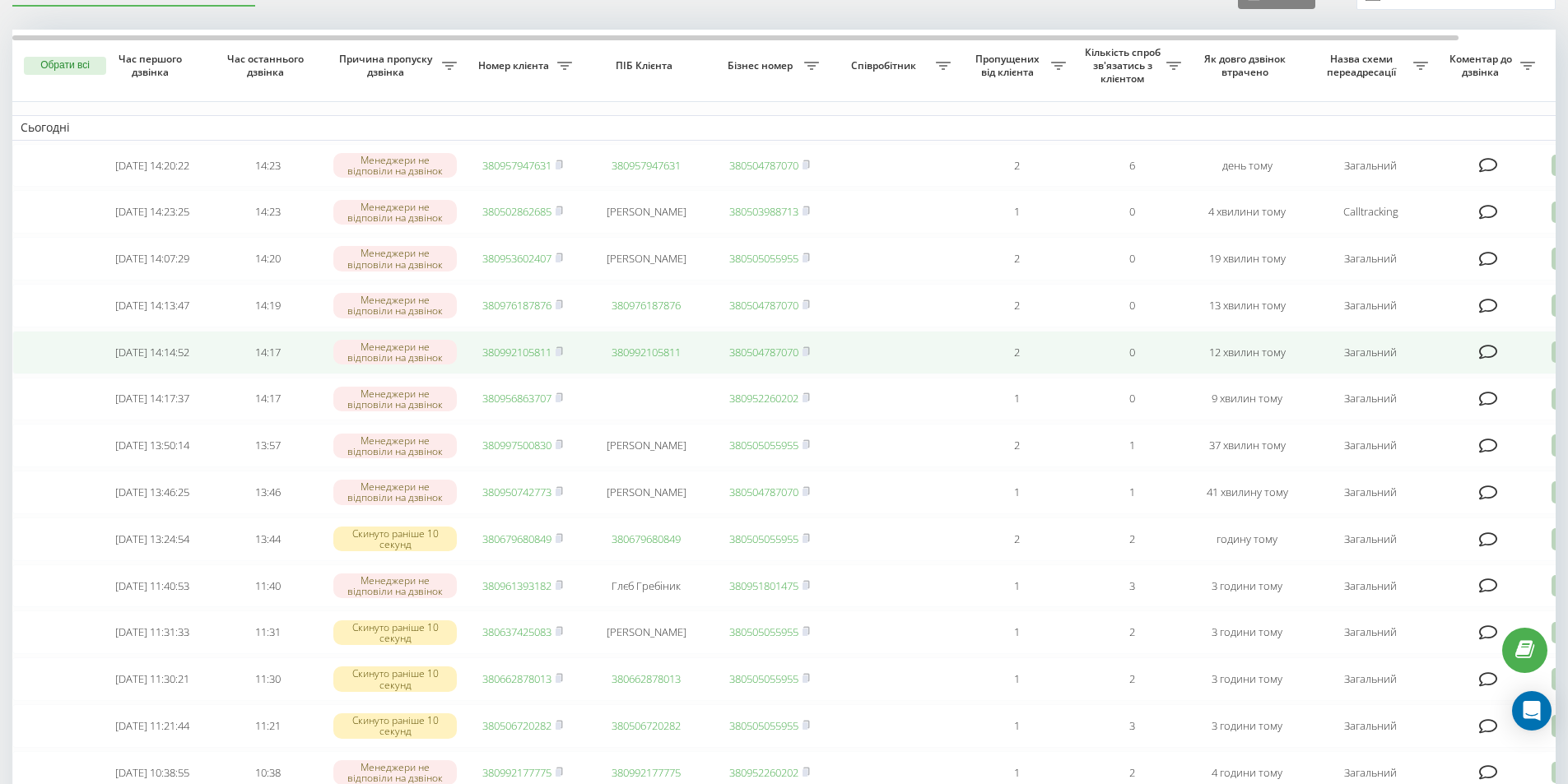
click at [537, 359] on link "380992105811" at bounding box center [516, 352] width 69 height 15
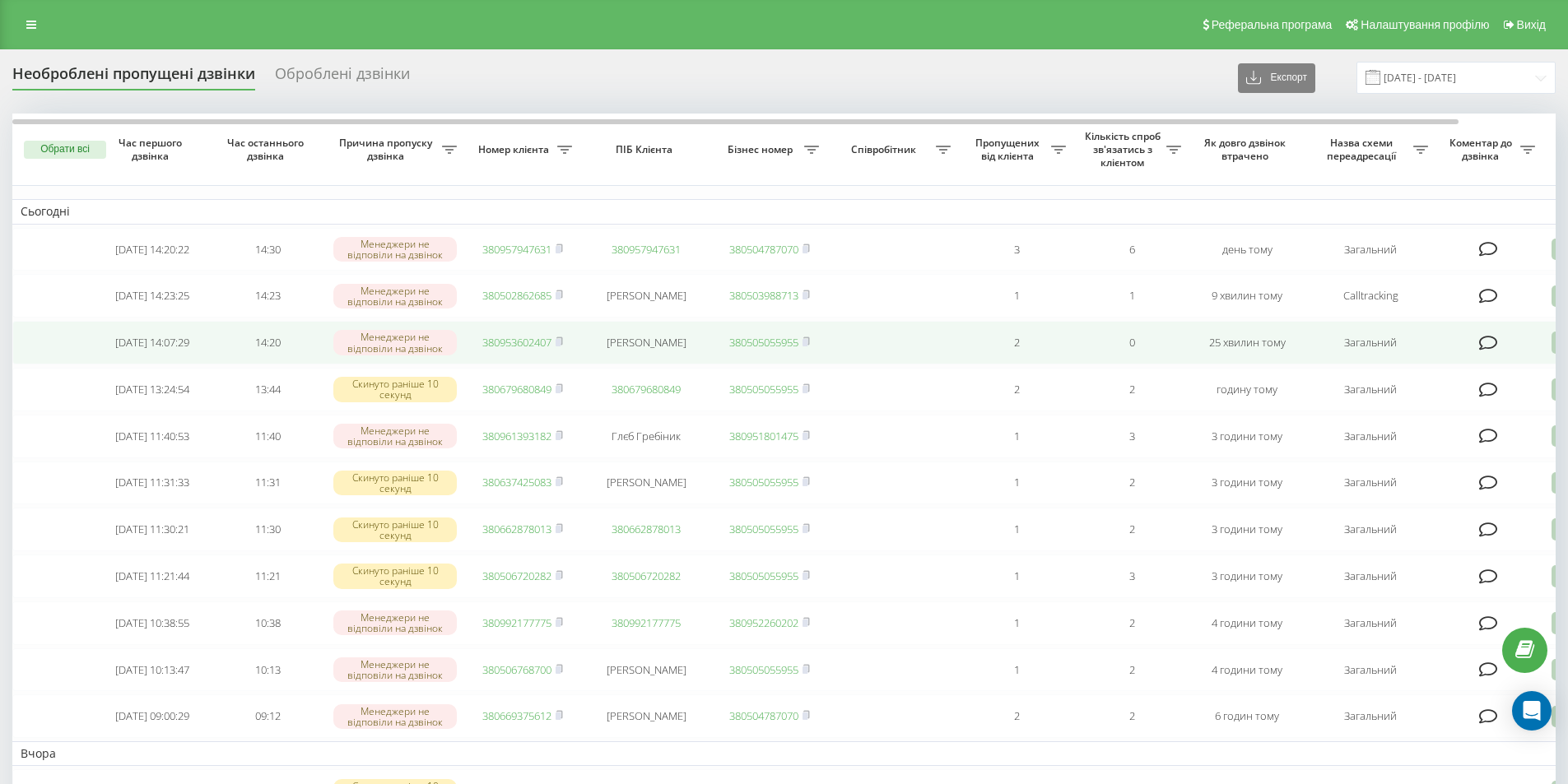
click at [502, 350] on link "380953602407" at bounding box center [516, 342] width 69 height 15
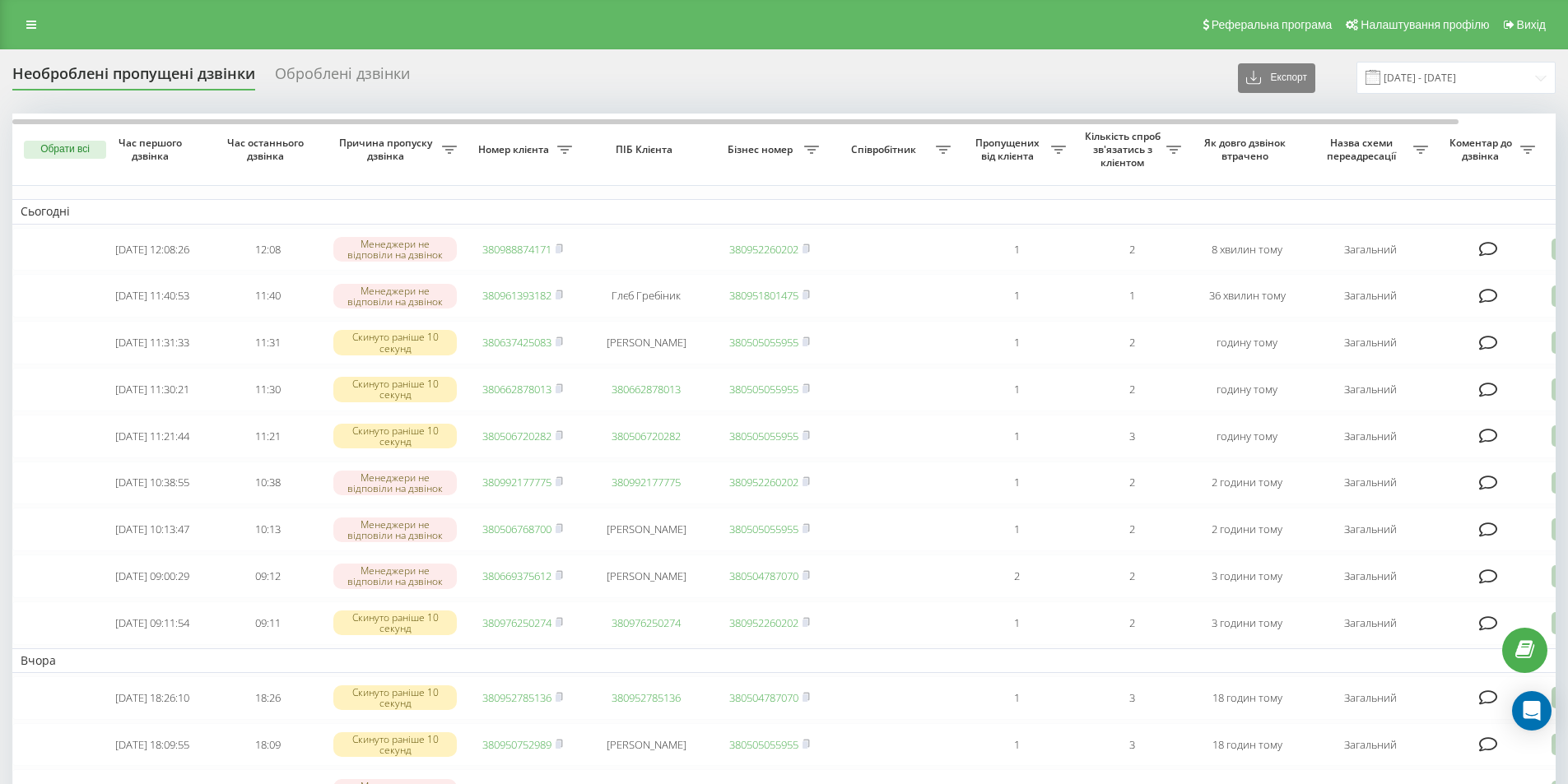
click at [16, 31] on div "Реферальна програма Налаштування профілю Вихід" at bounding box center [784, 24] width 1568 height 50
click at [26, 22] on link at bounding box center [31, 24] width 30 height 23
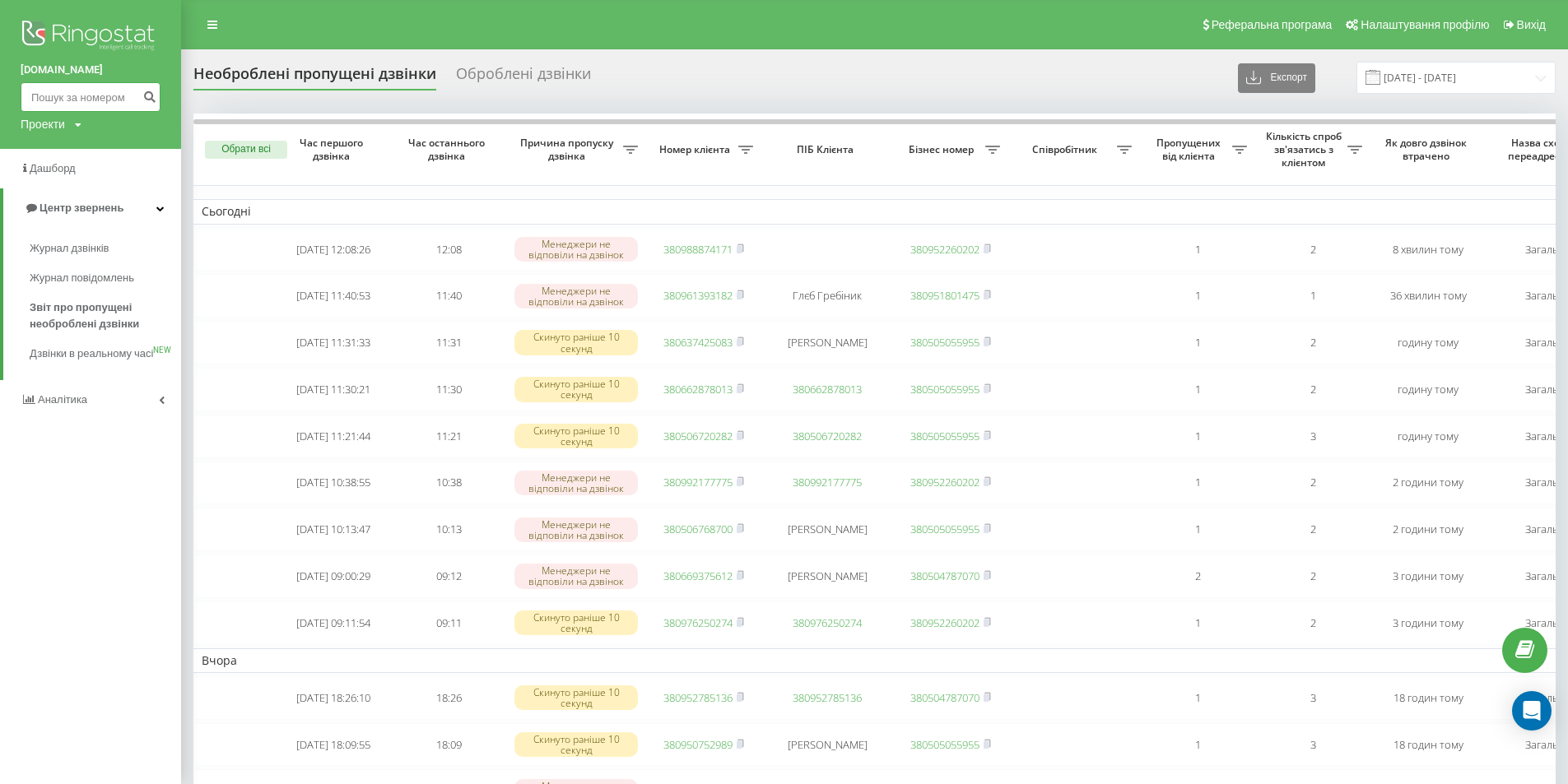
click at [42, 93] on input at bounding box center [91, 97] width 140 height 30
paste input "380953602407"
type input "380953602407"
click at [148, 95] on icon "submit" at bounding box center [149, 94] width 14 height 10
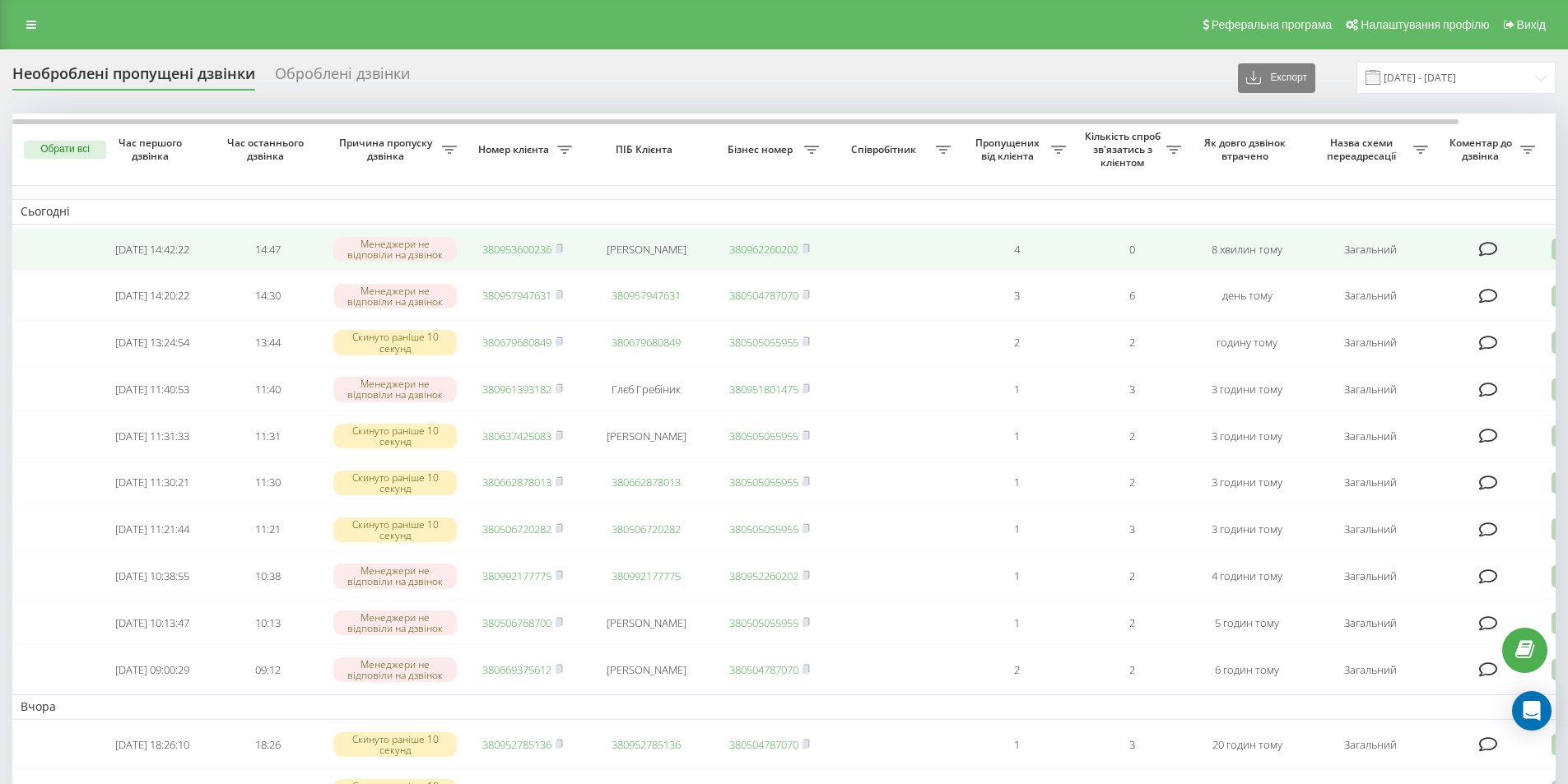
click at [506, 247] on link "380953600236" at bounding box center [516, 249] width 69 height 15
click at [505, 253] on link "380667307776" at bounding box center [516, 249] width 69 height 15
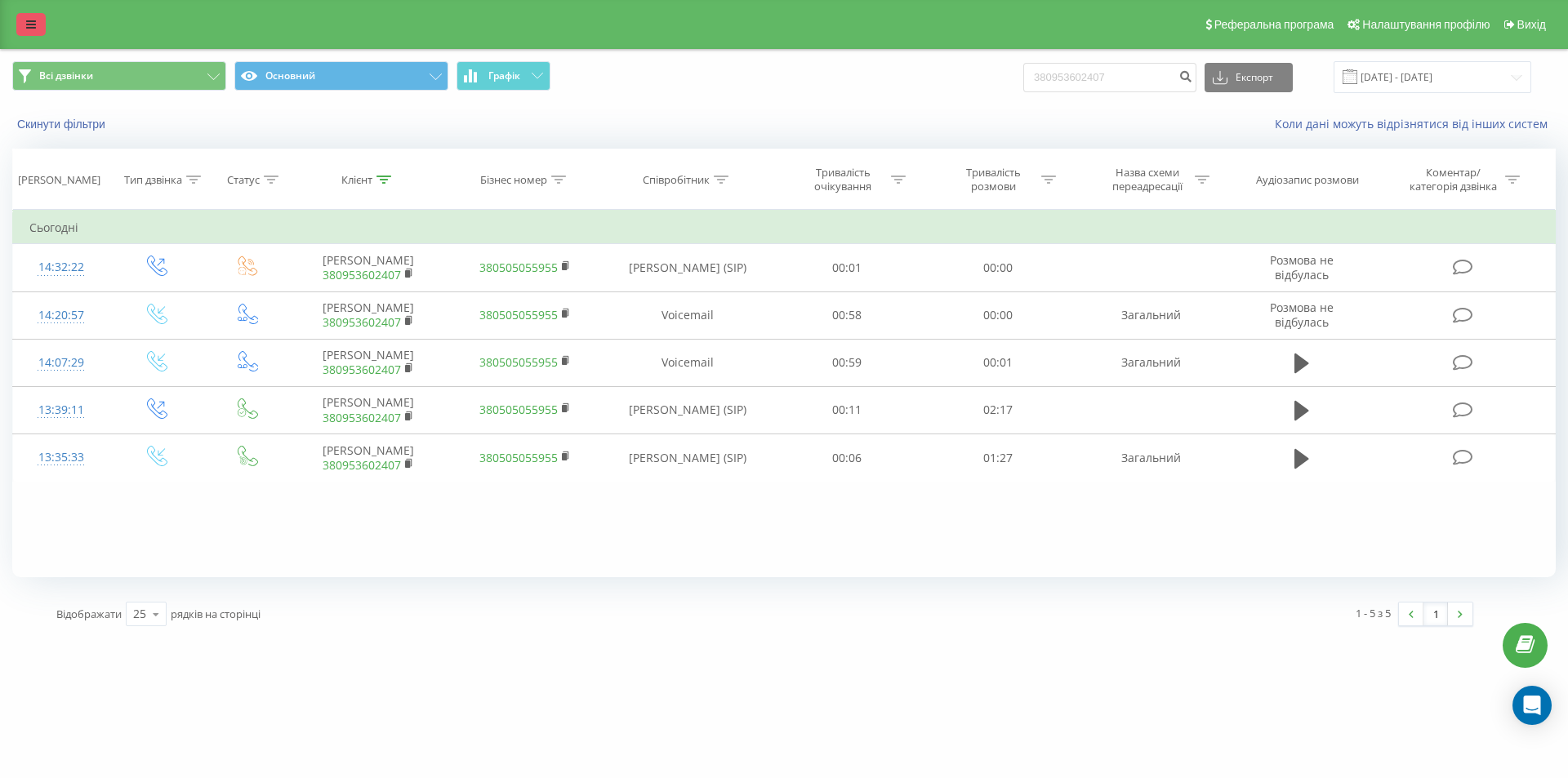
click at [22, 35] on div "Реферальна програма Налаштування профілю Вихід" at bounding box center [784, 24] width 1568 height 49
click at [27, 30] on link at bounding box center [31, 24] width 29 height 23
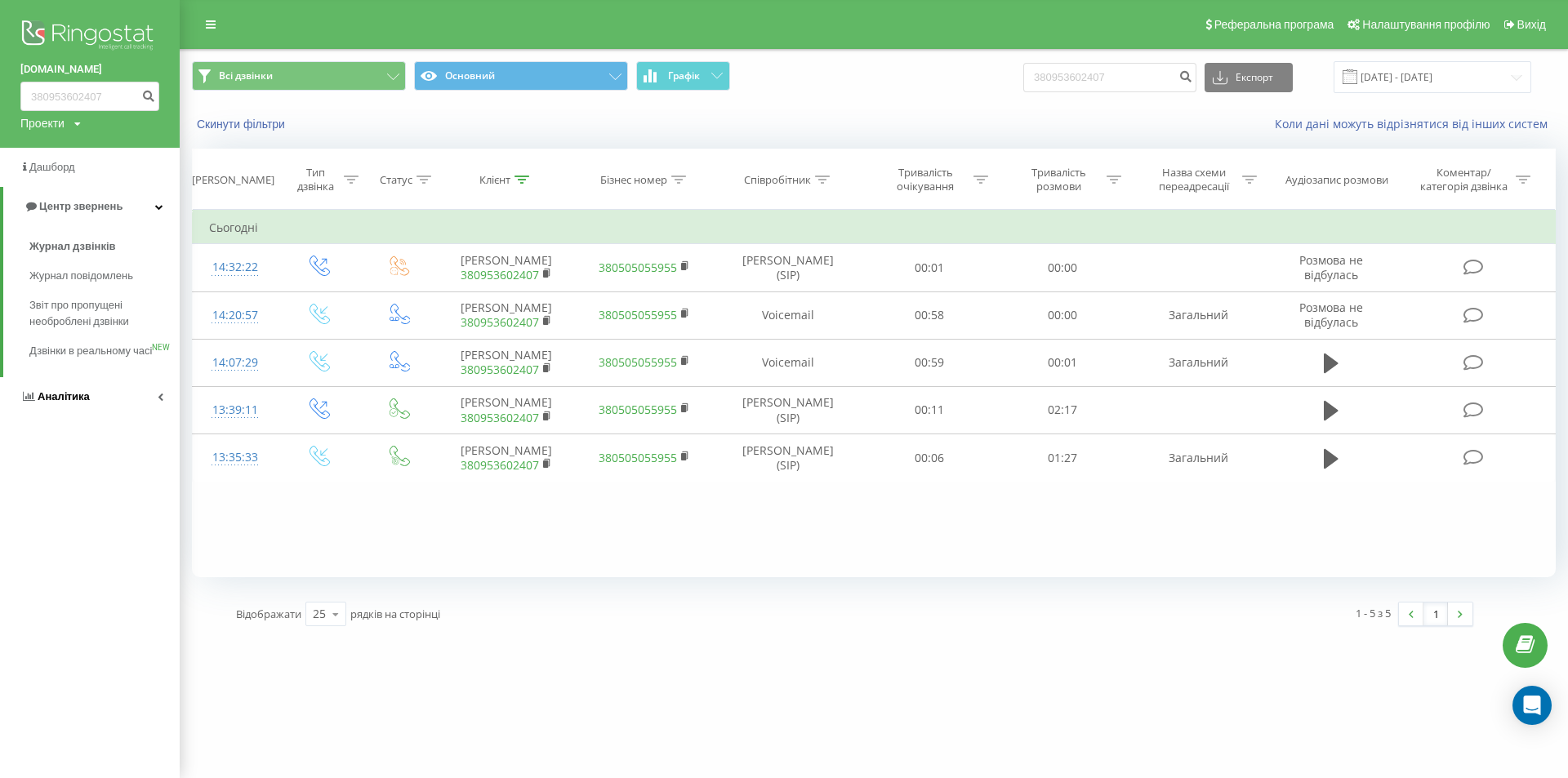
click at [87, 405] on link "Аналiтика" at bounding box center [89, 397] width 179 height 39
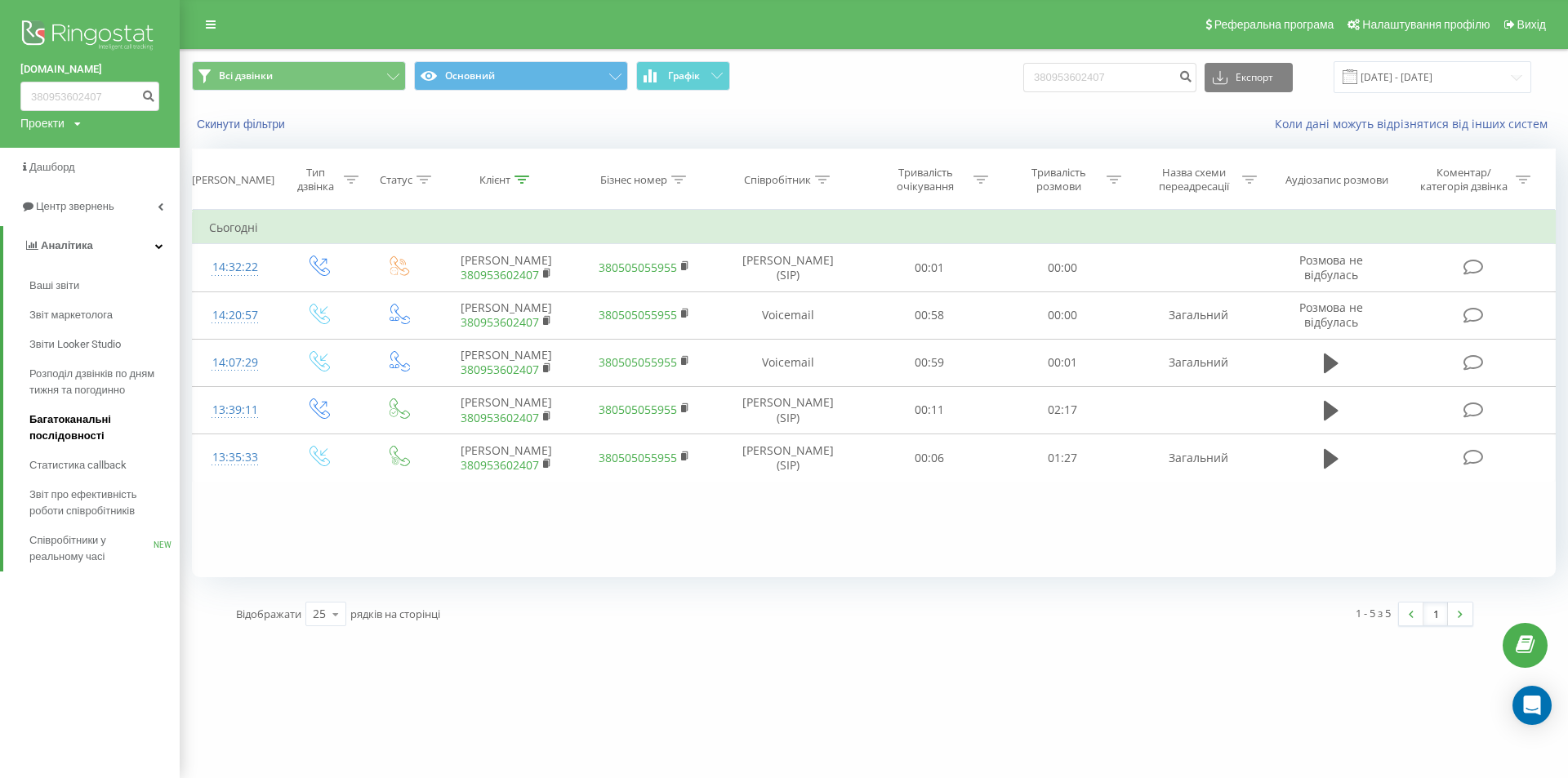
click at [81, 426] on span "Багатоканальні послідовності" at bounding box center [100, 428] width 142 height 33
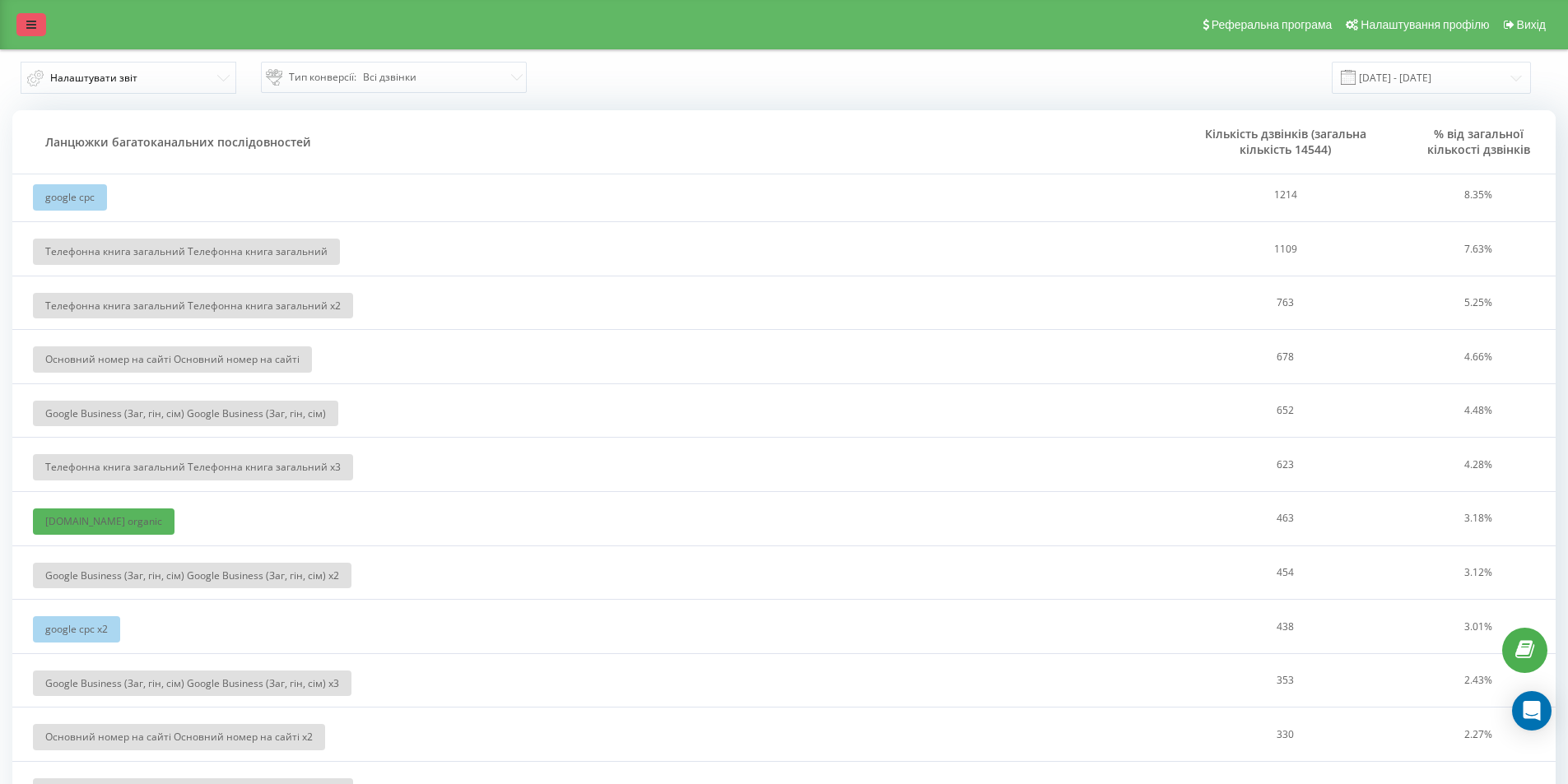
click at [37, 24] on link at bounding box center [31, 24] width 30 height 23
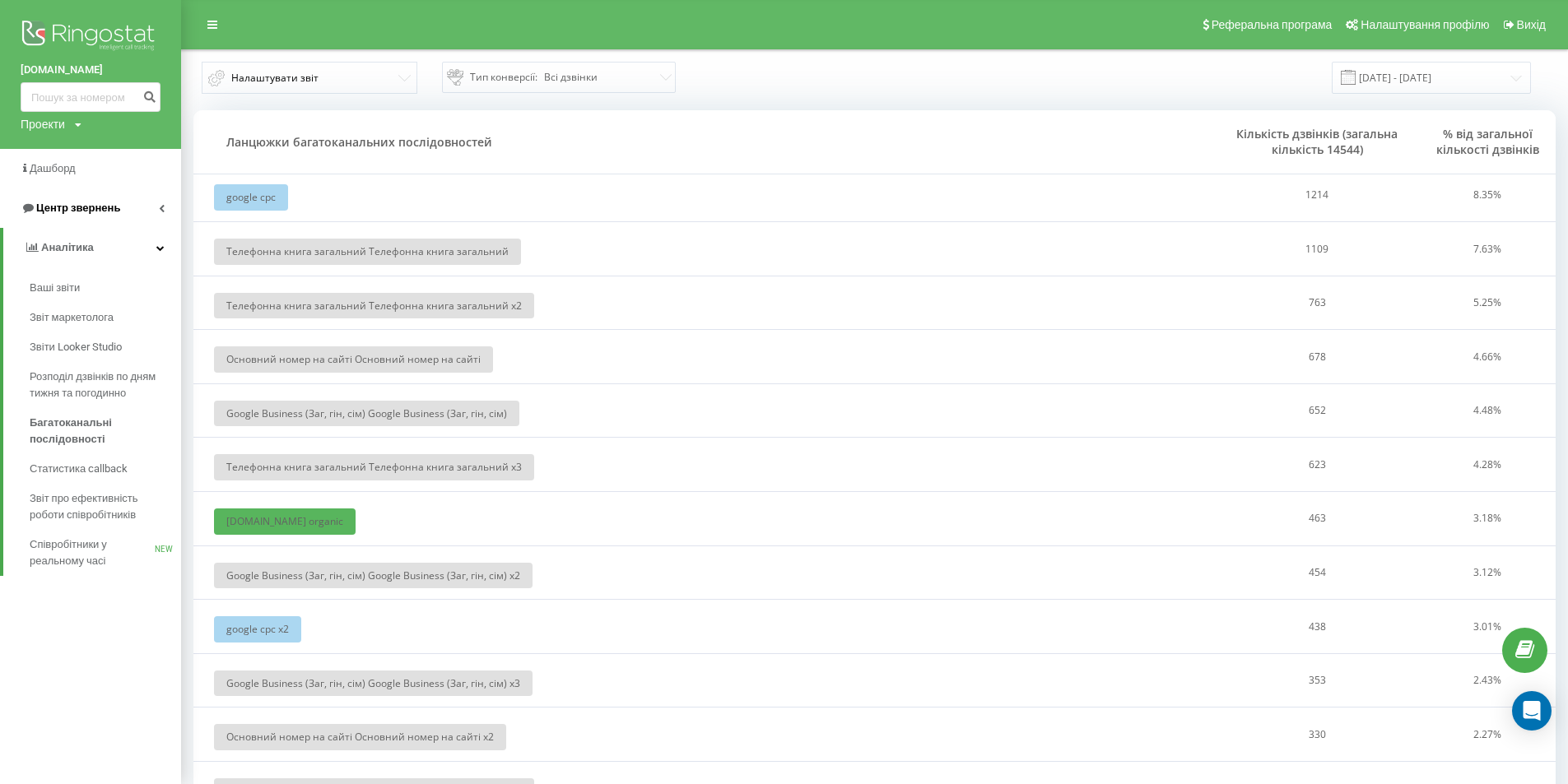
click at [68, 220] on link "Центр звернень" at bounding box center [90, 208] width 181 height 39
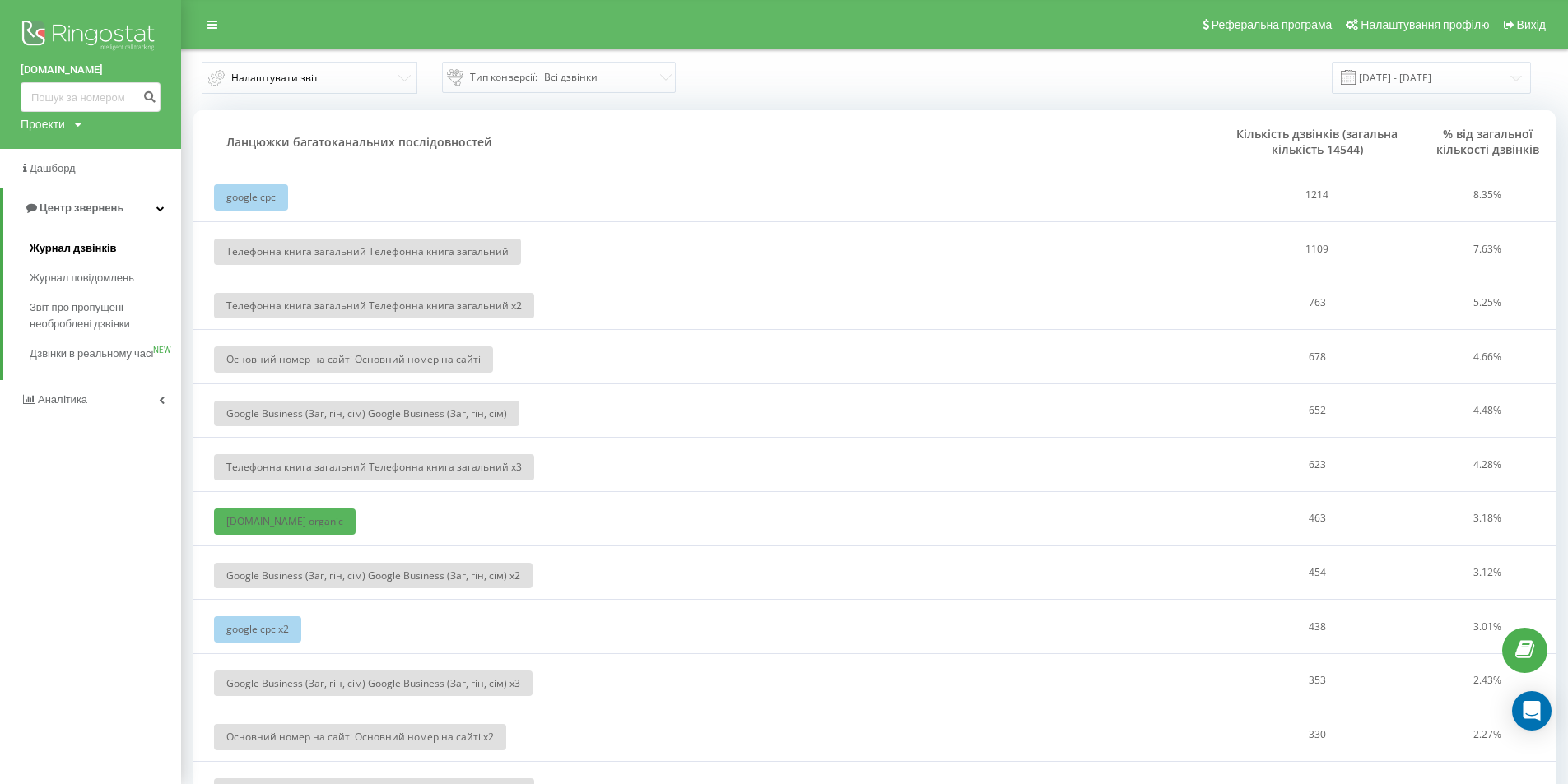
click at [92, 241] on span "Журнал дзвінків" at bounding box center [73, 248] width 87 height 17
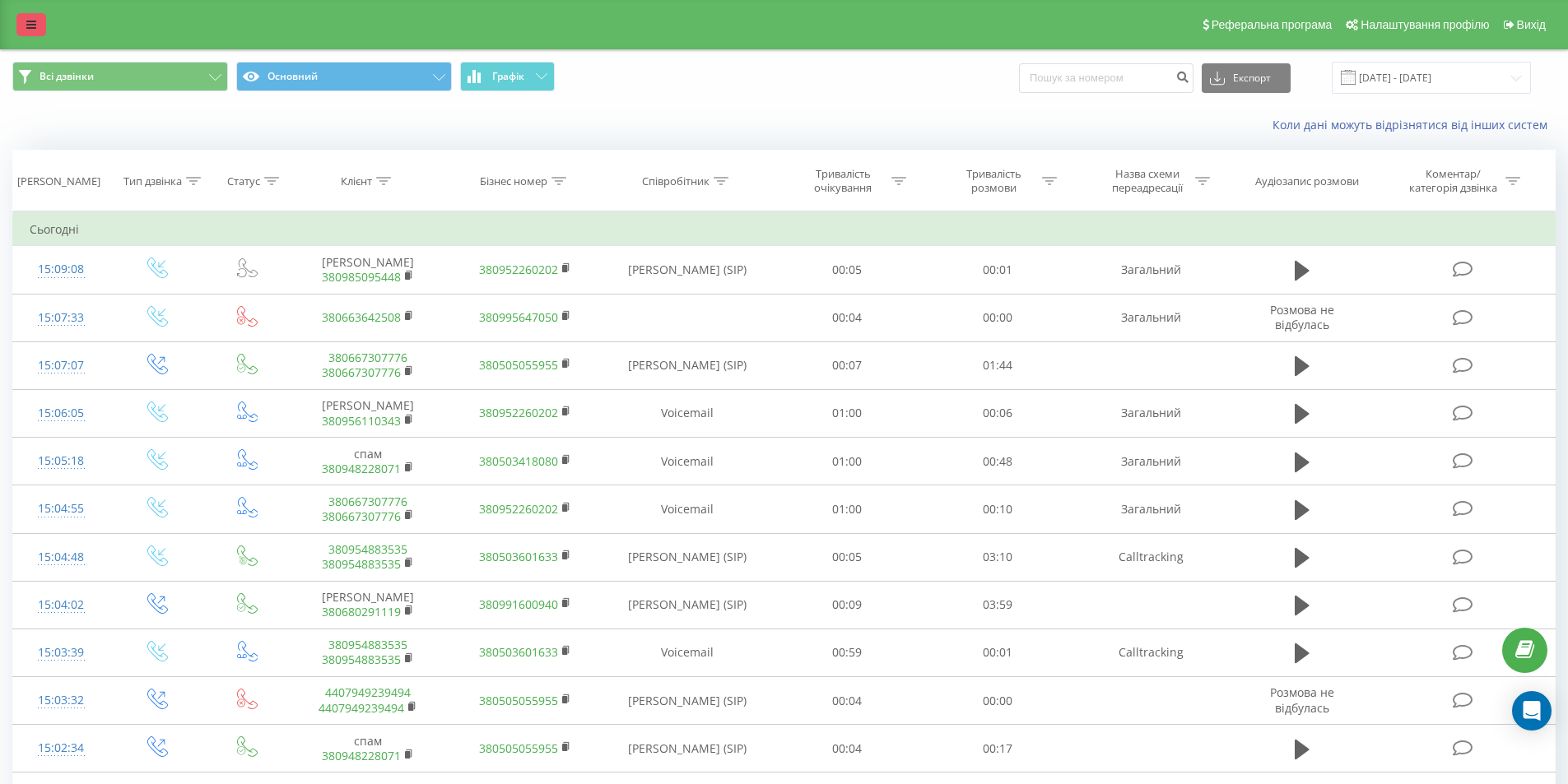
click at [19, 21] on link at bounding box center [31, 24] width 30 height 23
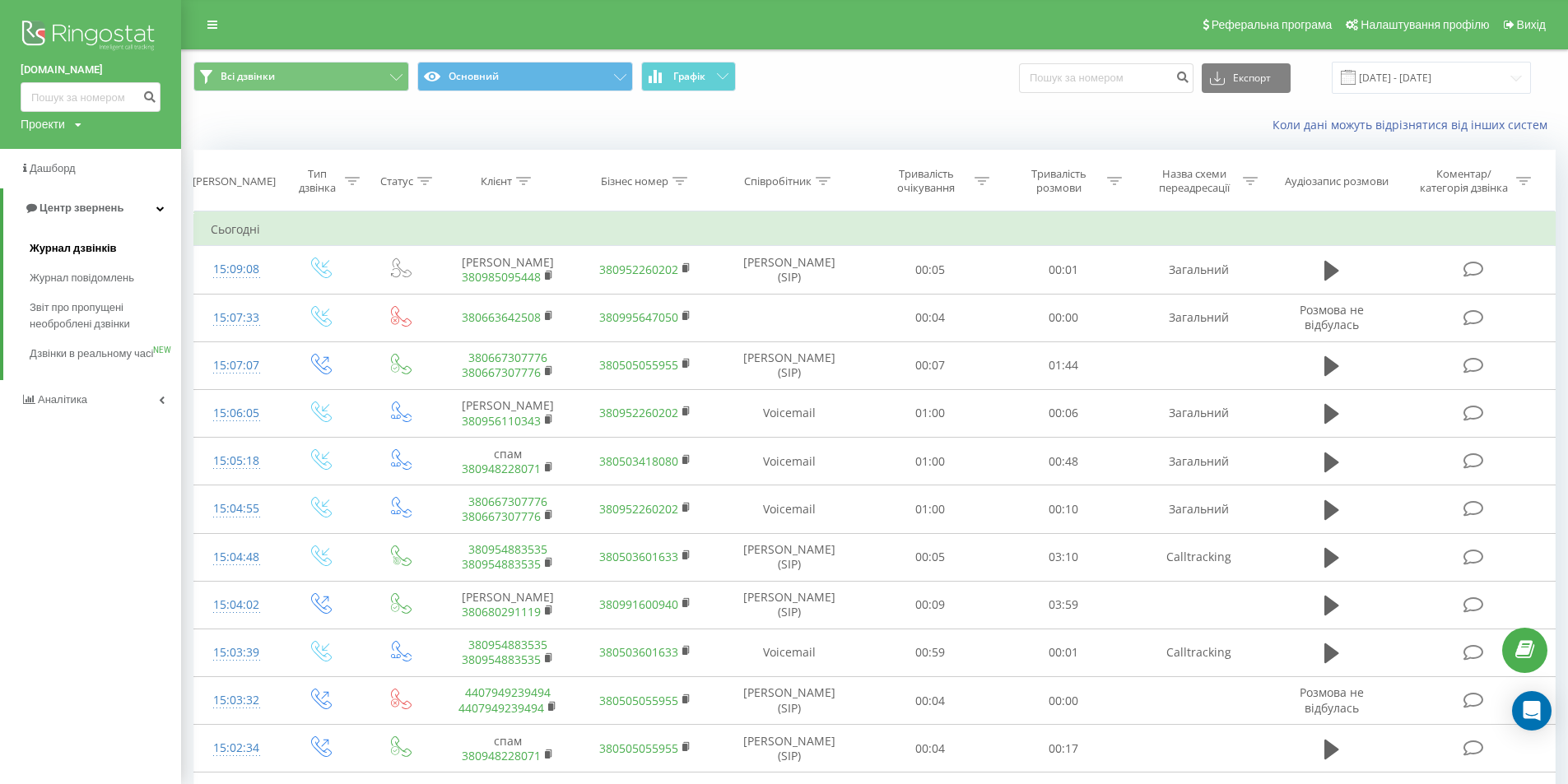
click at [79, 244] on span "Журнал дзвінків" at bounding box center [73, 248] width 87 height 17
click at [79, 247] on span "Журнал дзвінків" at bounding box center [73, 248] width 87 height 17
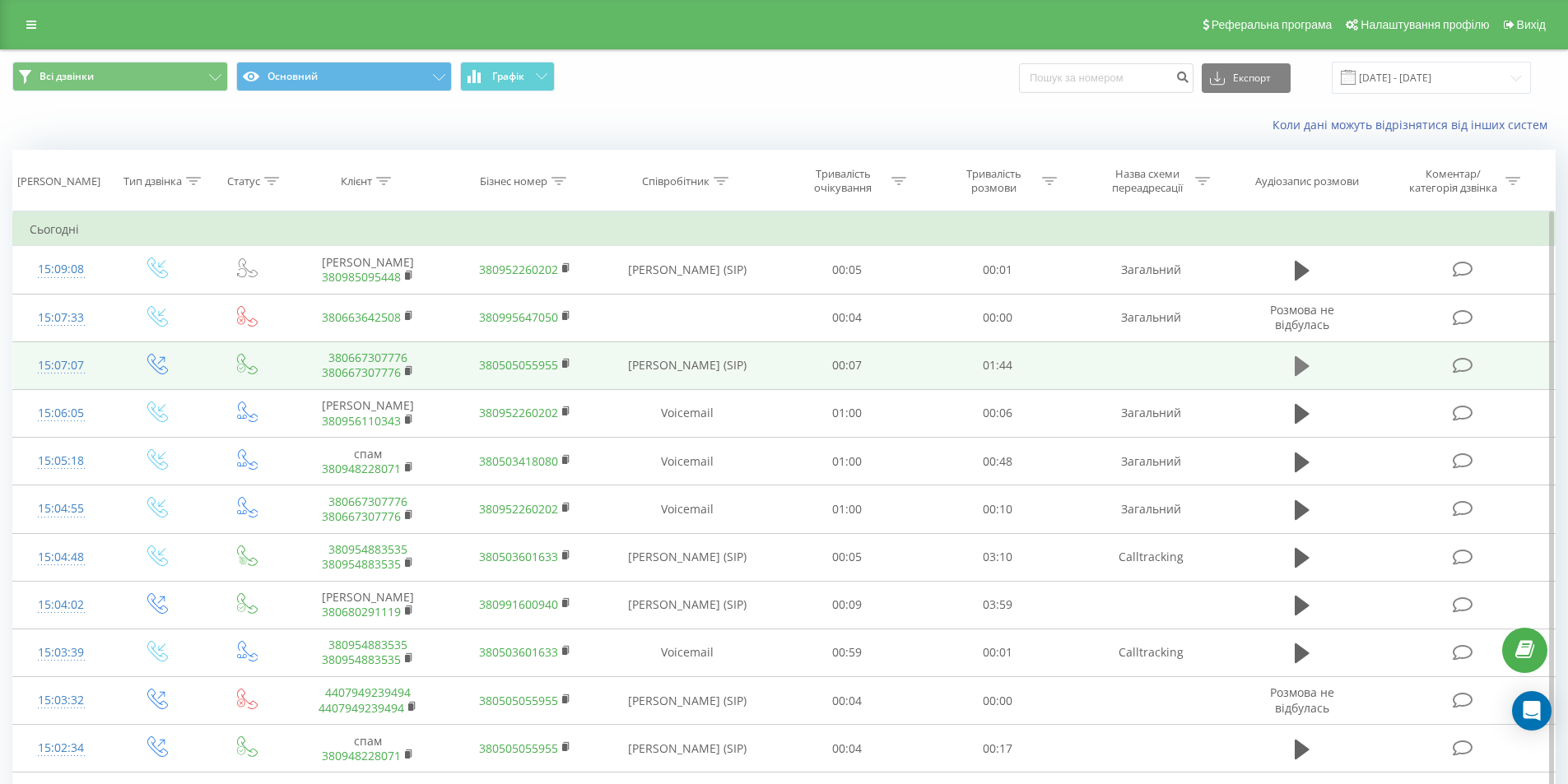
click at [1303, 363] on icon at bounding box center [1302, 366] width 15 height 20
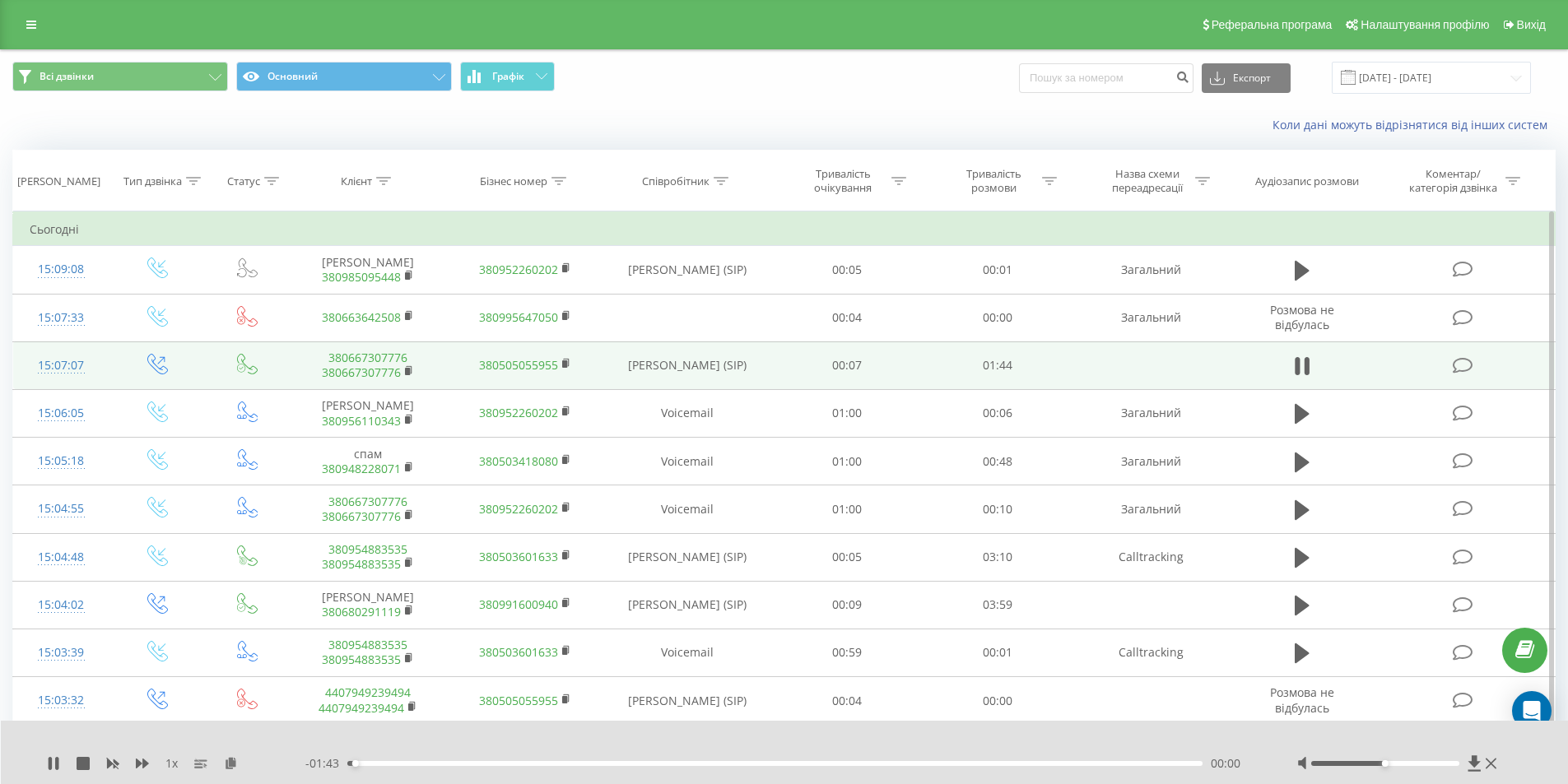
click at [389, 765] on div "00:00" at bounding box center [775, 764] width 856 height 5
click at [397, 763] on div "00:05" at bounding box center [775, 764] width 856 height 5
click at [432, 763] on div "00:10" at bounding box center [775, 764] width 856 height 5
click at [56, 759] on icon at bounding box center [57, 763] width 3 height 13
click at [384, 369] on link "380667307776" at bounding box center [361, 373] width 79 height 16
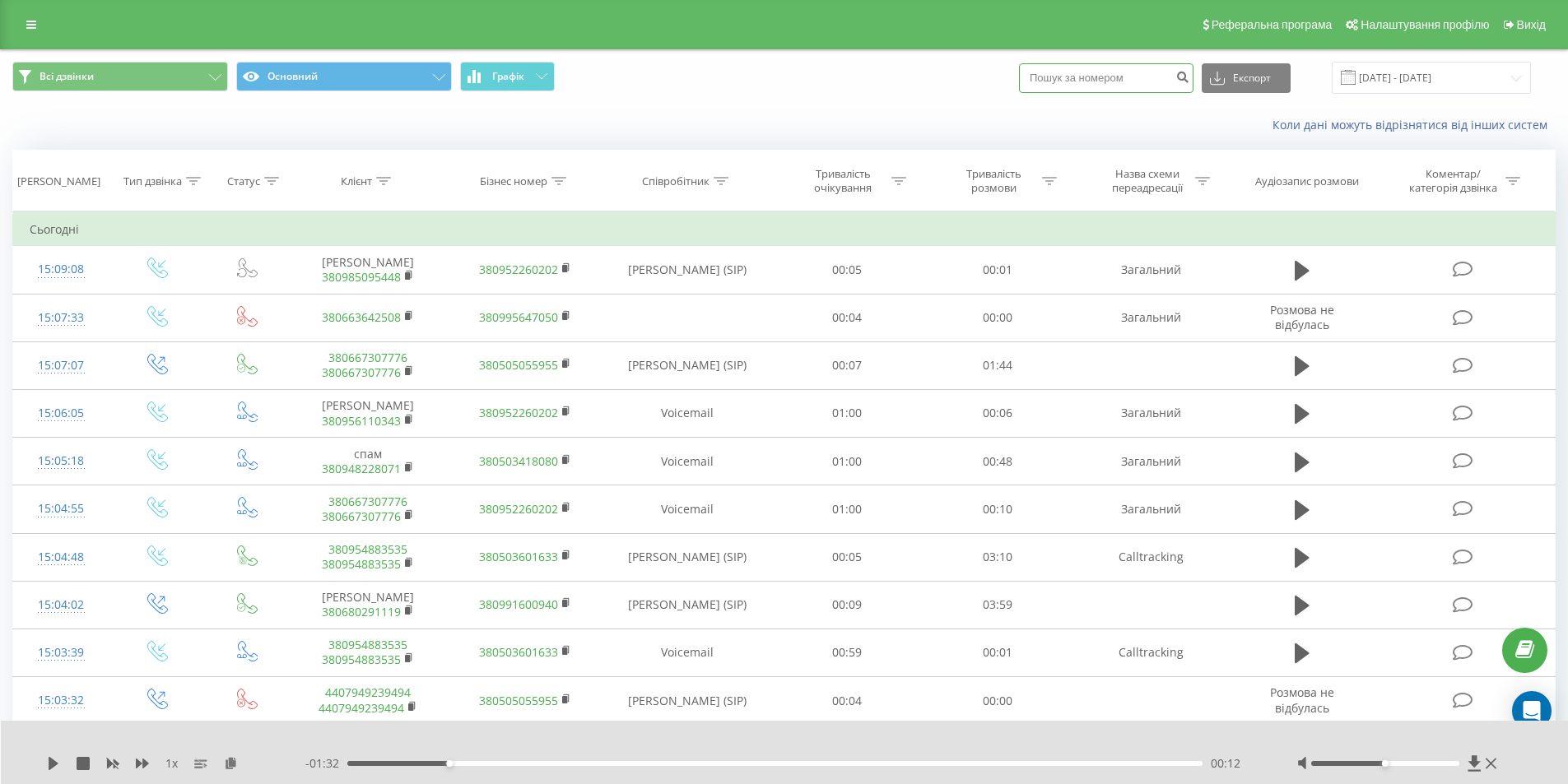
click at [1094, 70] on input at bounding box center [1106, 79] width 175 height 30
type input "0992558838"
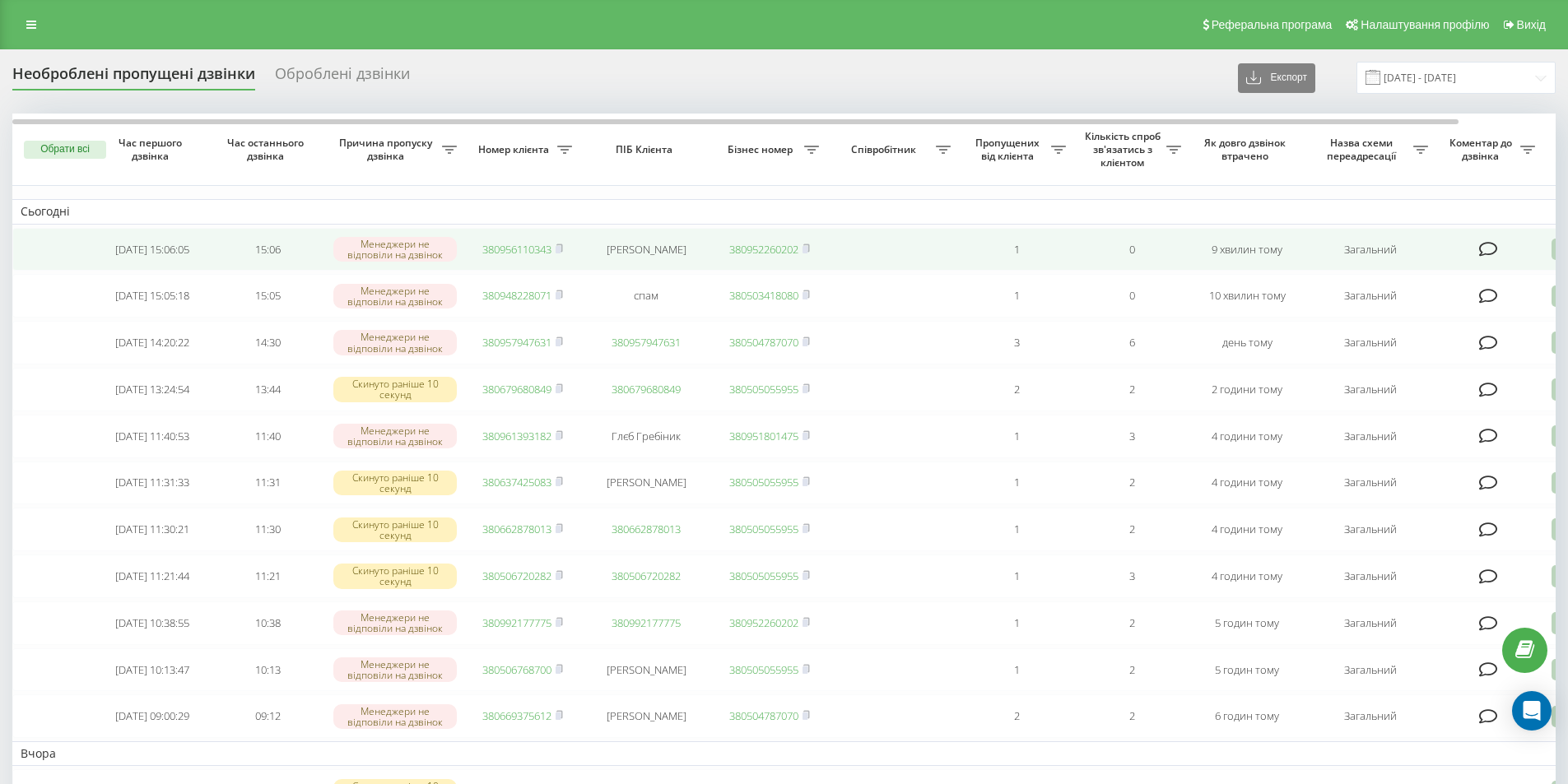
click at [527, 251] on link "380956110343" at bounding box center [516, 249] width 69 height 15
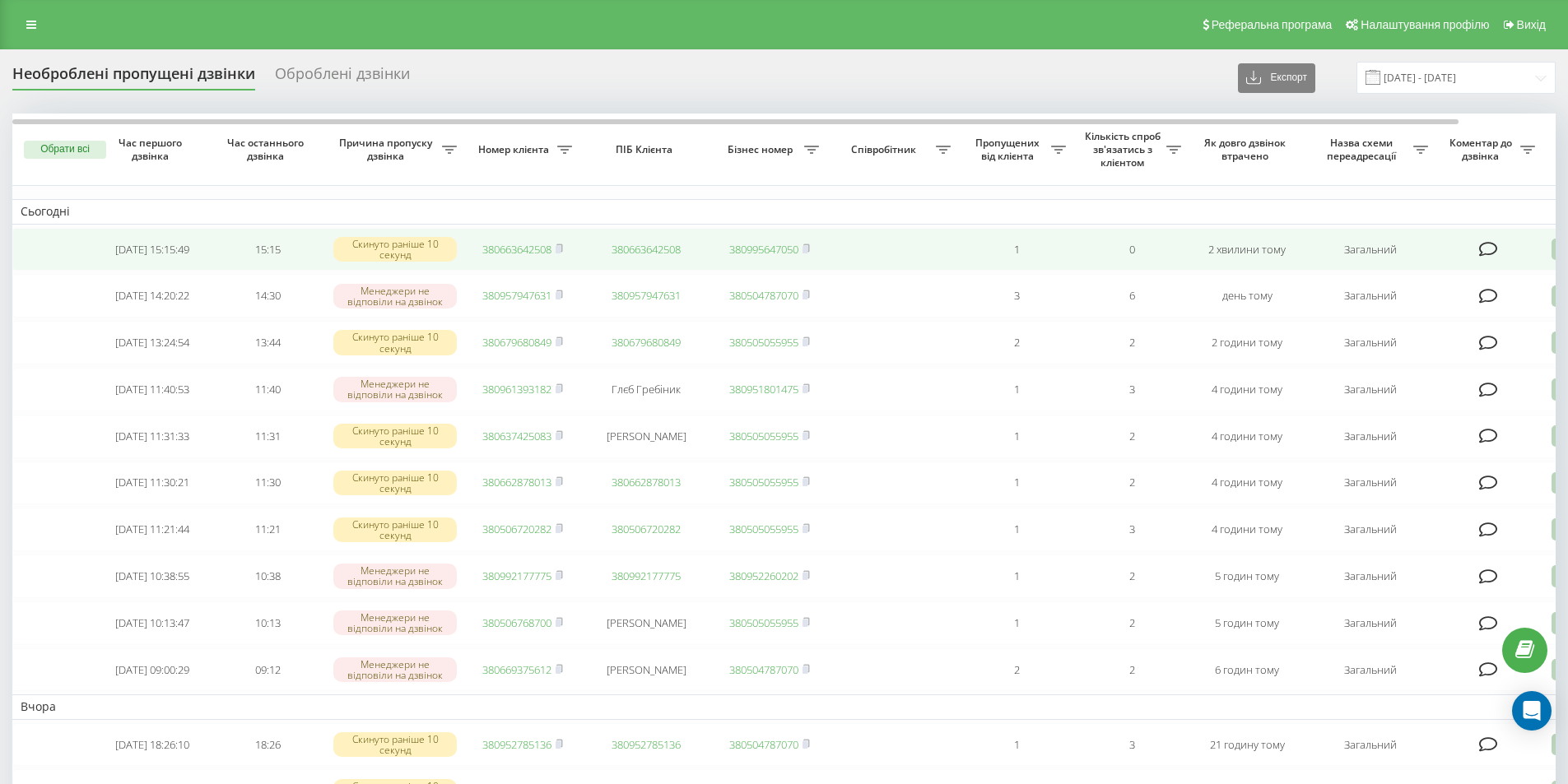
click at [520, 237] on td "380663642508" at bounding box center [523, 250] width 115 height 44
click at [520, 245] on link "380663642508" at bounding box center [516, 249] width 69 height 15
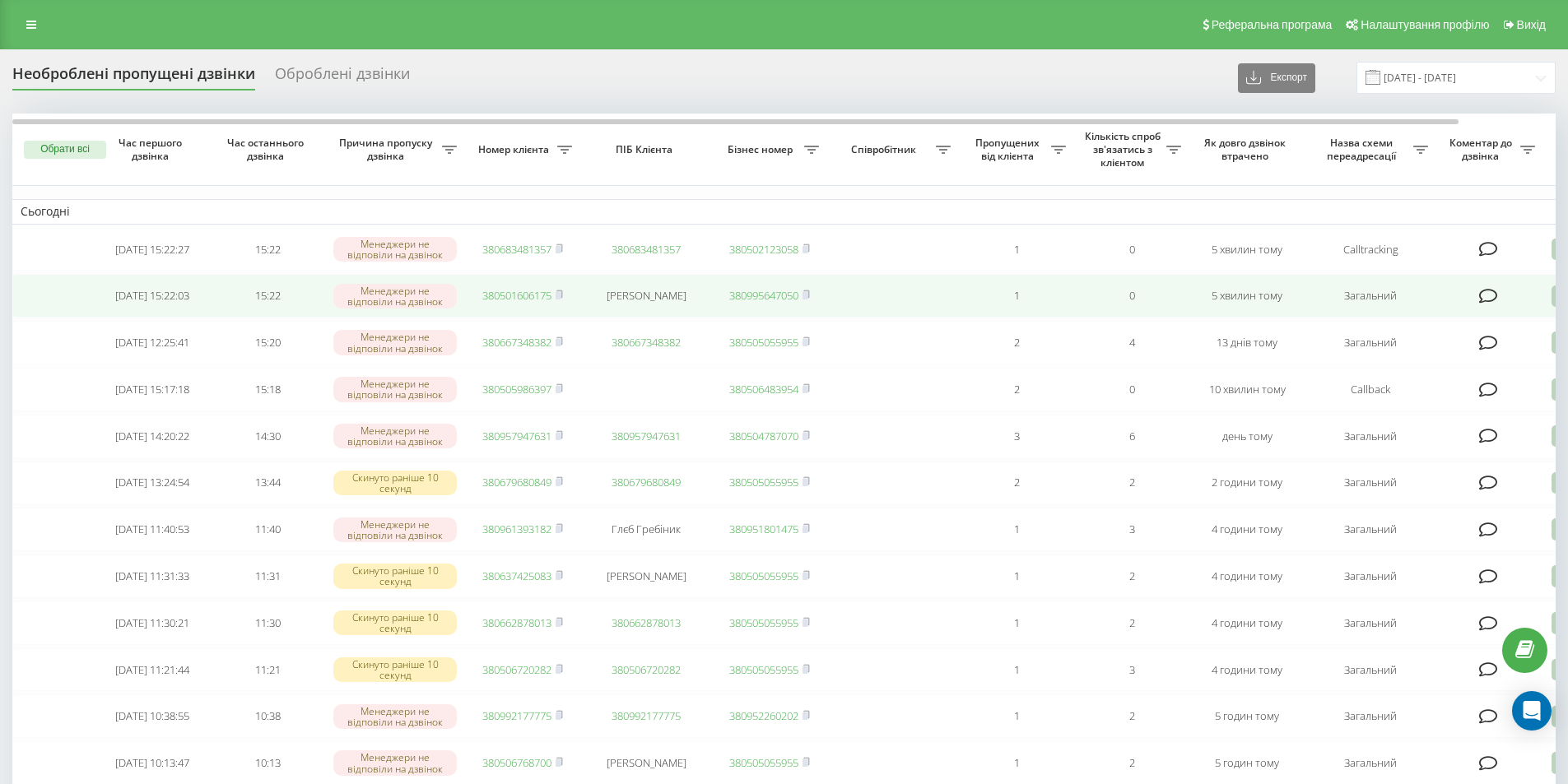
click at [478, 301] on td "380501606175" at bounding box center [523, 296] width 115 height 44
click at [529, 303] on link "380501606175" at bounding box center [516, 295] width 69 height 15
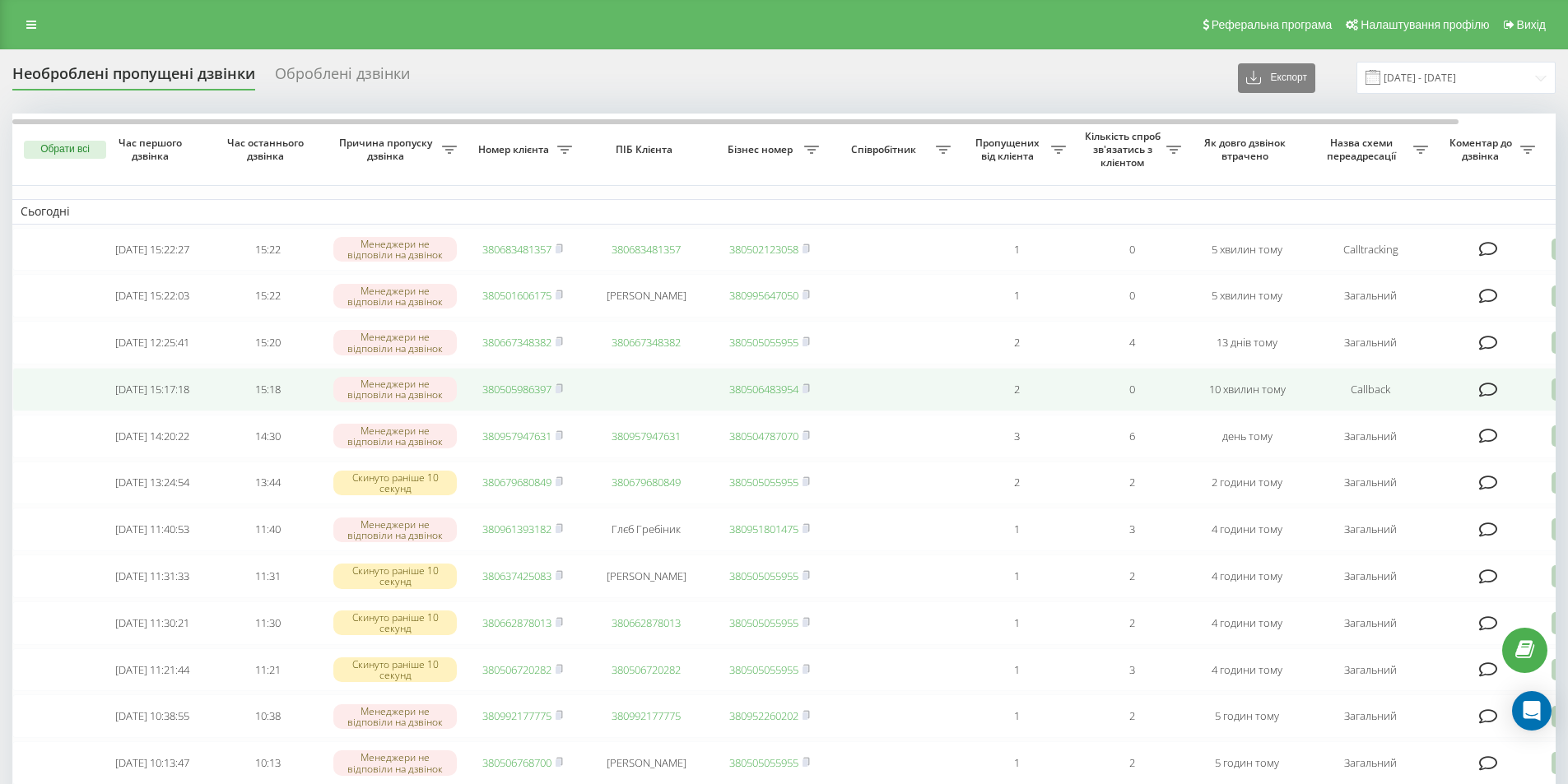
click at [526, 395] on link "380505986397" at bounding box center [516, 389] width 69 height 15
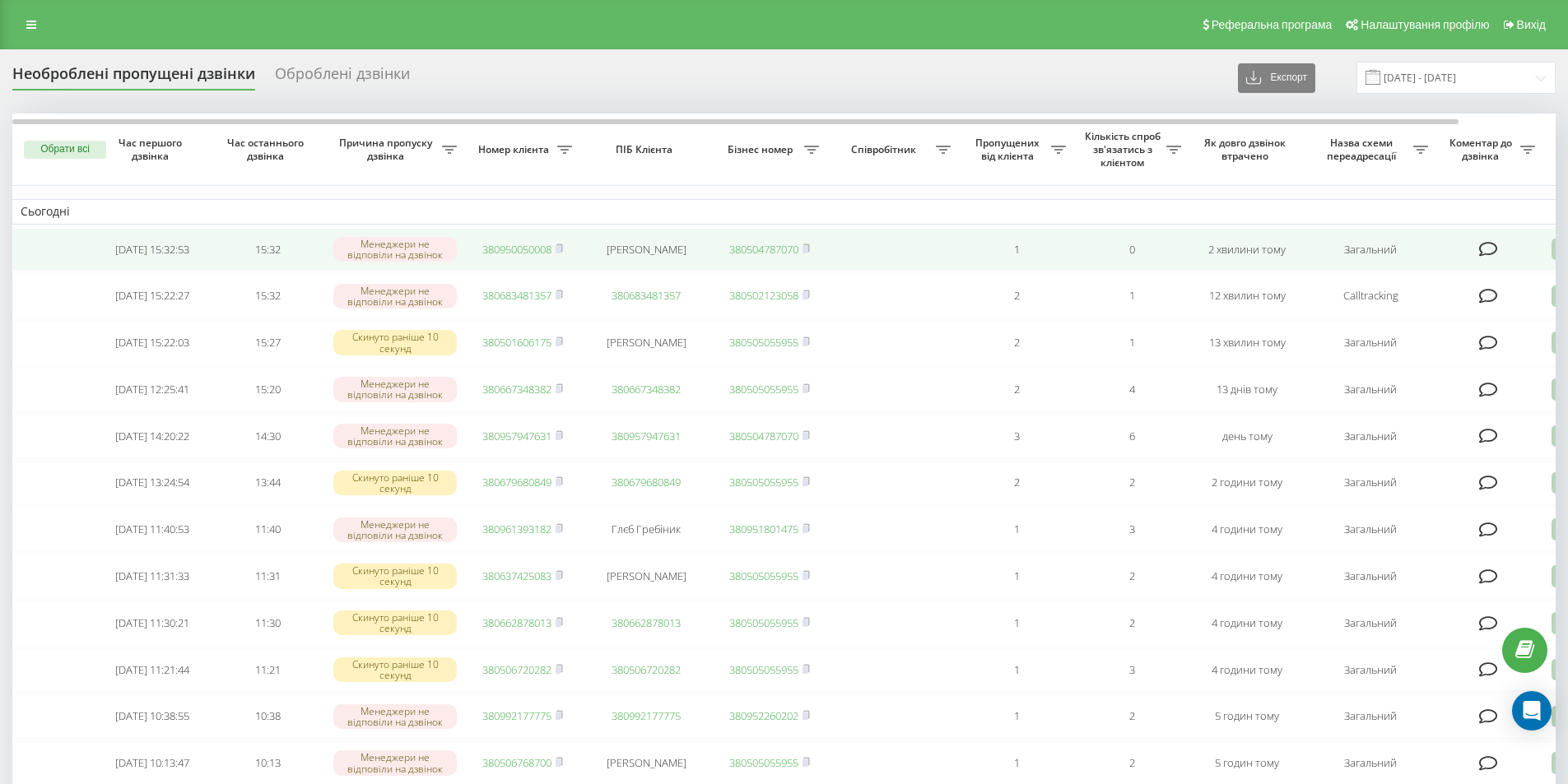
click at [524, 251] on link "380950050008" at bounding box center [516, 249] width 69 height 15
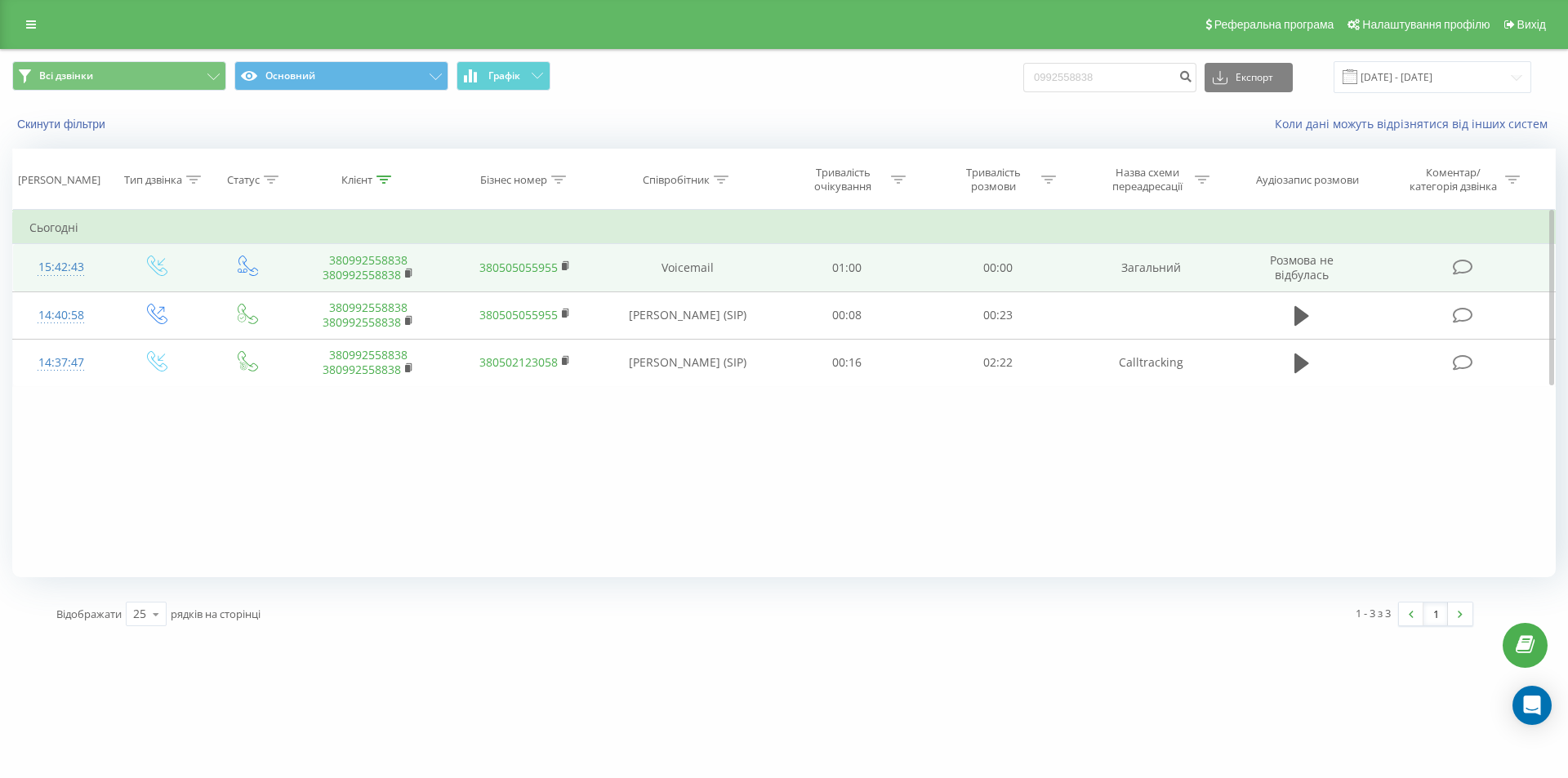
click at [386, 276] on link "380992558838" at bounding box center [361, 275] width 78 height 16
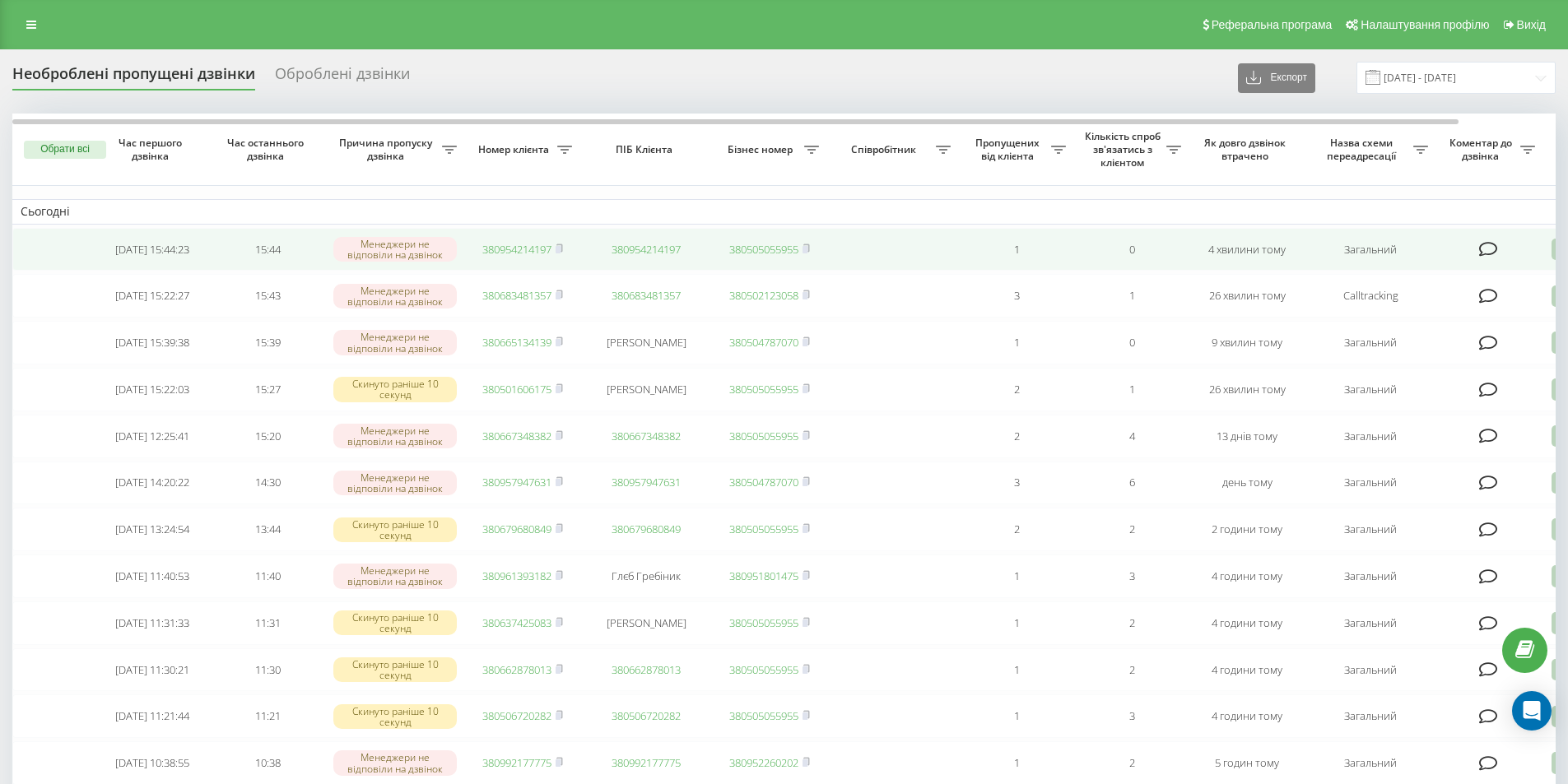
click at [512, 245] on link "380954214197" at bounding box center [516, 249] width 69 height 15
